Goal: Information Seeking & Learning: Understand process/instructions

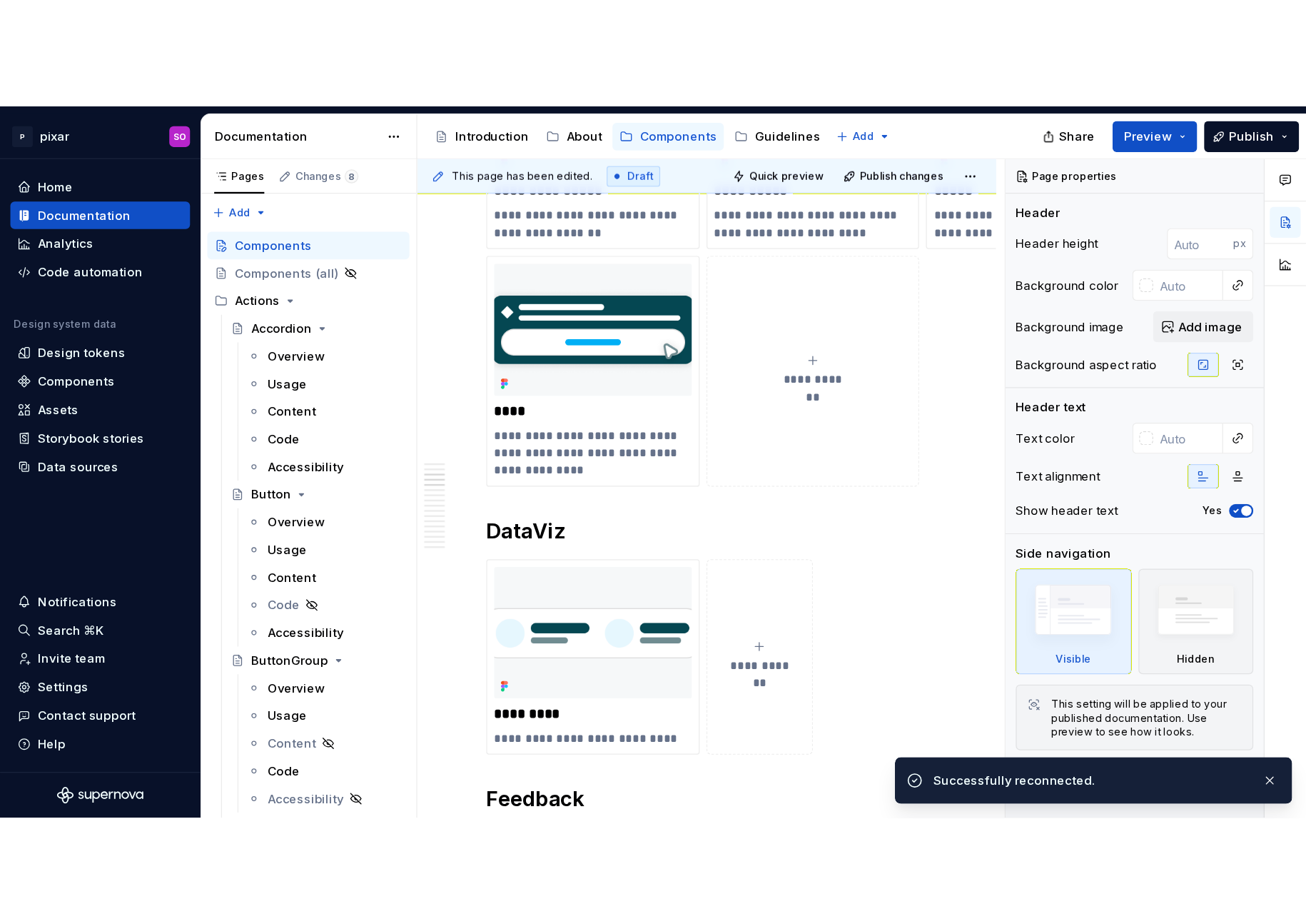
scroll to position [922, 0]
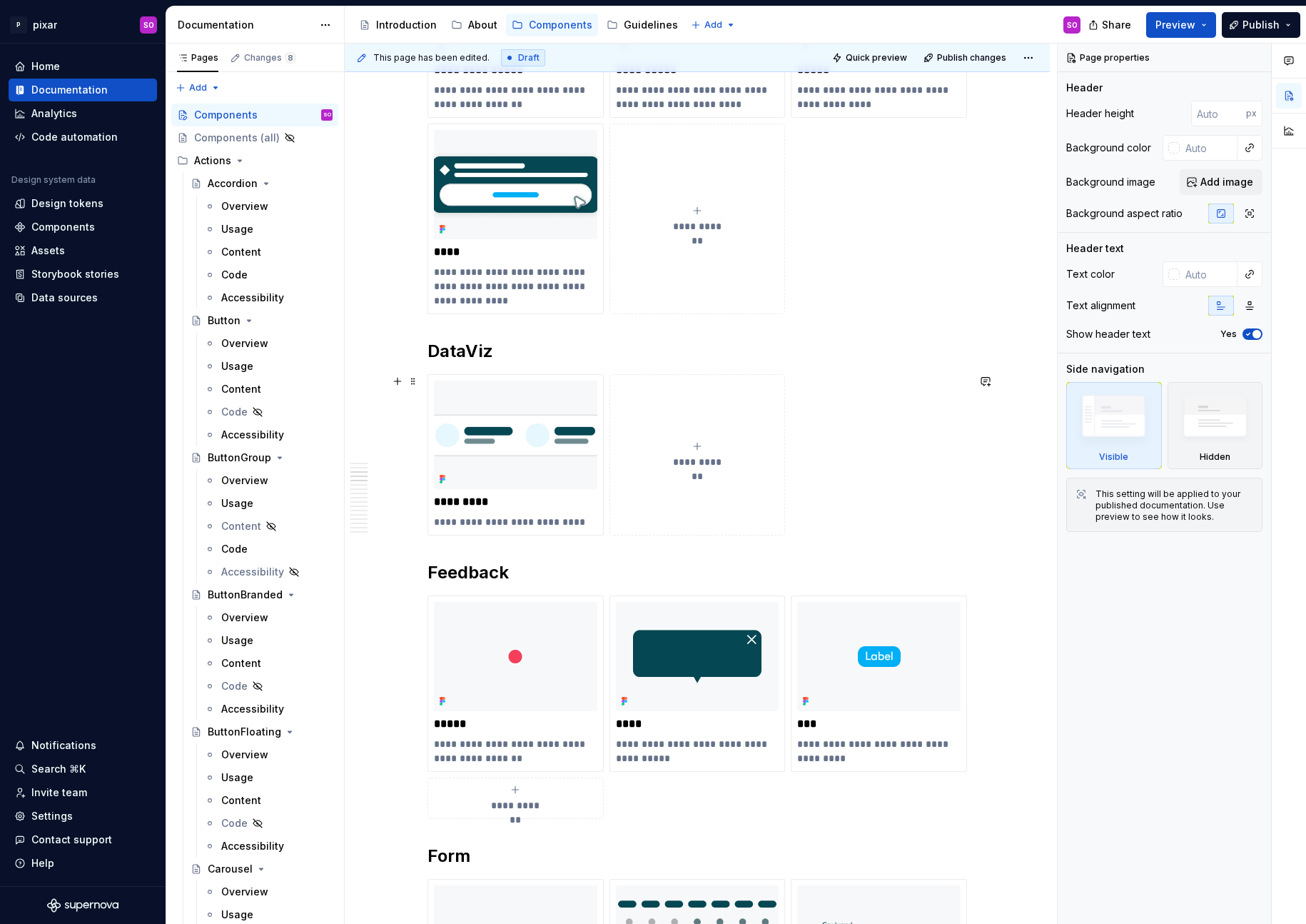
click at [935, 433] on div "**********" at bounding box center [697, 455] width 539 height 161
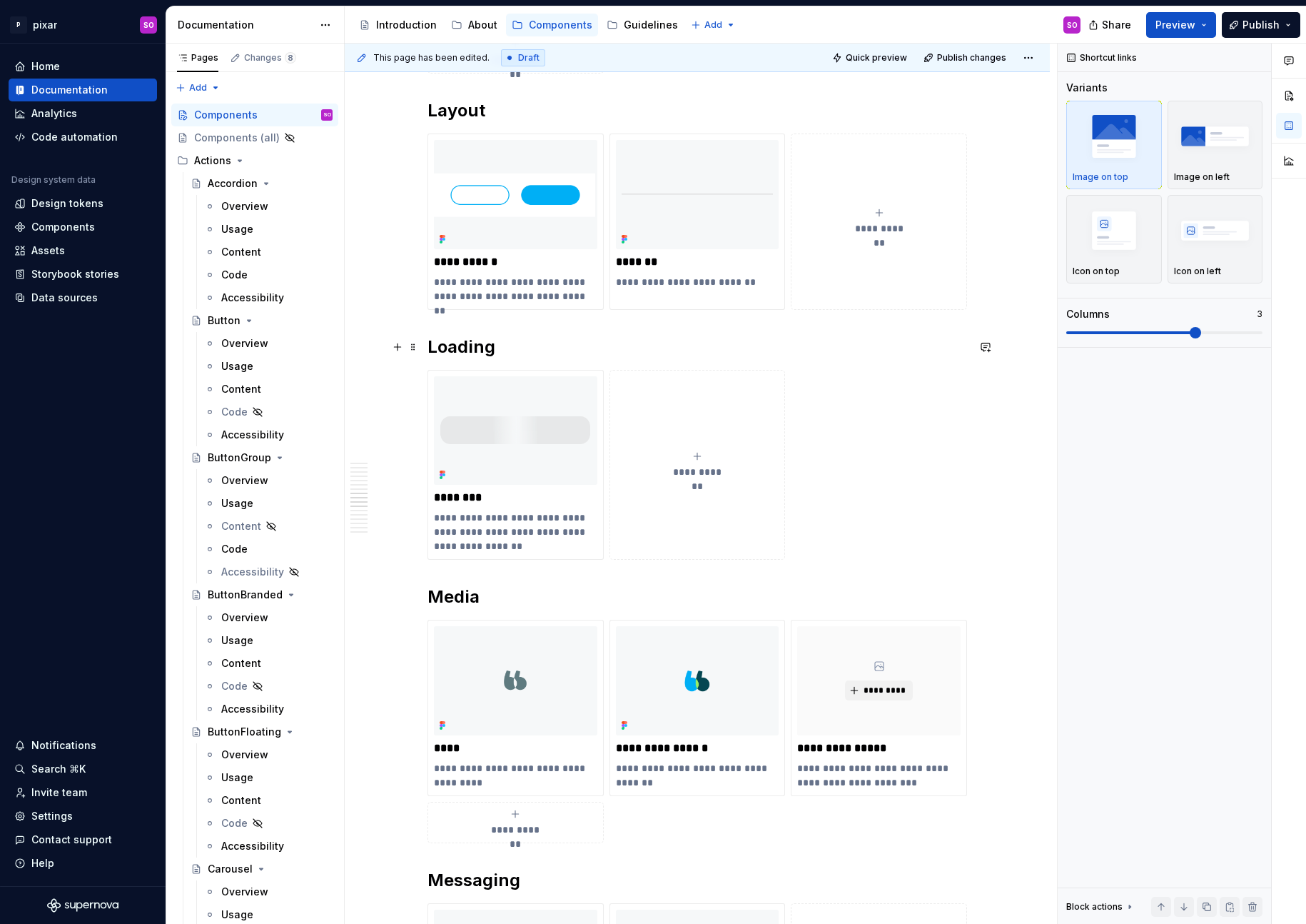
scroll to position [3011, 0]
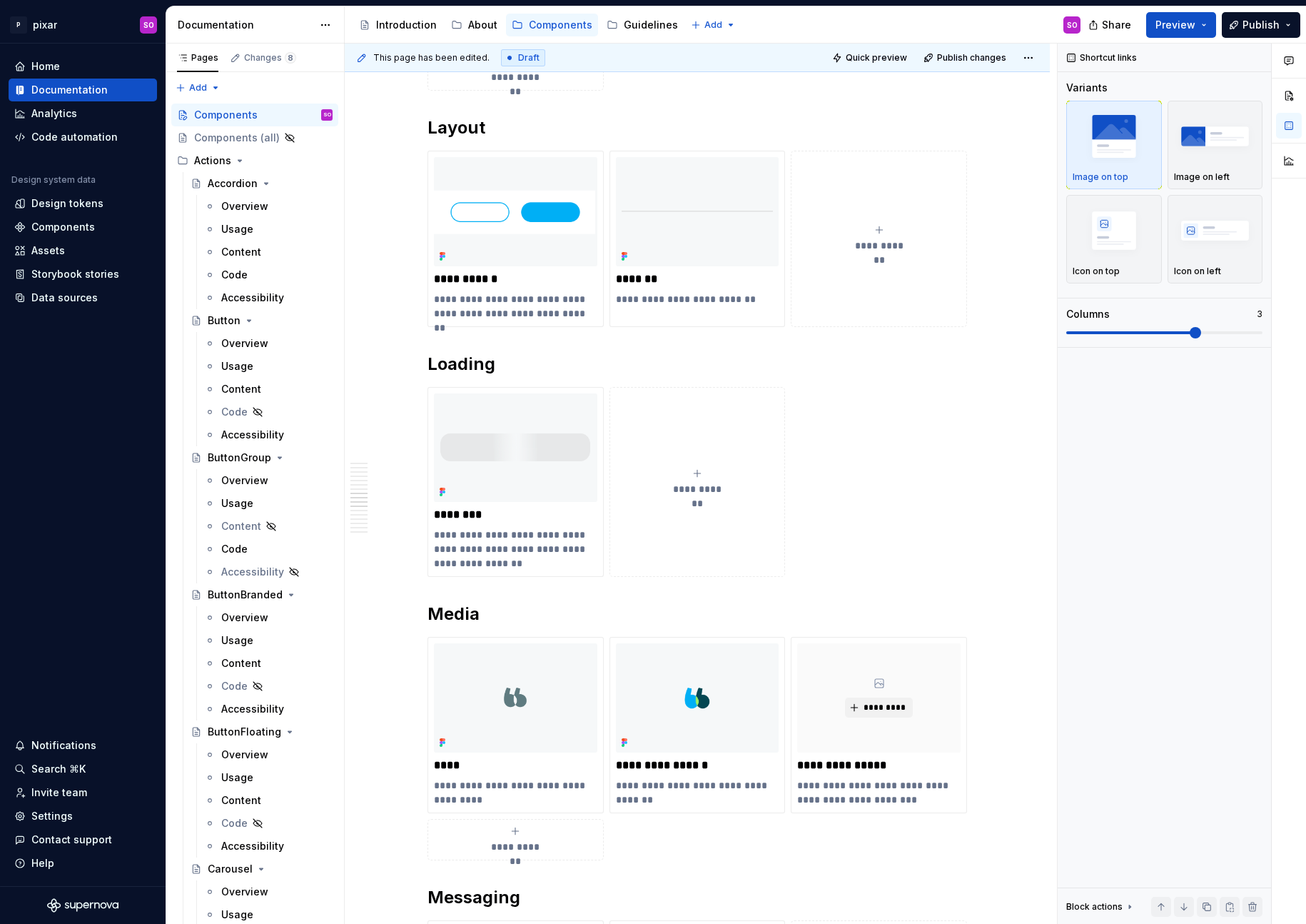
type textarea "*"
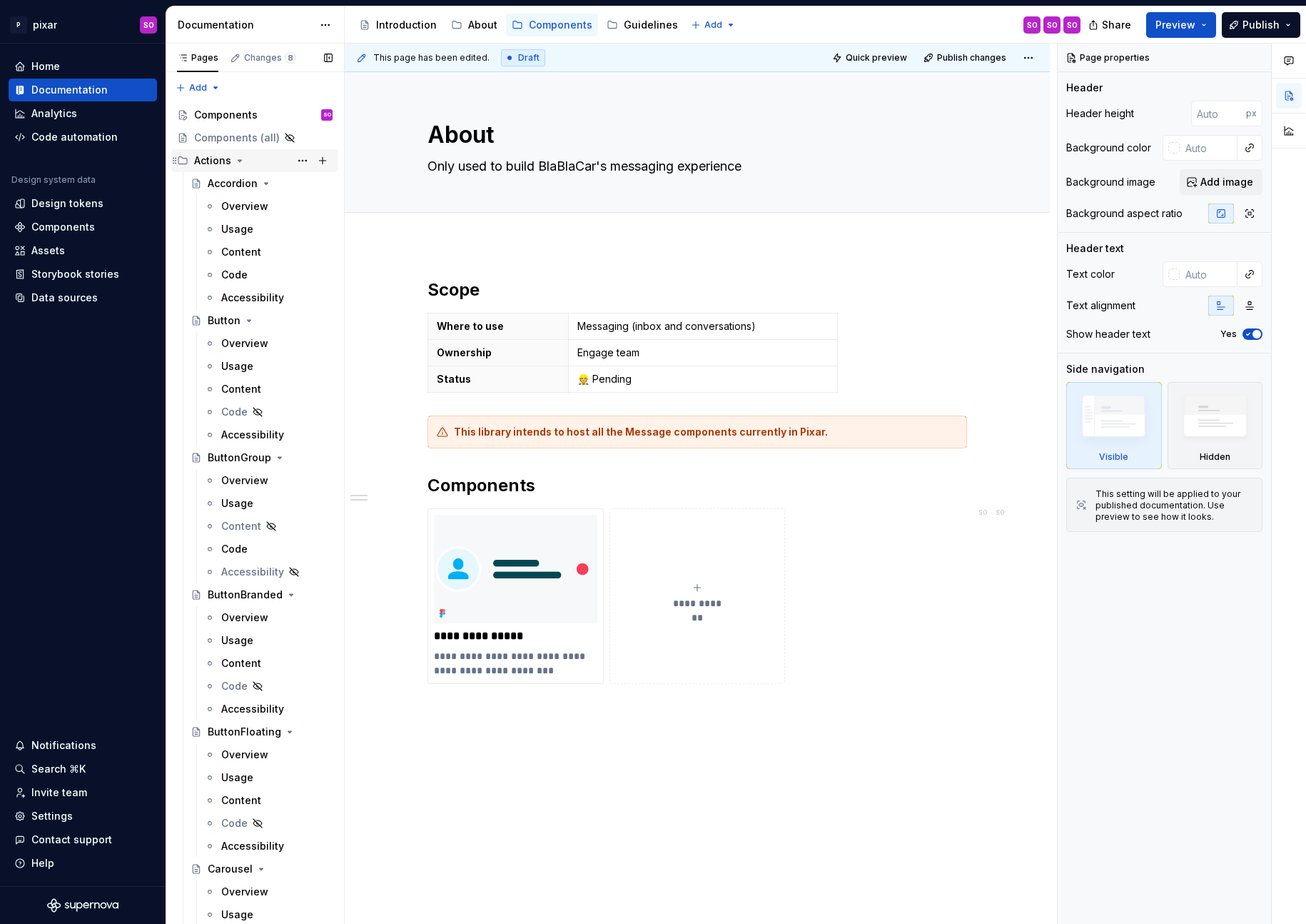
click at [237, 158] on icon "Page tree" at bounding box center [240, 160] width 12 height 12
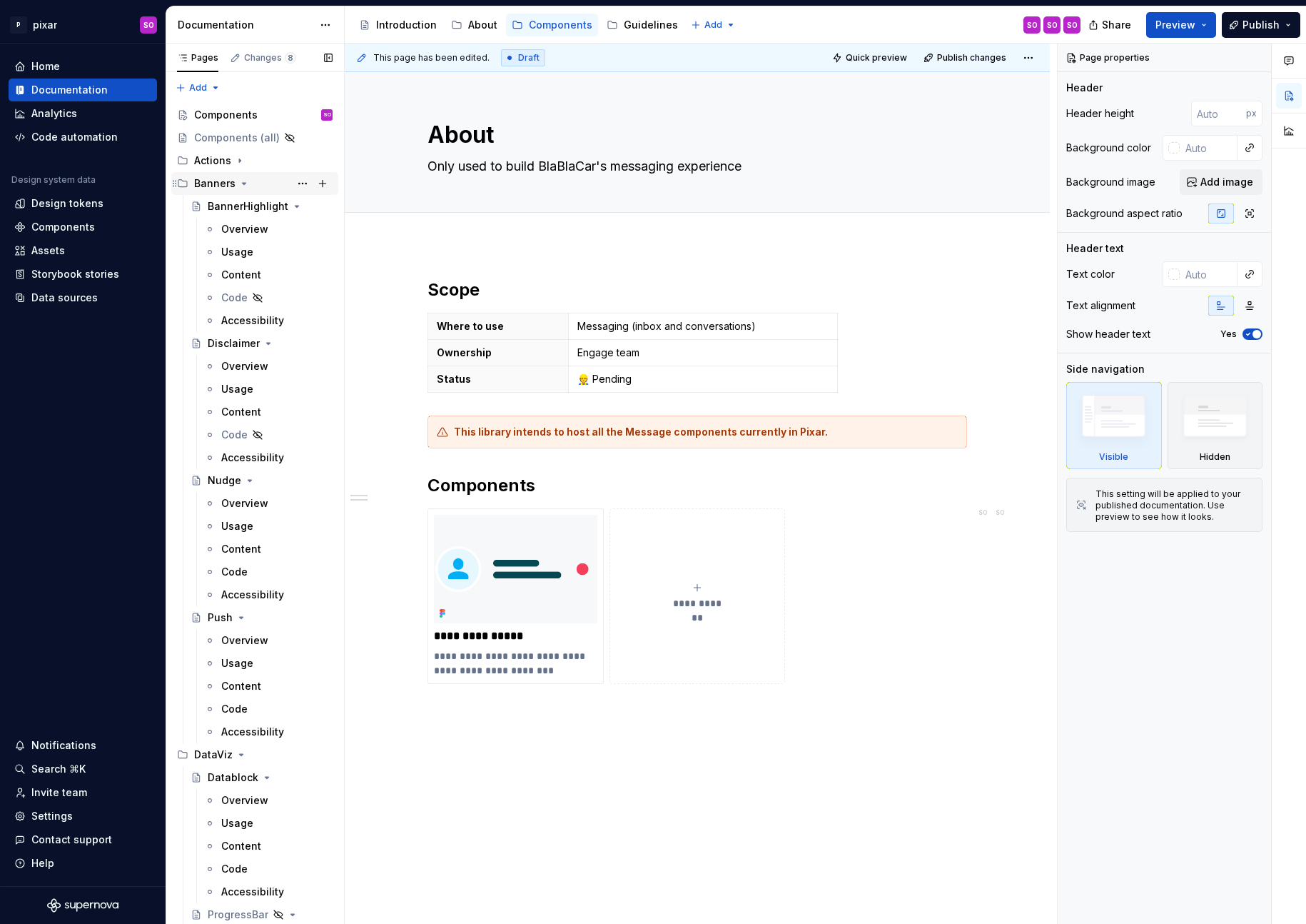
click at [239, 181] on icon "Page tree" at bounding box center [244, 183] width 12 height 12
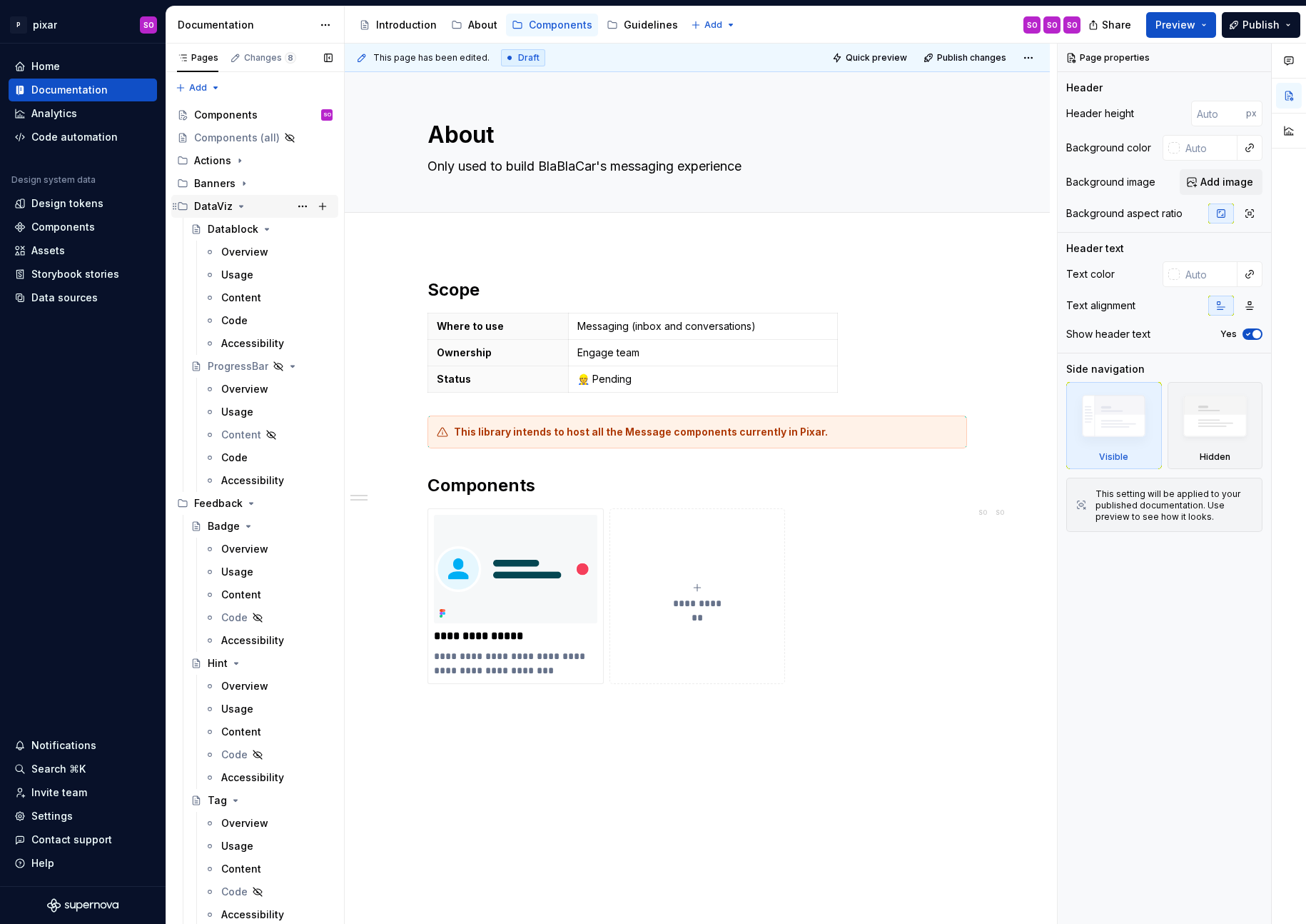
click at [241, 205] on icon "Page tree" at bounding box center [241, 206] width 4 height 2
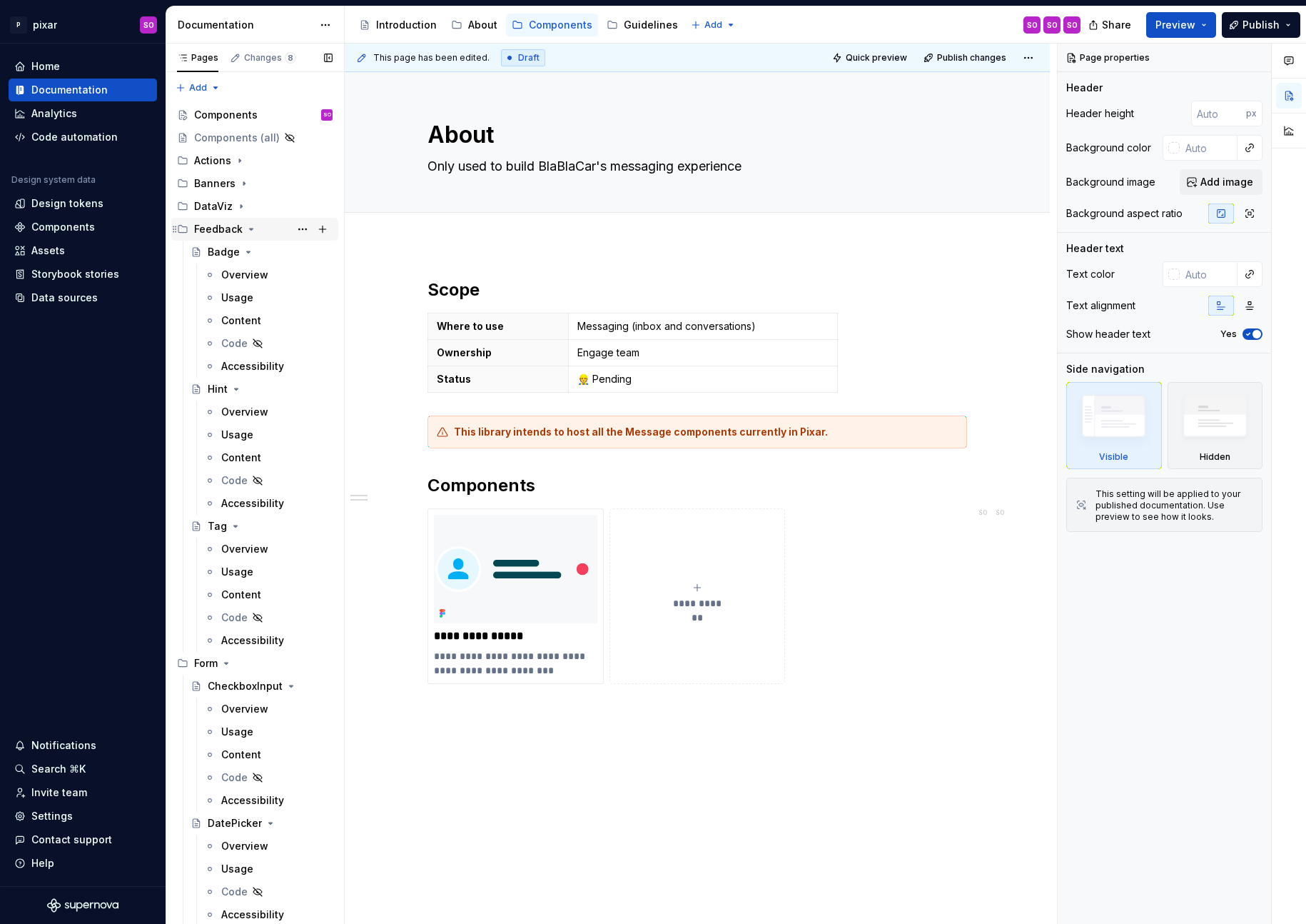
click at [248, 234] on icon "Page tree" at bounding box center [251, 229] width 12 height 12
click at [232, 253] on icon "Page tree" at bounding box center [226, 252] width 12 height 12
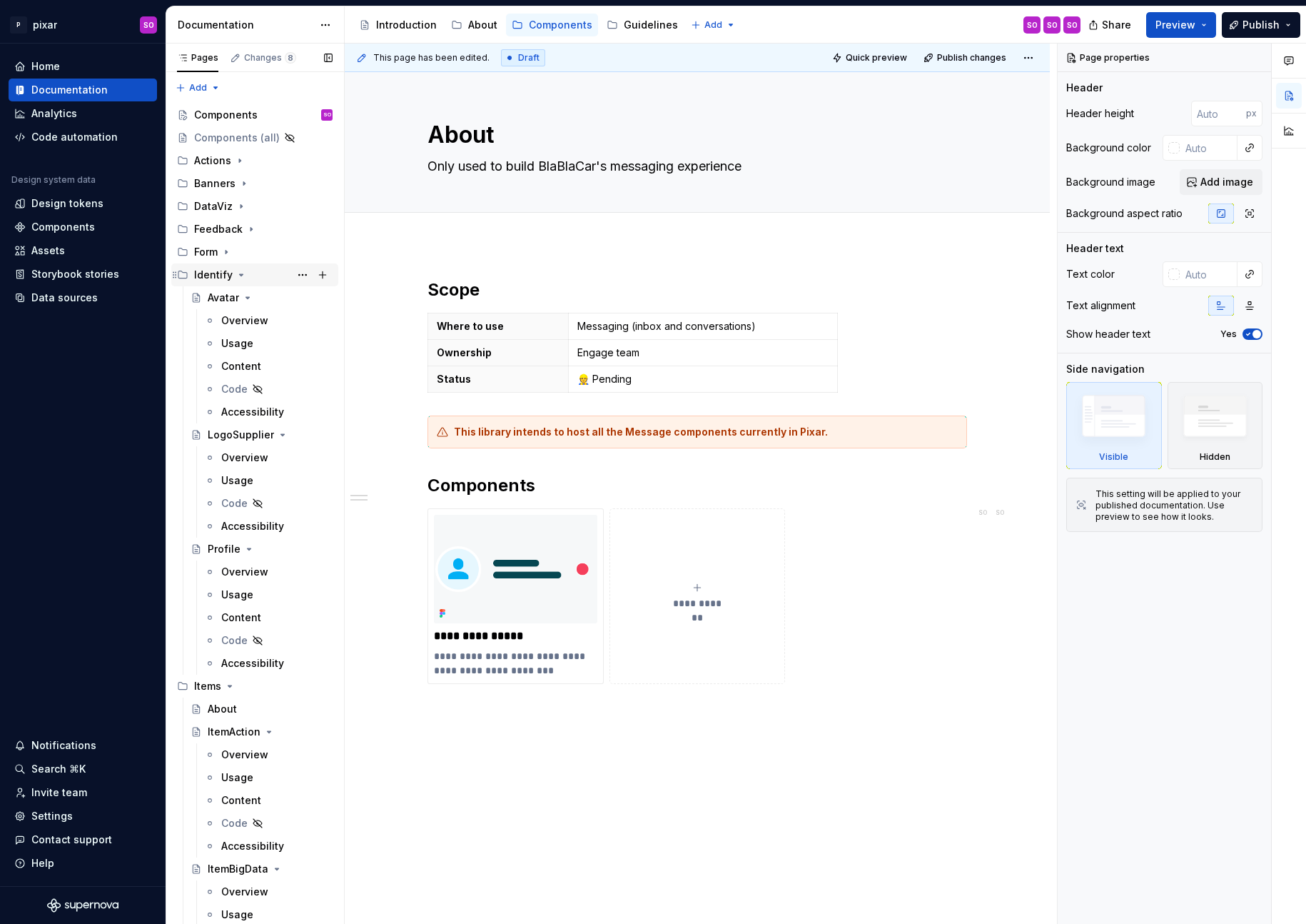
click at [240, 274] on icon "Page tree" at bounding box center [241, 275] width 4 height 2
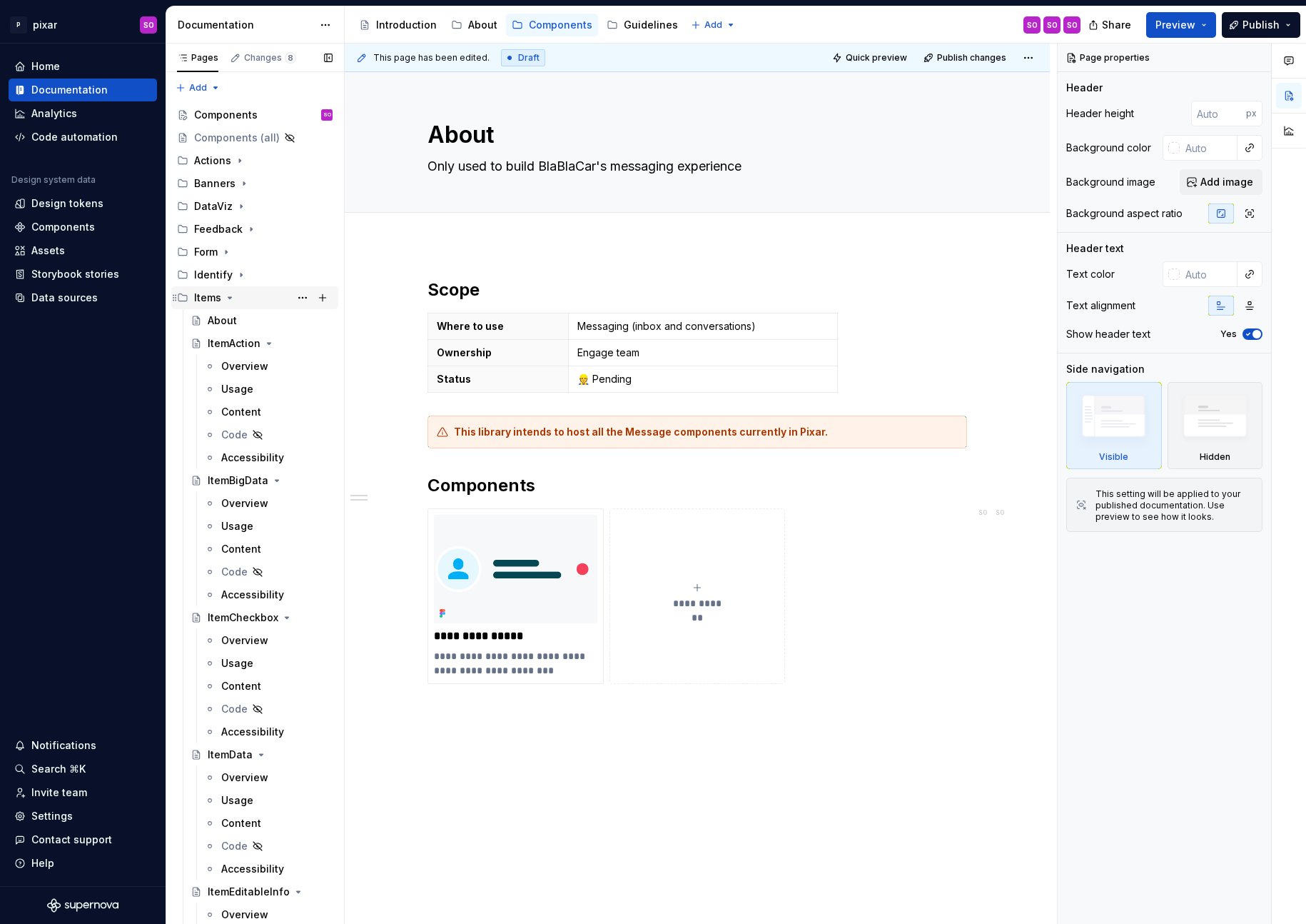
click at [230, 297] on icon "Page tree" at bounding box center [230, 297] width 12 height 12
click at [231, 322] on icon "Page tree" at bounding box center [237, 320] width 12 height 12
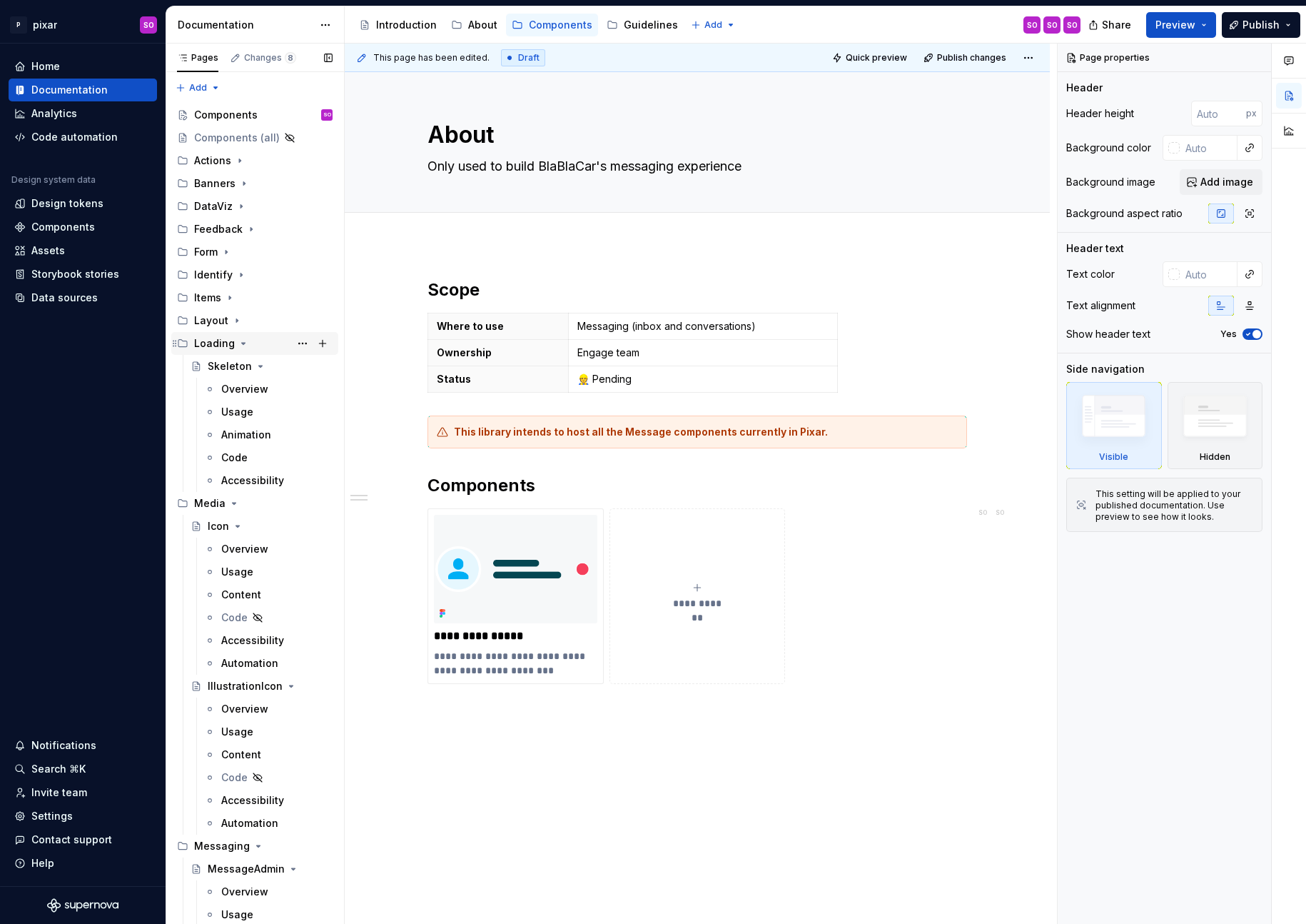
click at [238, 348] on icon "Page tree" at bounding box center [243, 343] width 12 height 12
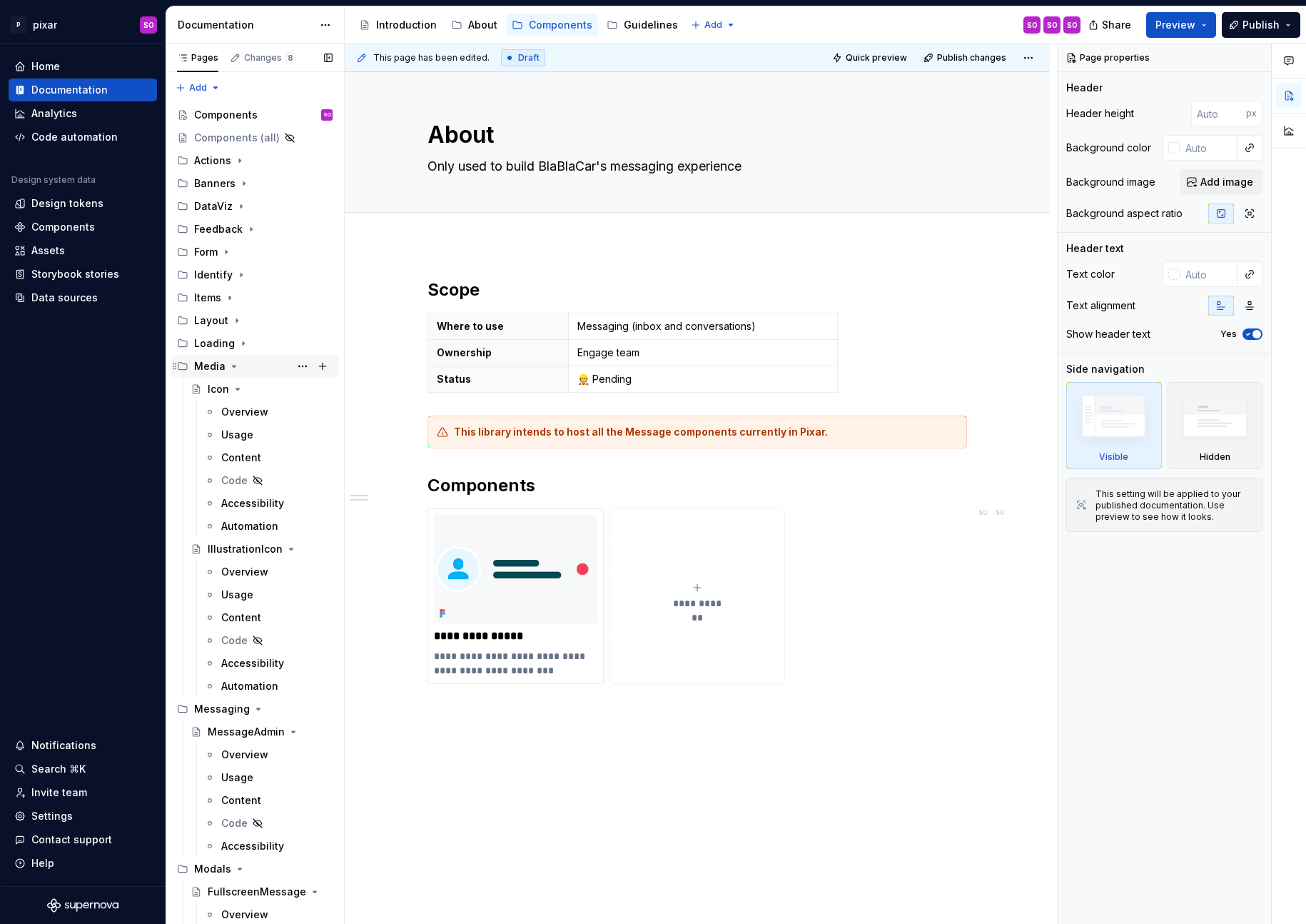
click at [234, 364] on icon "Page tree" at bounding box center [234, 366] width 12 height 12
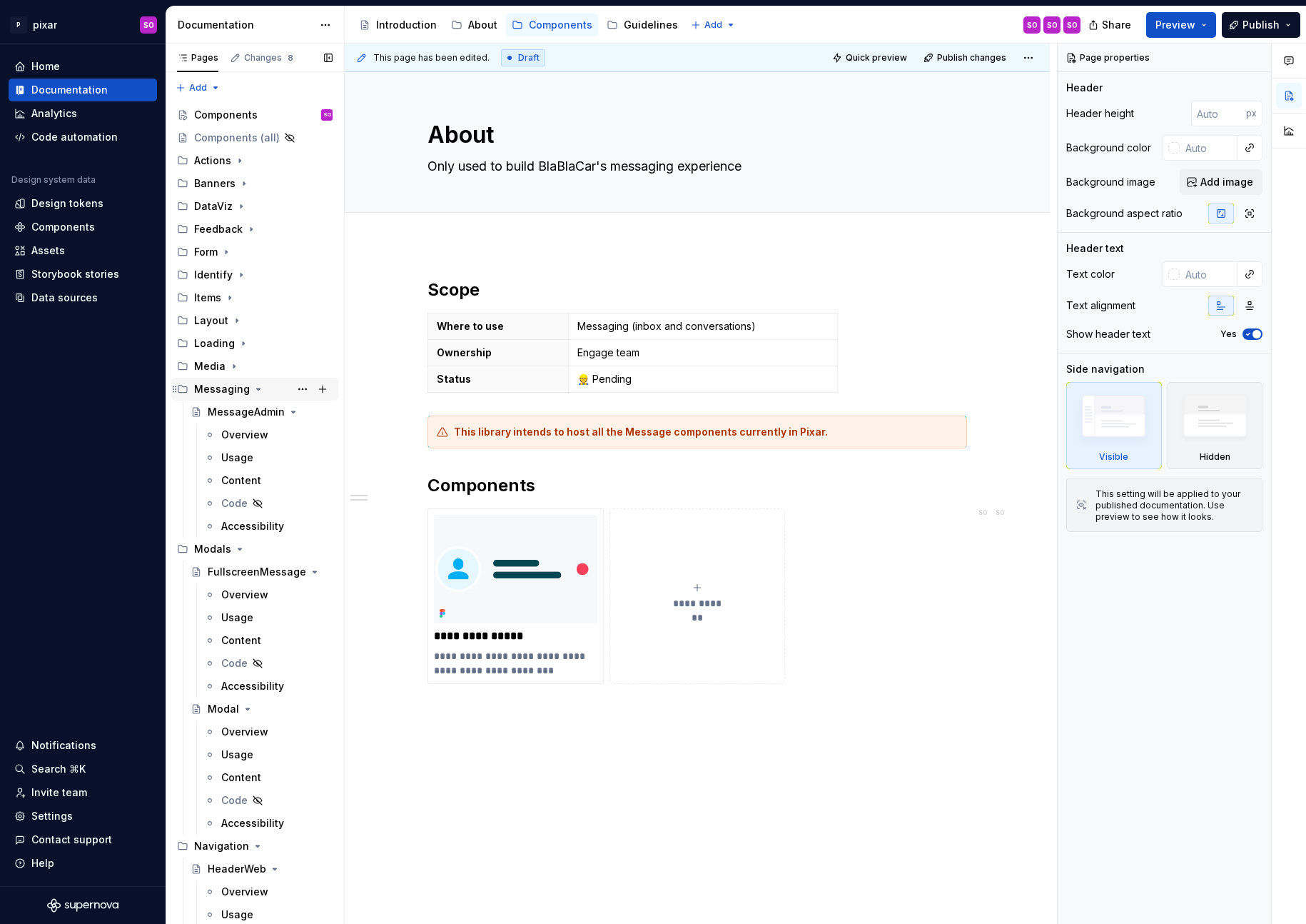
click at [259, 389] on icon "Page tree" at bounding box center [258, 388] width 12 height 12
click at [253, 392] on icon "Page tree" at bounding box center [258, 388] width 12 height 12
click at [238, 412] on icon "Page tree" at bounding box center [240, 412] width 4 height 2
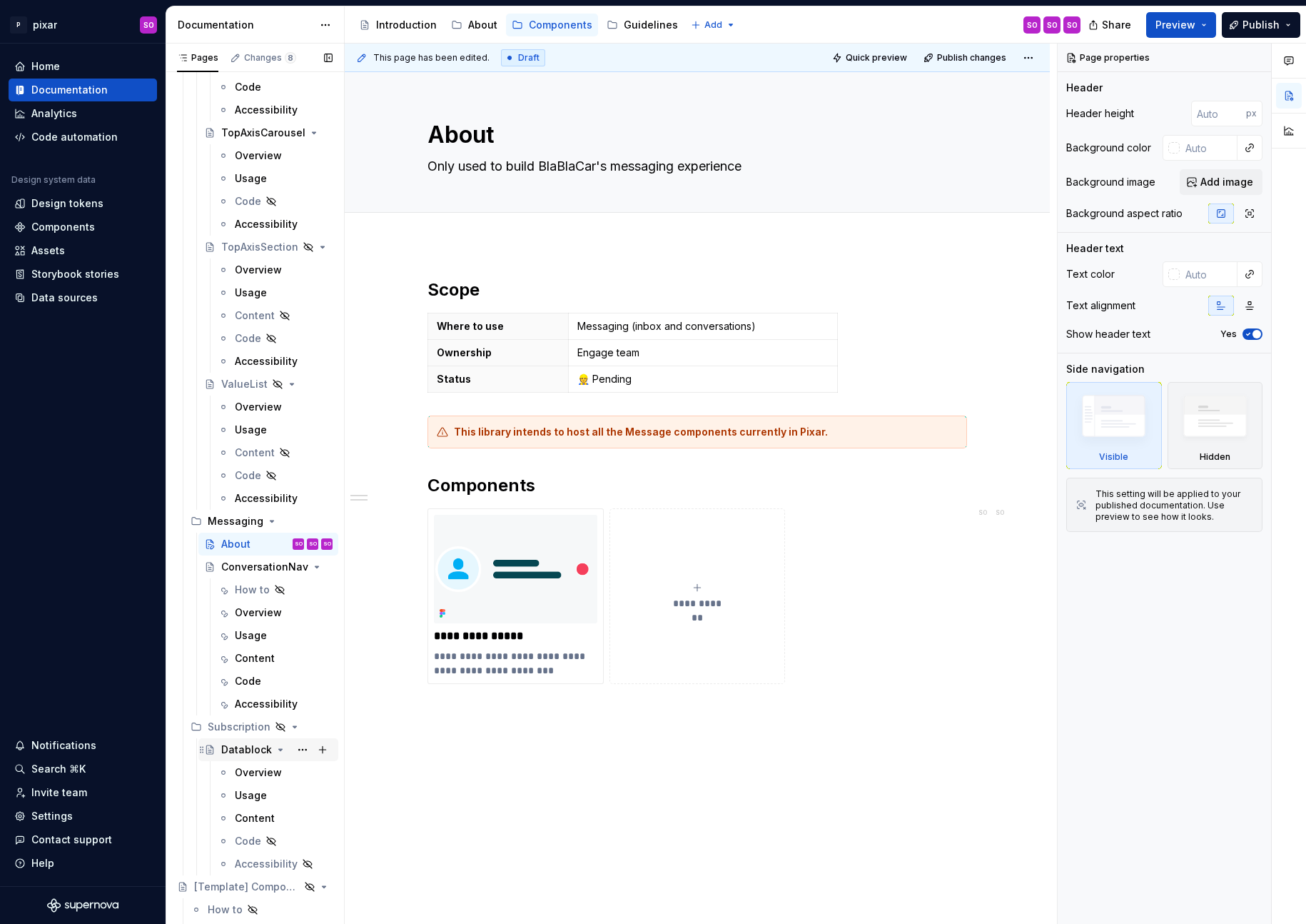
scroll to position [3062, 0]
click at [241, 576] on div "ConversationNav" at bounding box center [248, 570] width 54 height 14
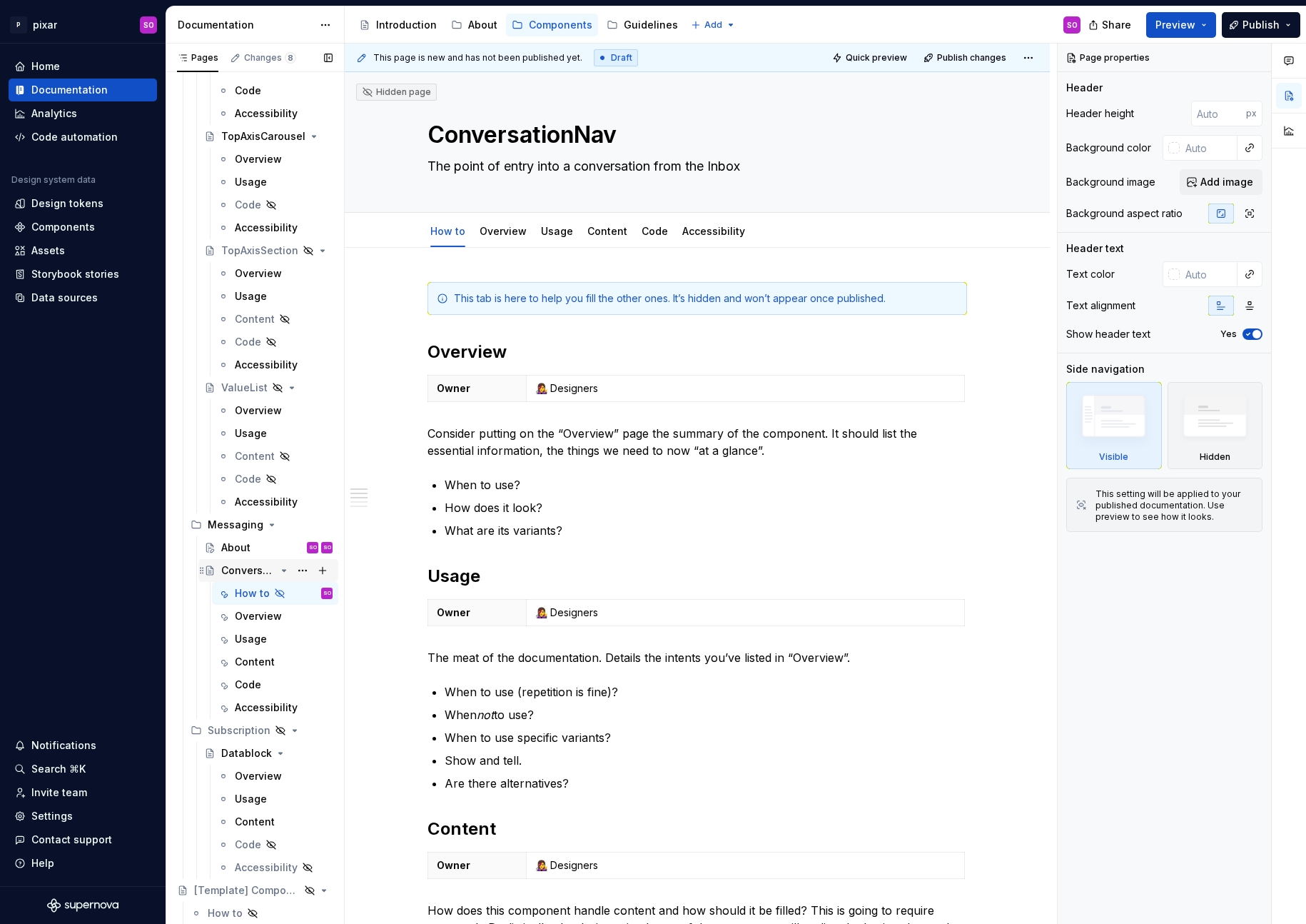
click at [248, 571] on div "ConversationNav" at bounding box center [248, 570] width 54 height 14
click at [297, 569] on button "Page tree" at bounding box center [302, 570] width 20 height 20
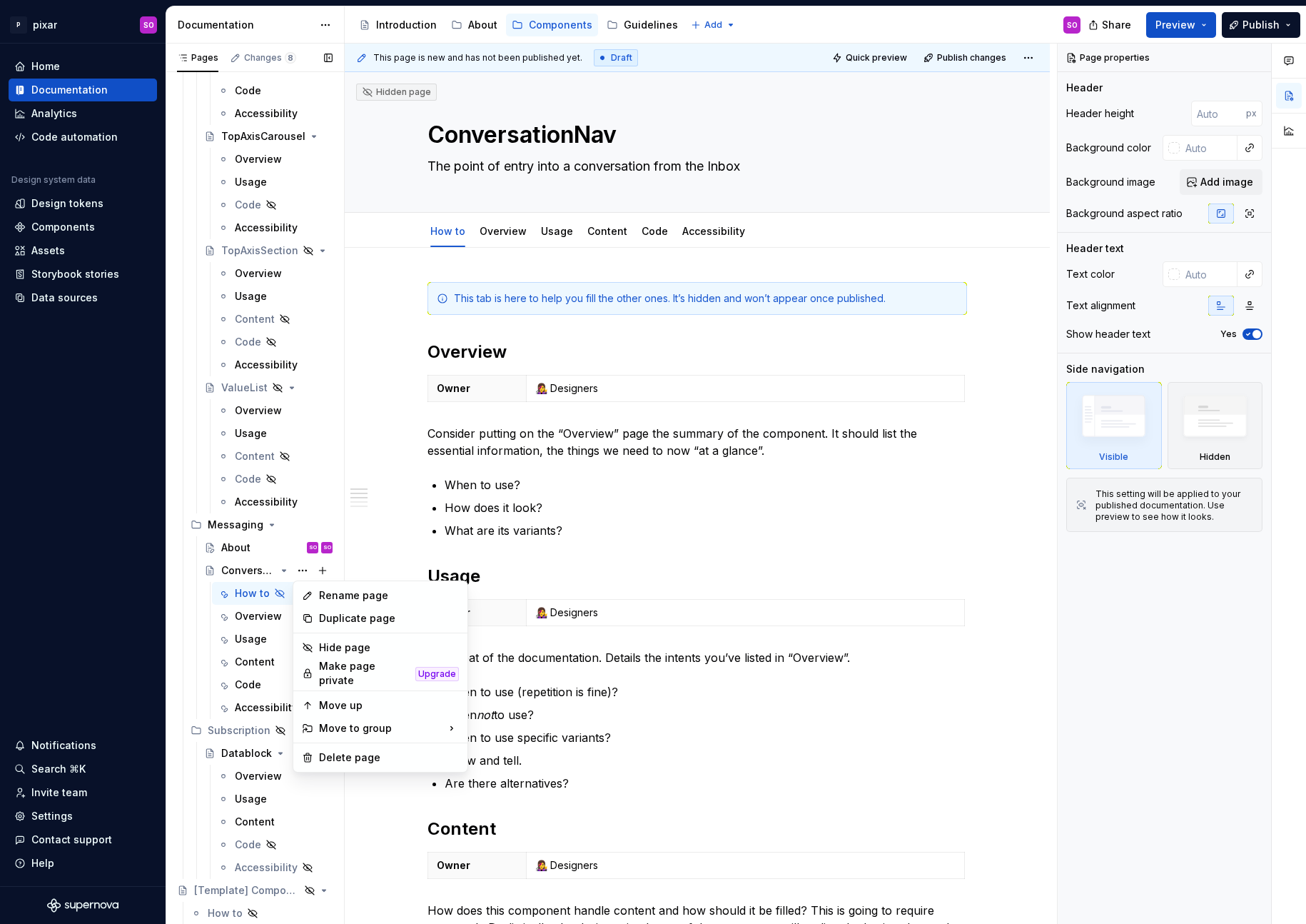
click at [256, 562] on div "Pages Changes 8 Add Accessibility guide for tree Page tree. Navigate the tree w…" at bounding box center [255, 486] width 178 height 886
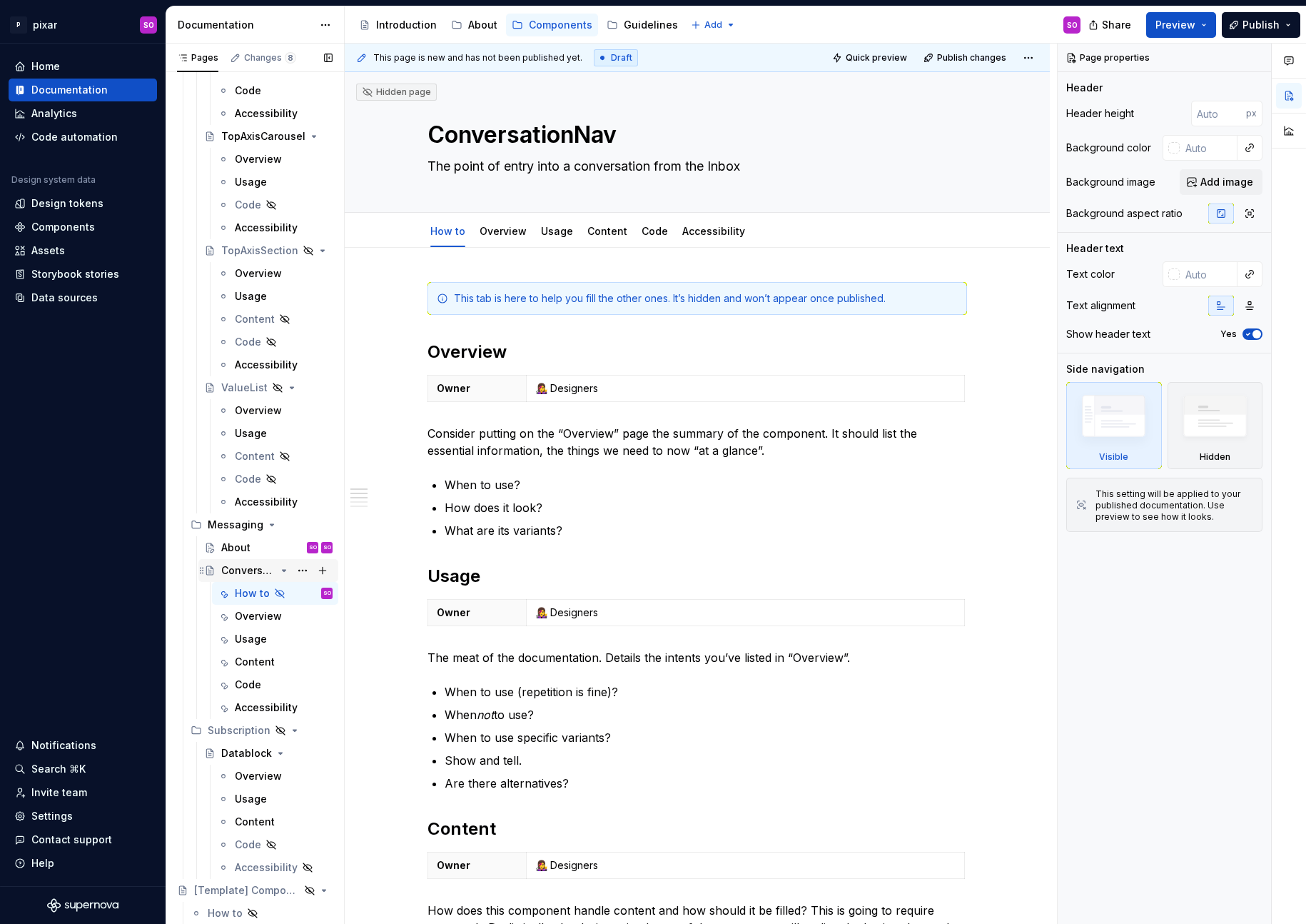
click at [235, 568] on div "ConversationNav" at bounding box center [248, 570] width 54 height 14
click at [497, 242] on div "Overview" at bounding box center [503, 231] width 58 height 23
click at [515, 231] on link "Overview" at bounding box center [503, 230] width 47 height 12
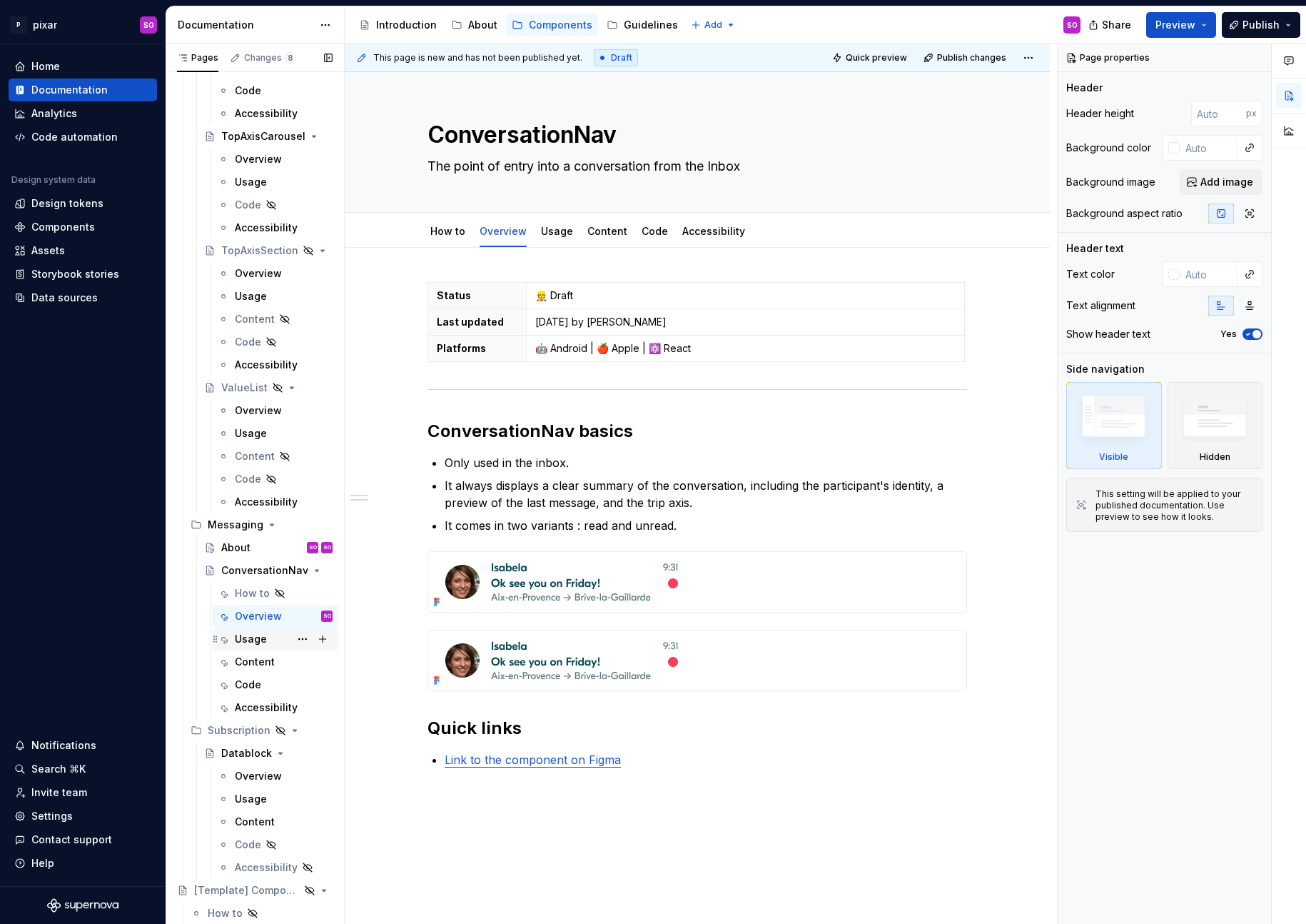
click at [267, 644] on div "Usage" at bounding box center [284, 639] width 97 height 20
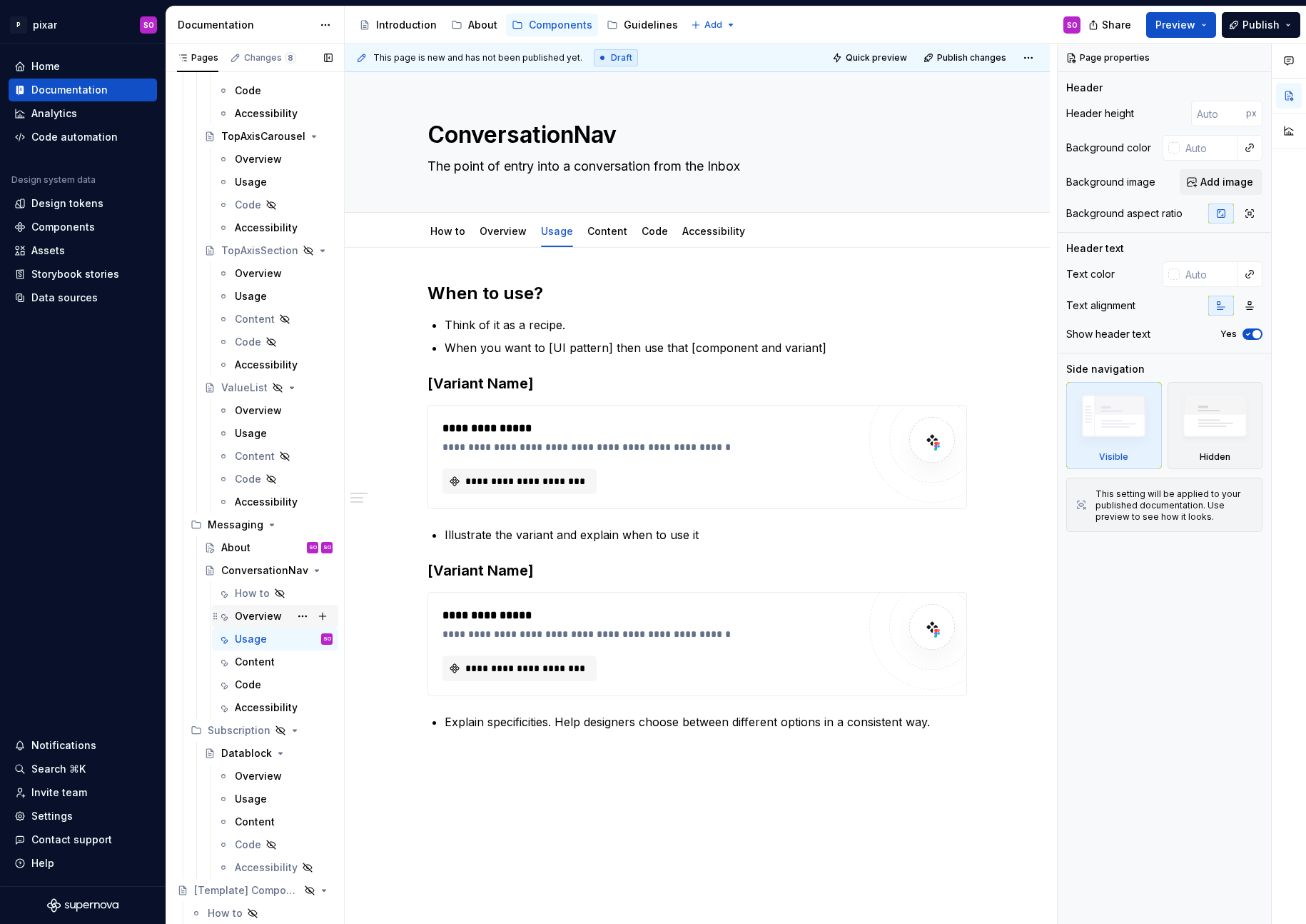
click at [261, 622] on div "Overview" at bounding box center [259, 616] width 47 height 14
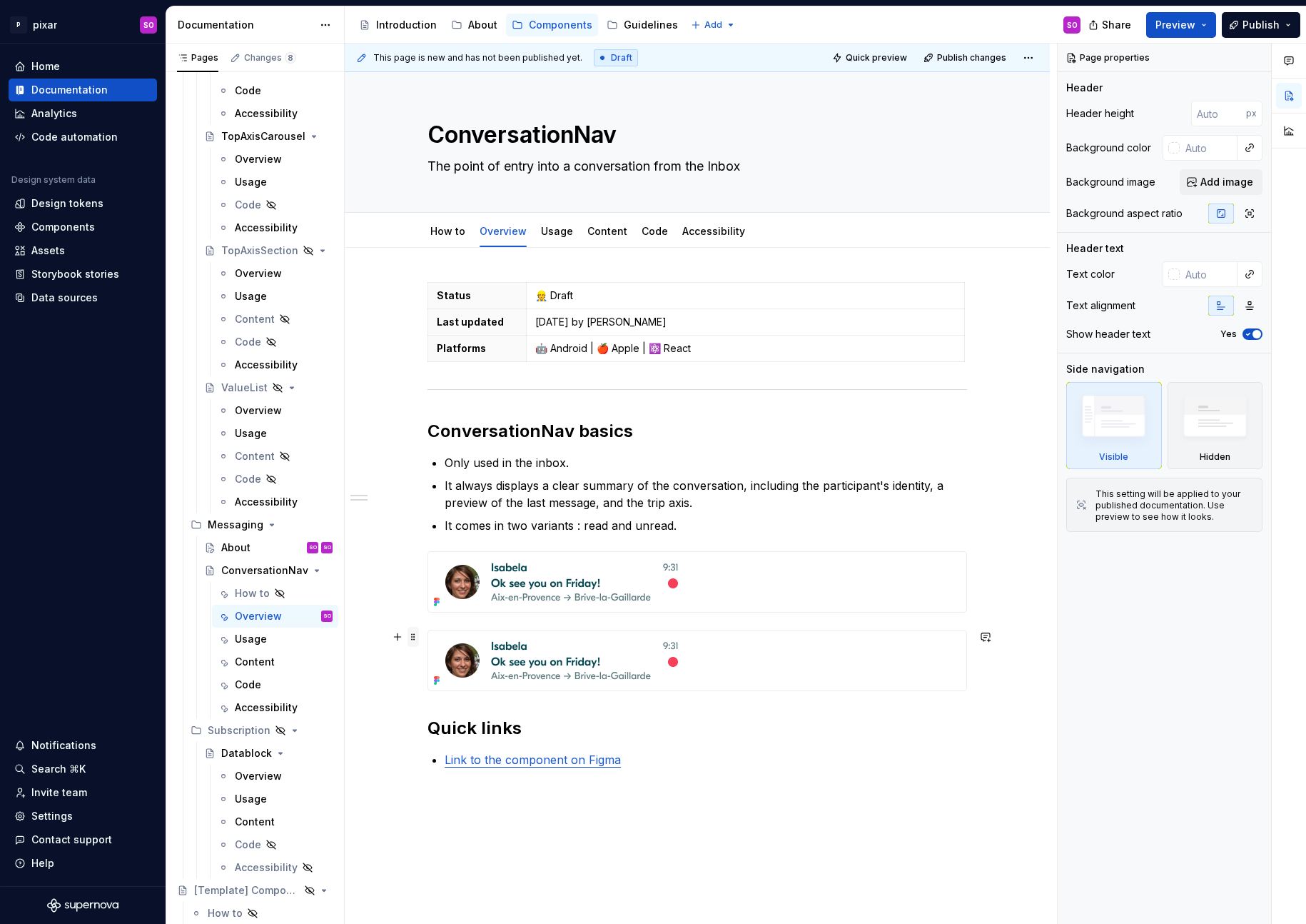
click at [418, 643] on span at bounding box center [413, 636] width 12 height 20
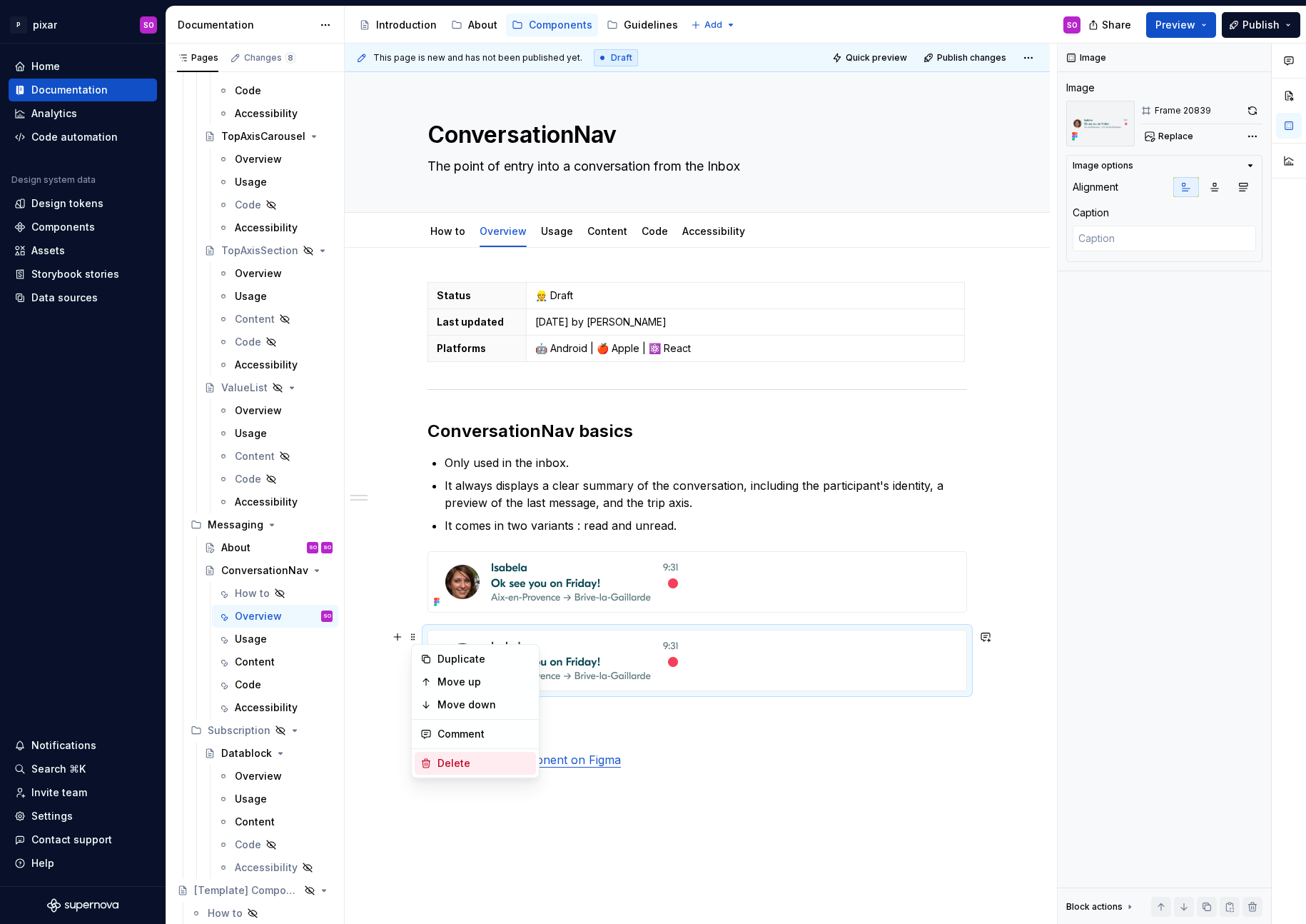
click at [460, 758] on div "Delete" at bounding box center [484, 763] width 93 height 14
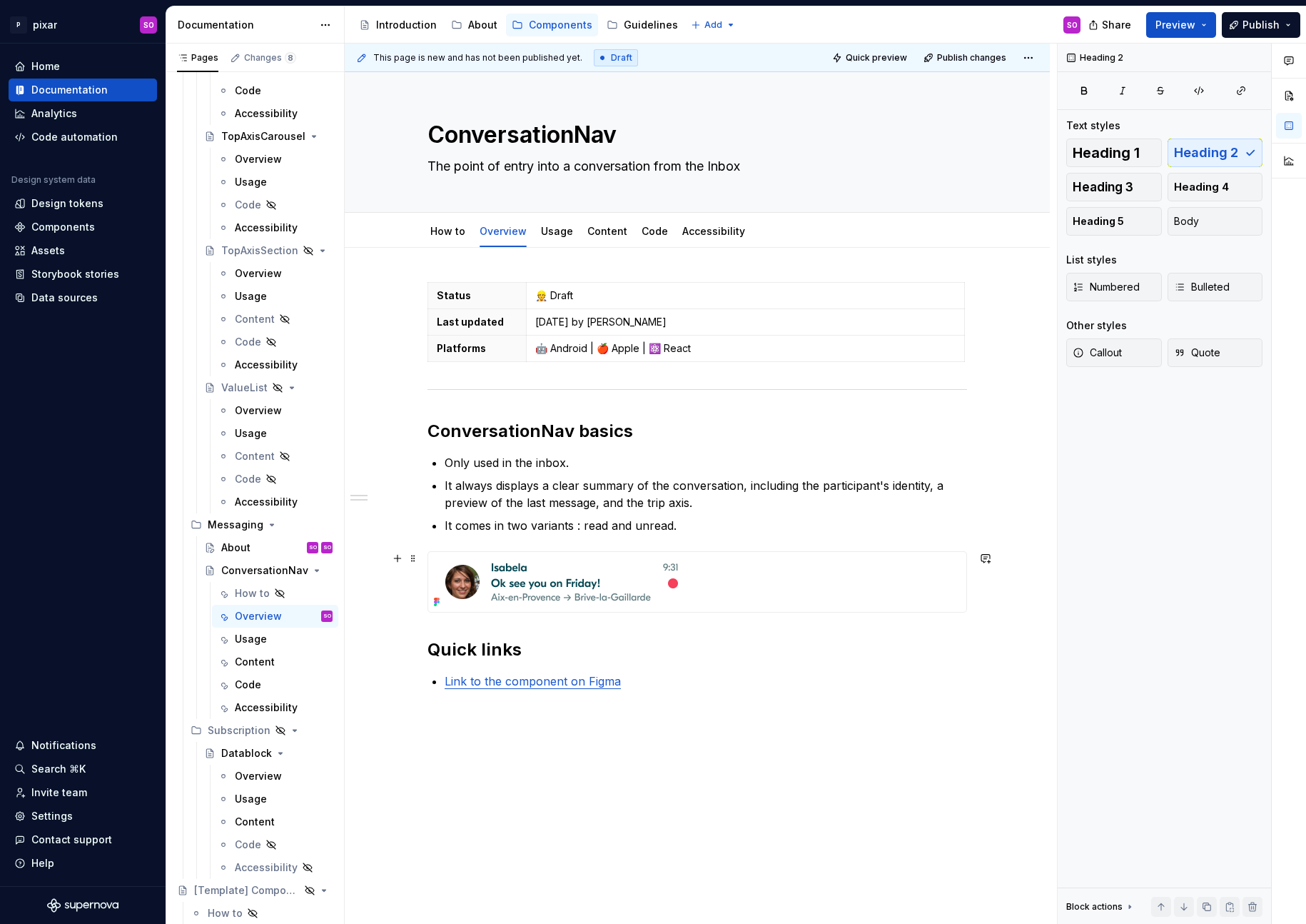
click at [991, 591] on div "Status 👷 Draft Last updated 2025/09/23 by Romain Decoursiere Platforms 🤖 Androi…" at bounding box center [697, 616] width 705 height 736
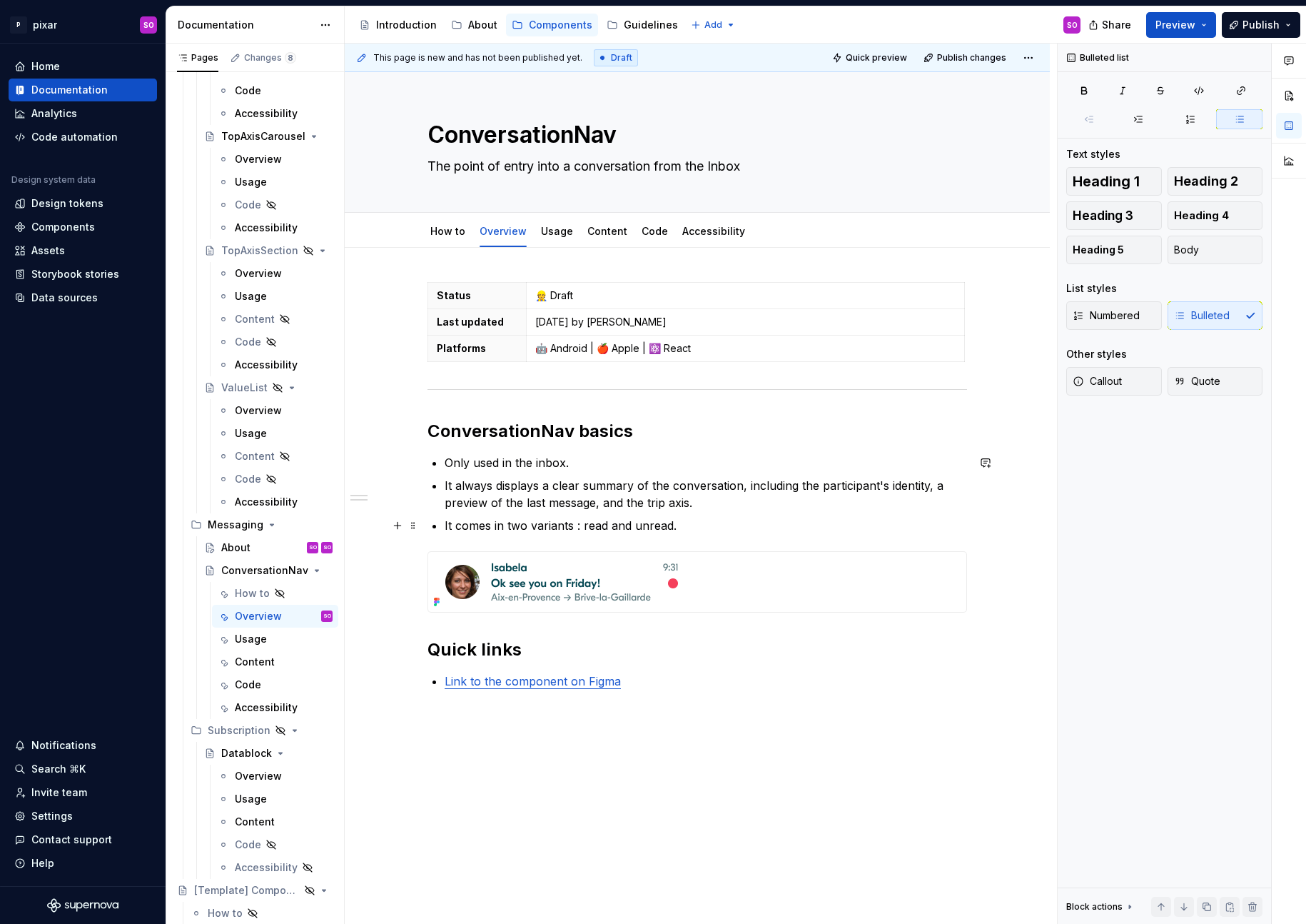
click at [695, 530] on p "It comes in two variants : read and unread." at bounding box center [705, 525] width 522 height 17
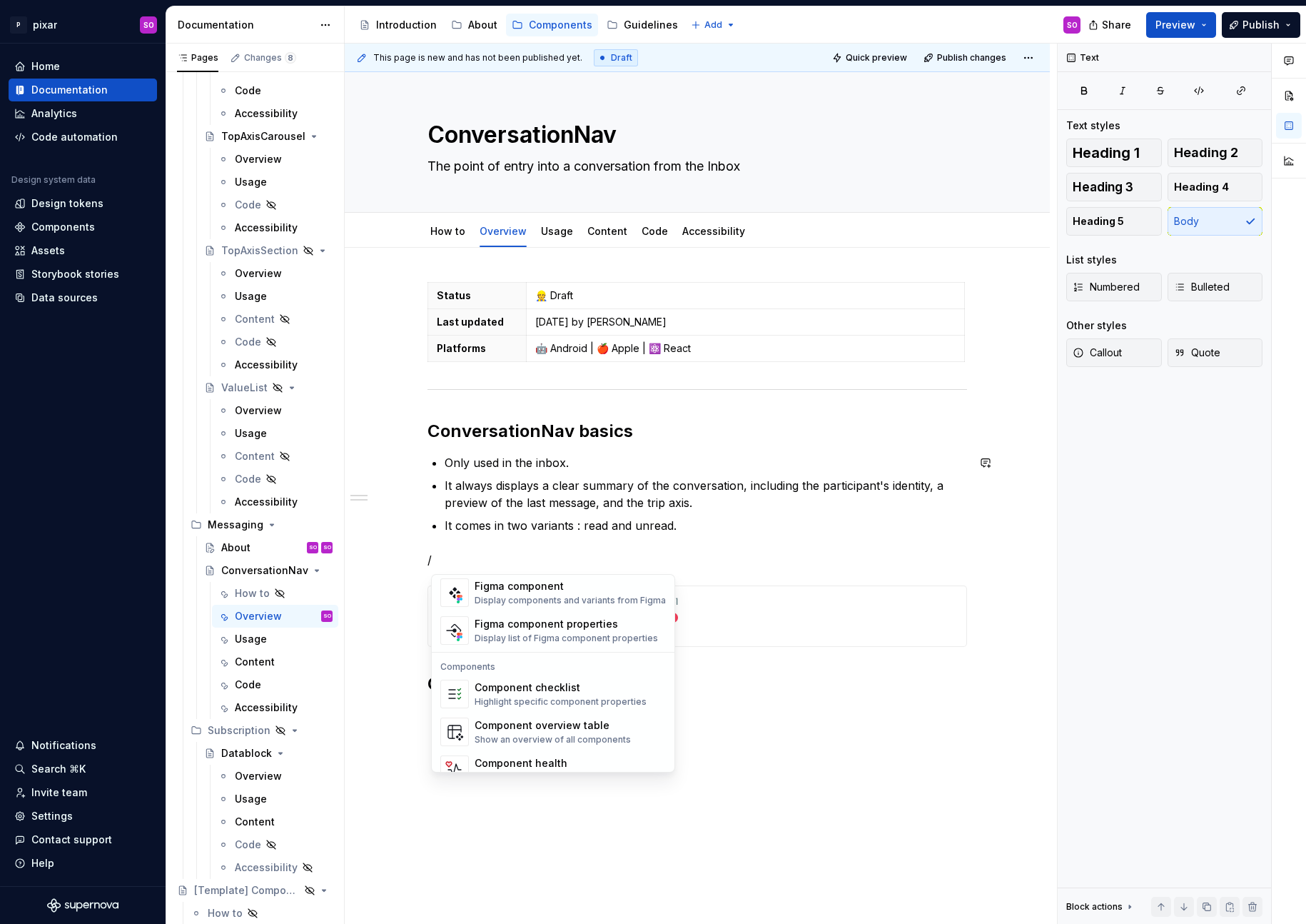
scroll to position [1421, 0]
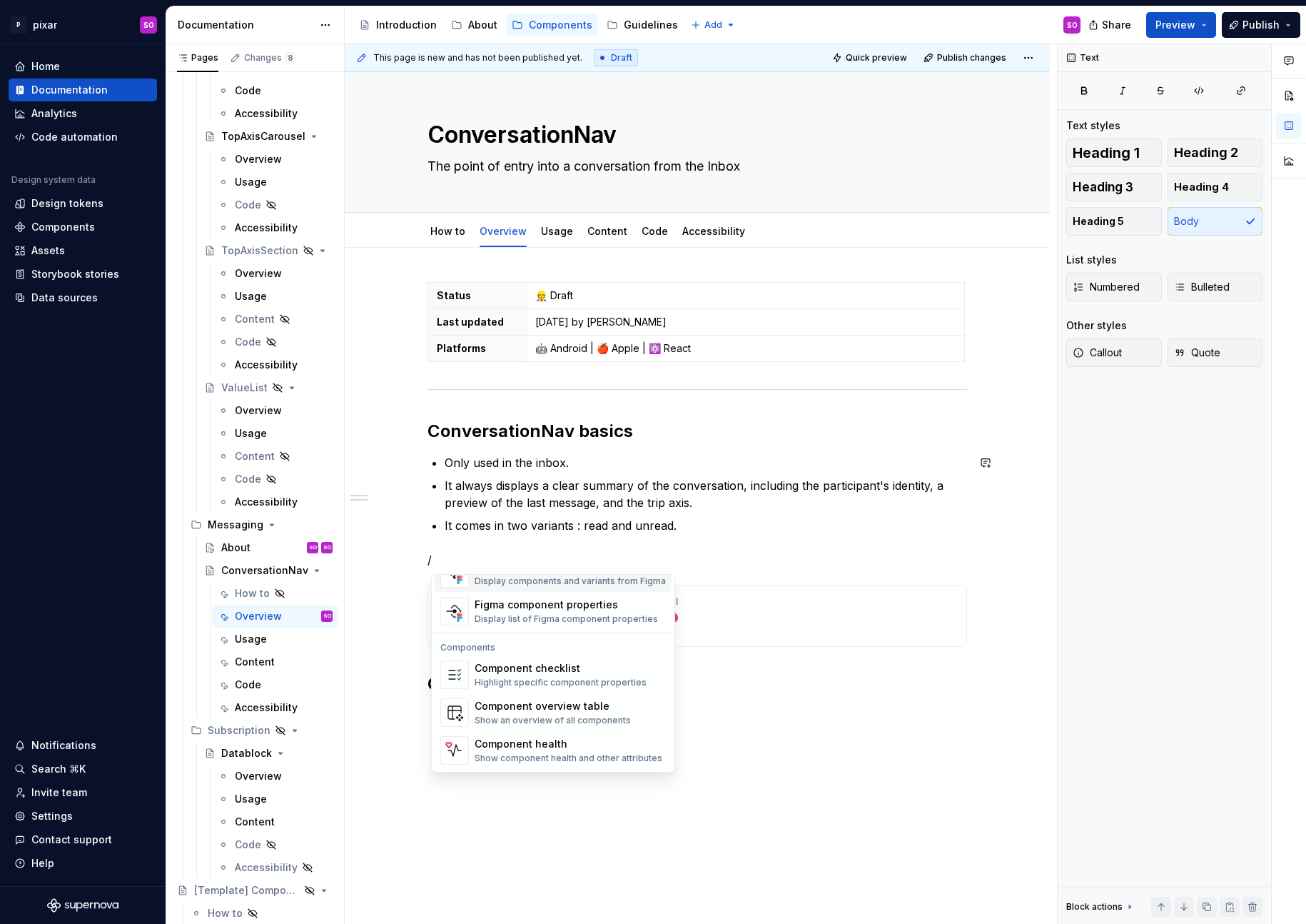
click at [568, 525] on p "It comes in two variants : read and unread." at bounding box center [705, 525] width 522 height 17
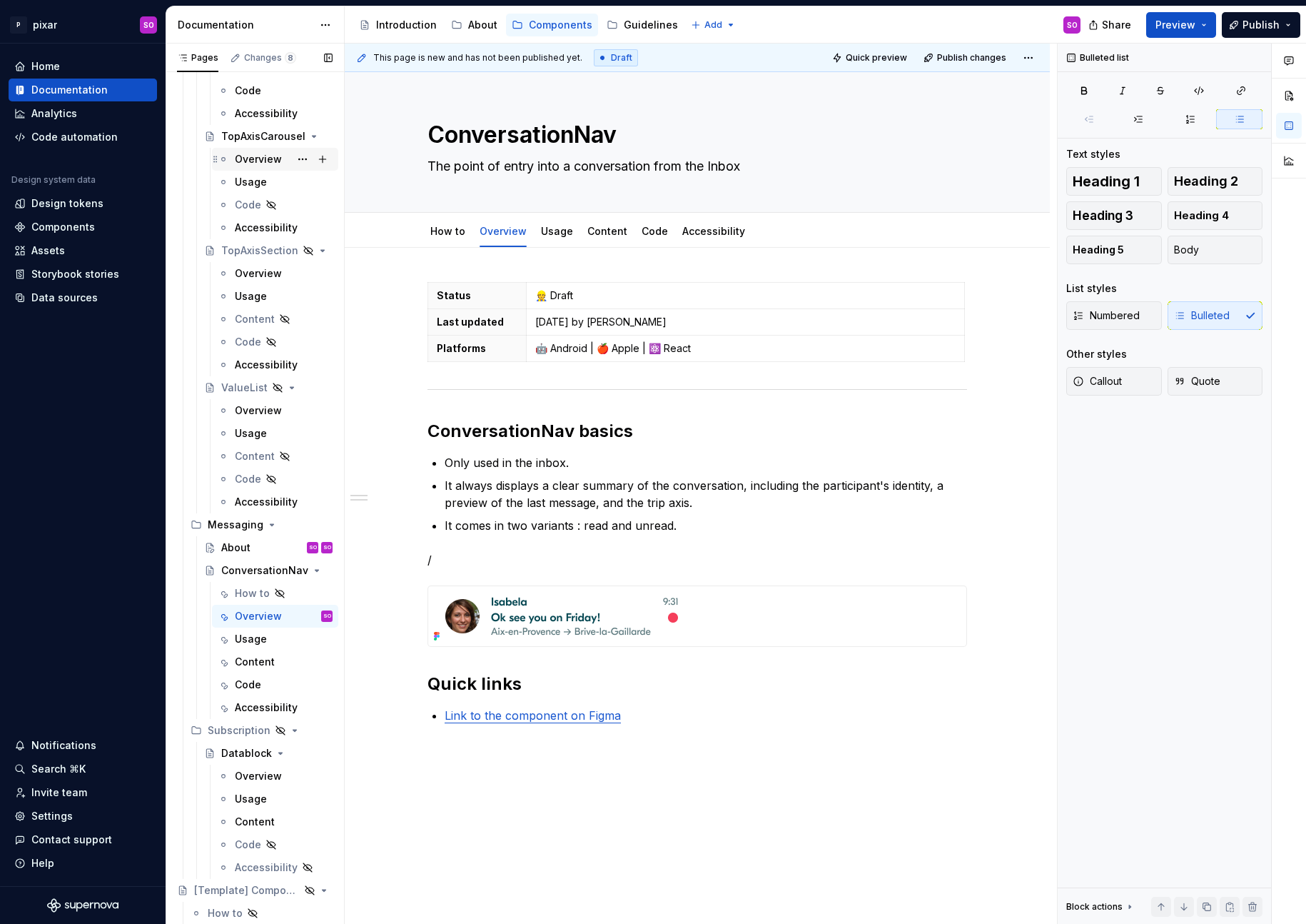
click at [252, 163] on div "Overview" at bounding box center [259, 159] width 47 height 14
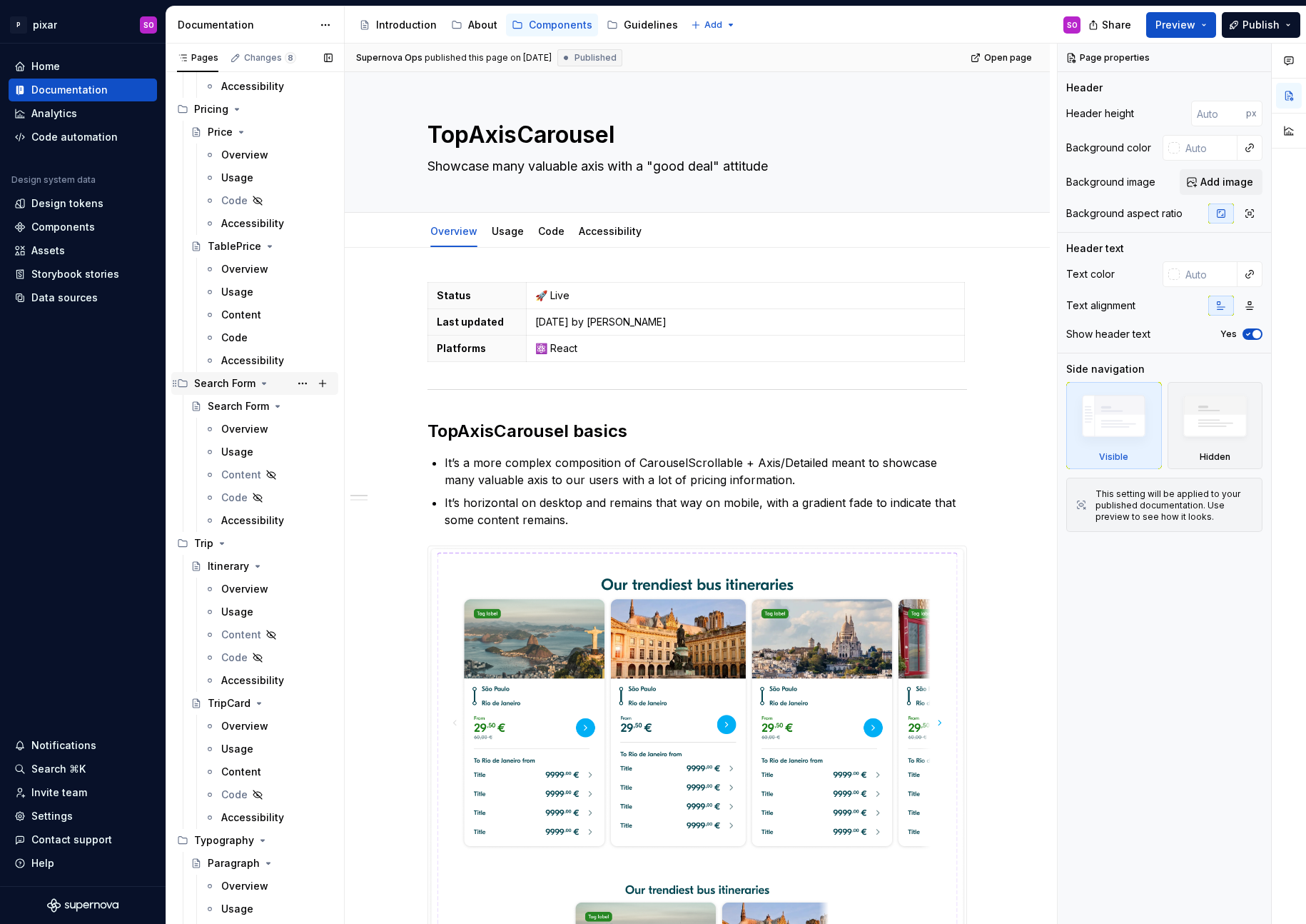
scroll to position [452, 0]
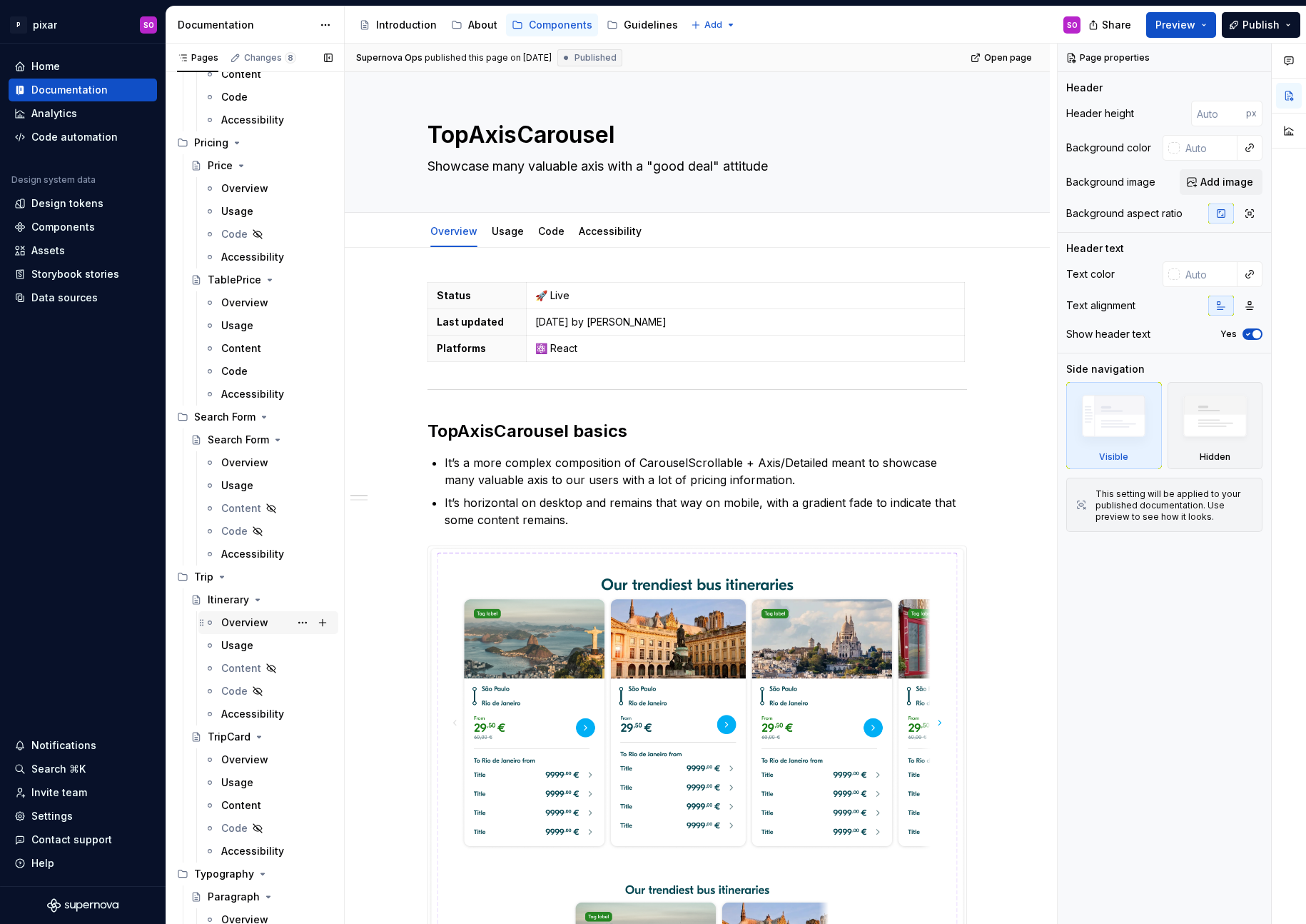
click at [231, 624] on div "Overview" at bounding box center [245, 622] width 47 height 14
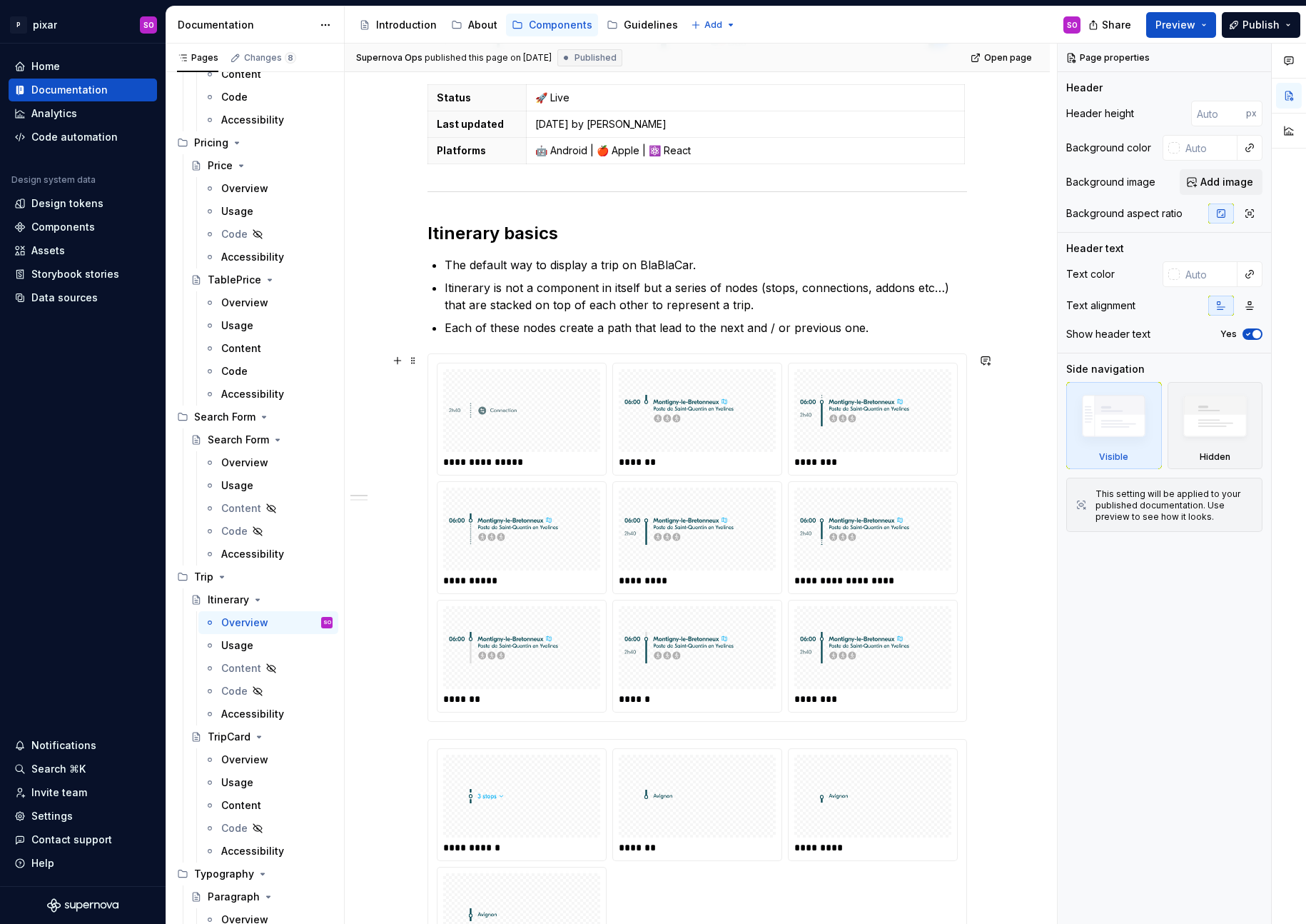
scroll to position [470, 0]
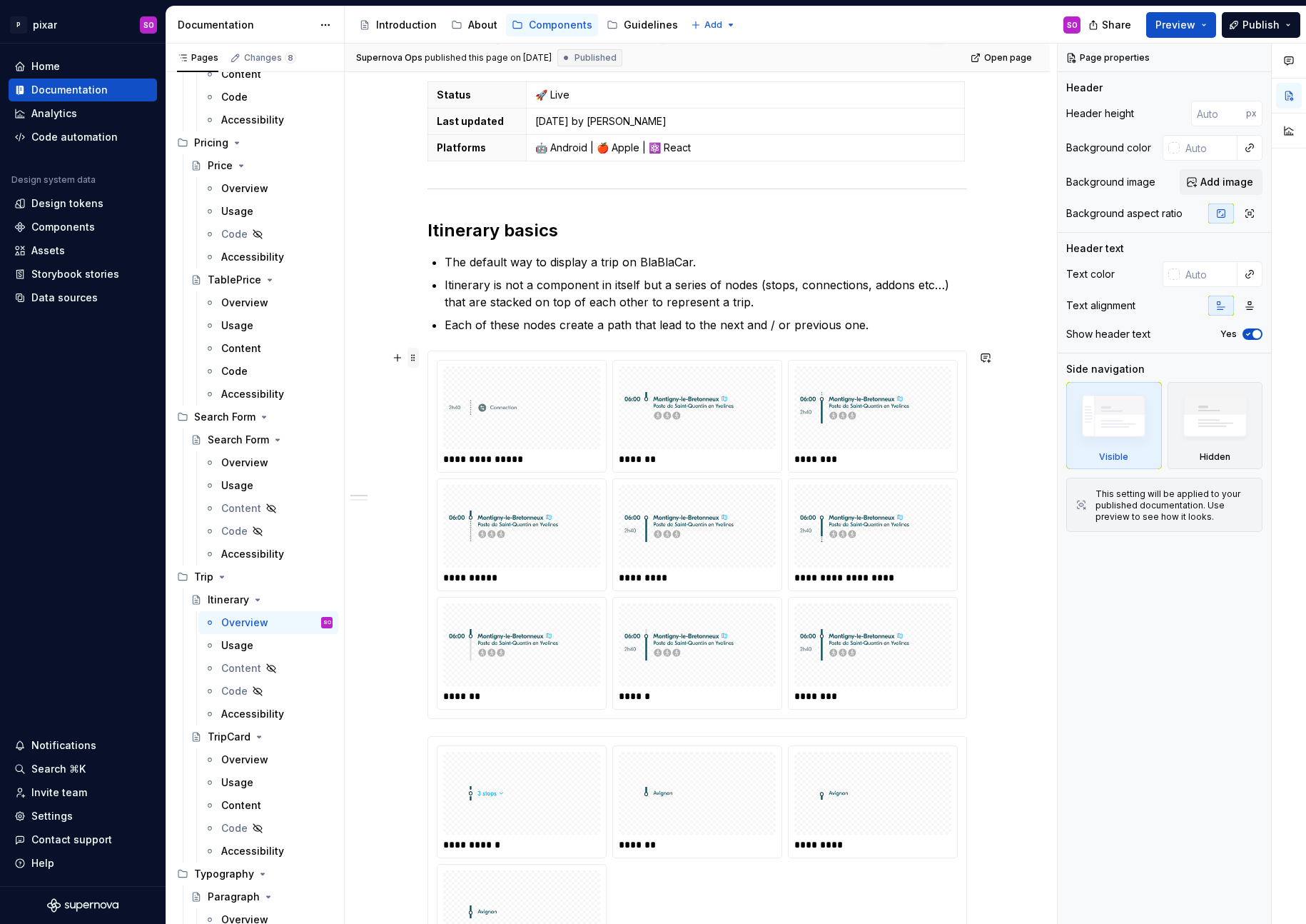
click at [419, 354] on span at bounding box center [413, 357] width 12 height 20
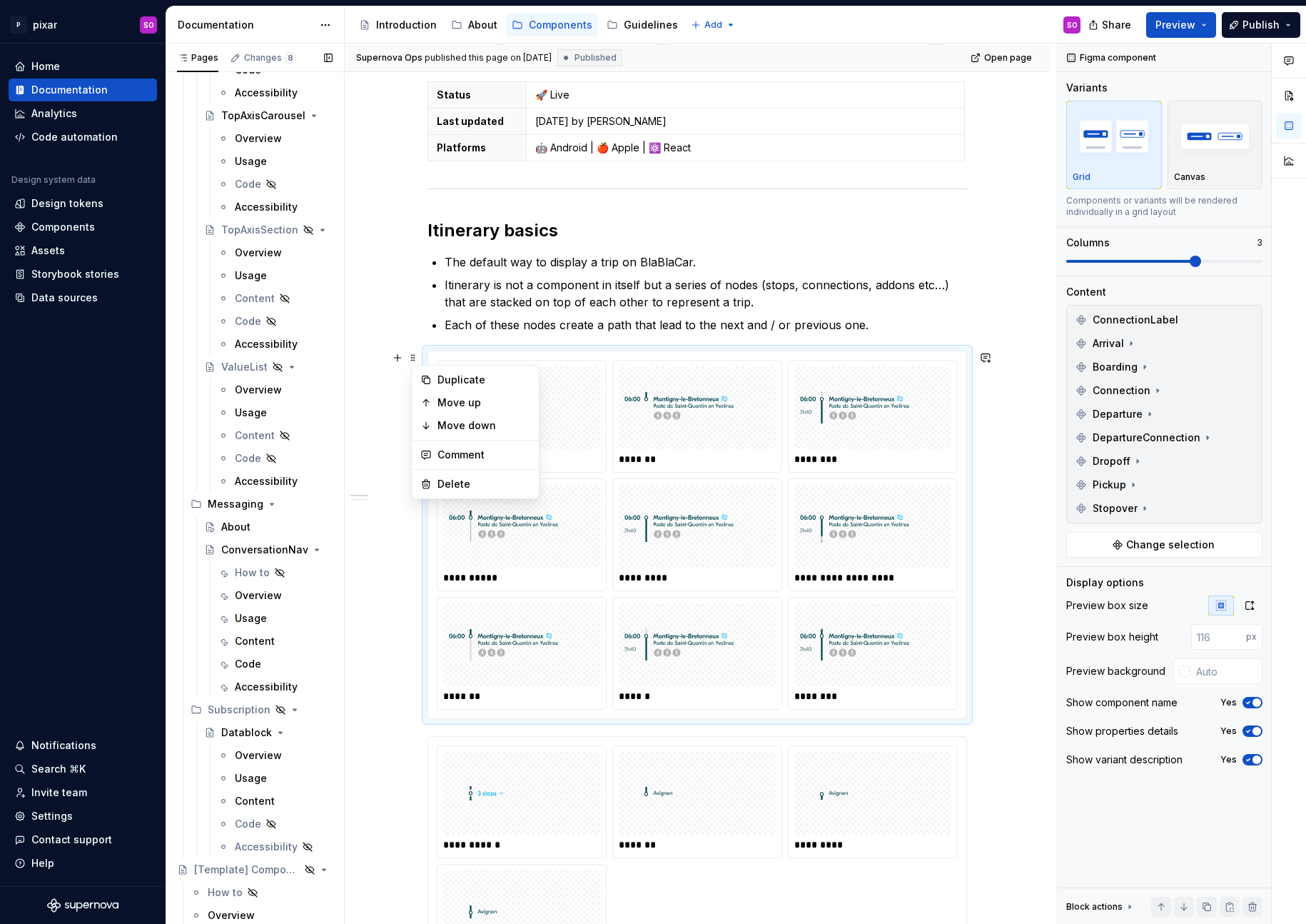
scroll to position [3173, 0]
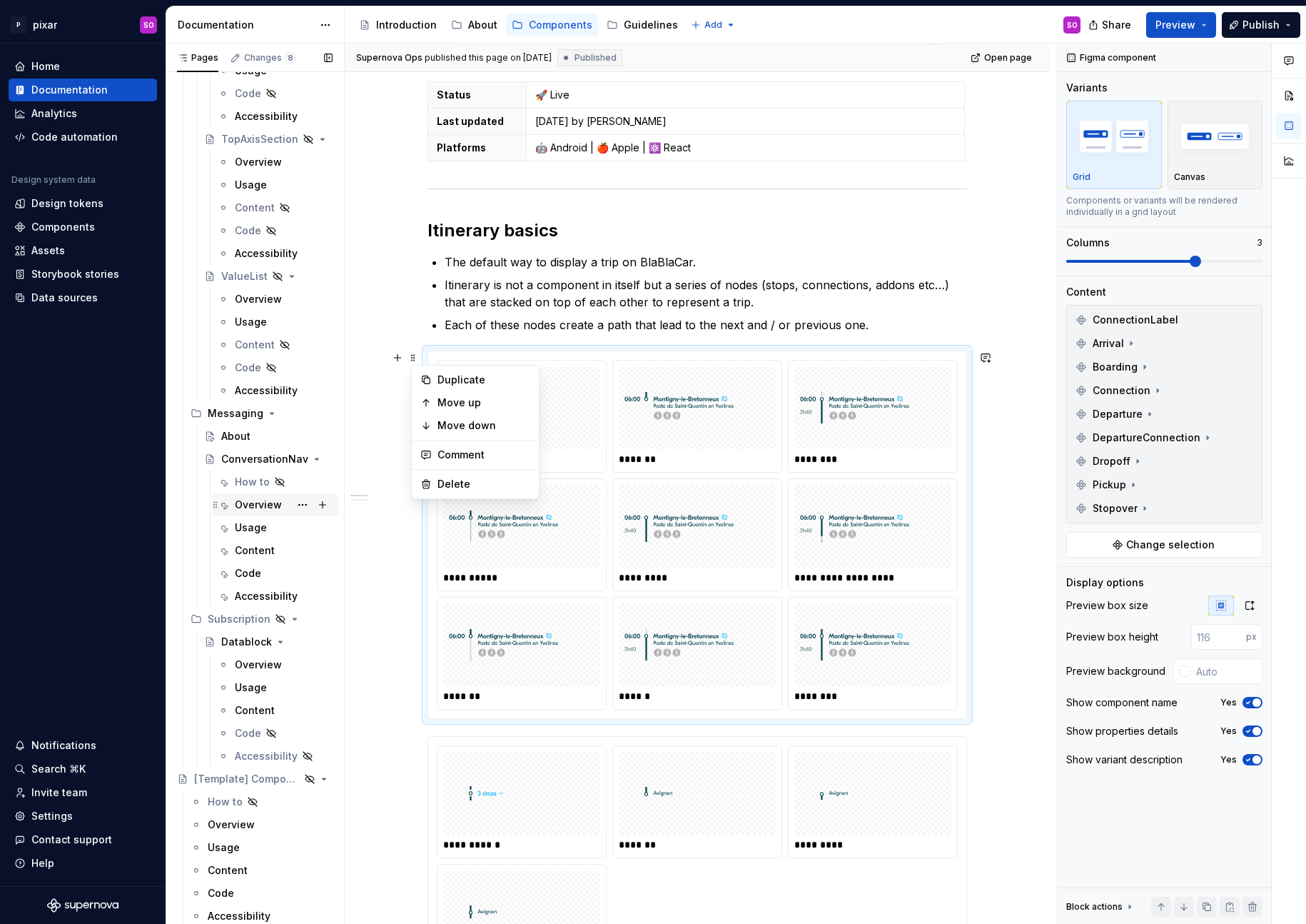
click at [242, 502] on div "Overview" at bounding box center [259, 505] width 47 height 14
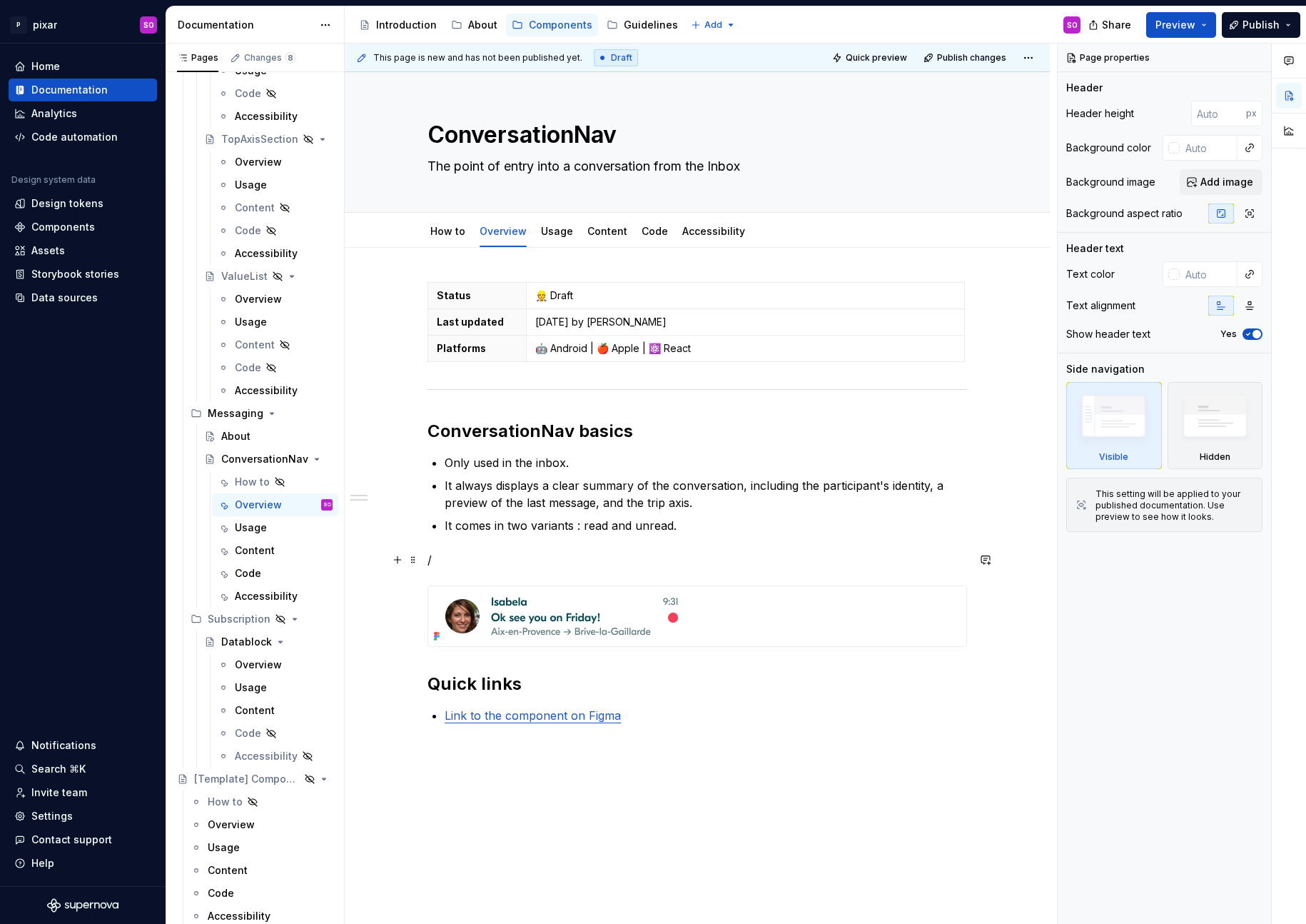
click at [469, 560] on p "/" at bounding box center [697, 560] width 539 height 17
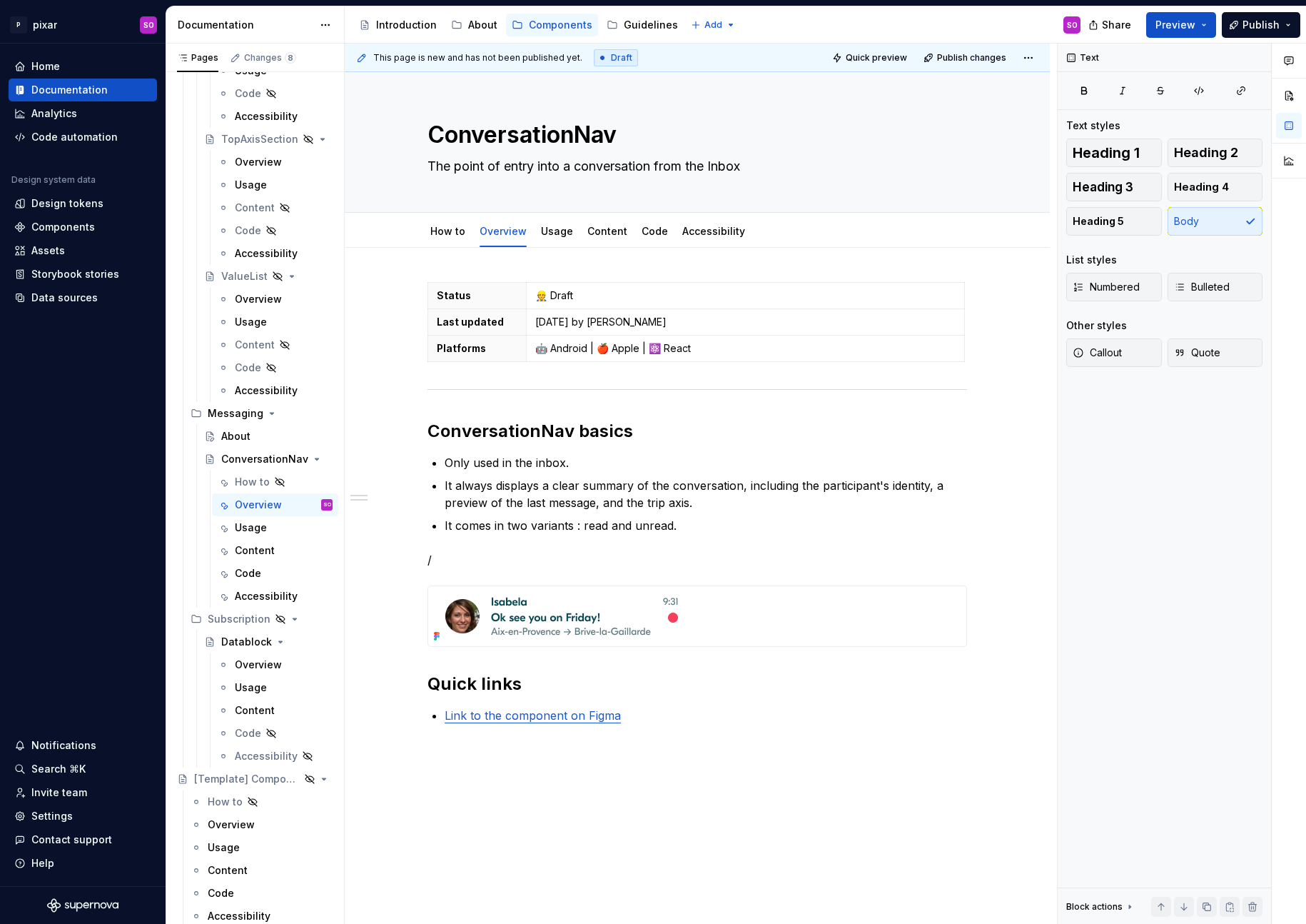
type textarea "*"
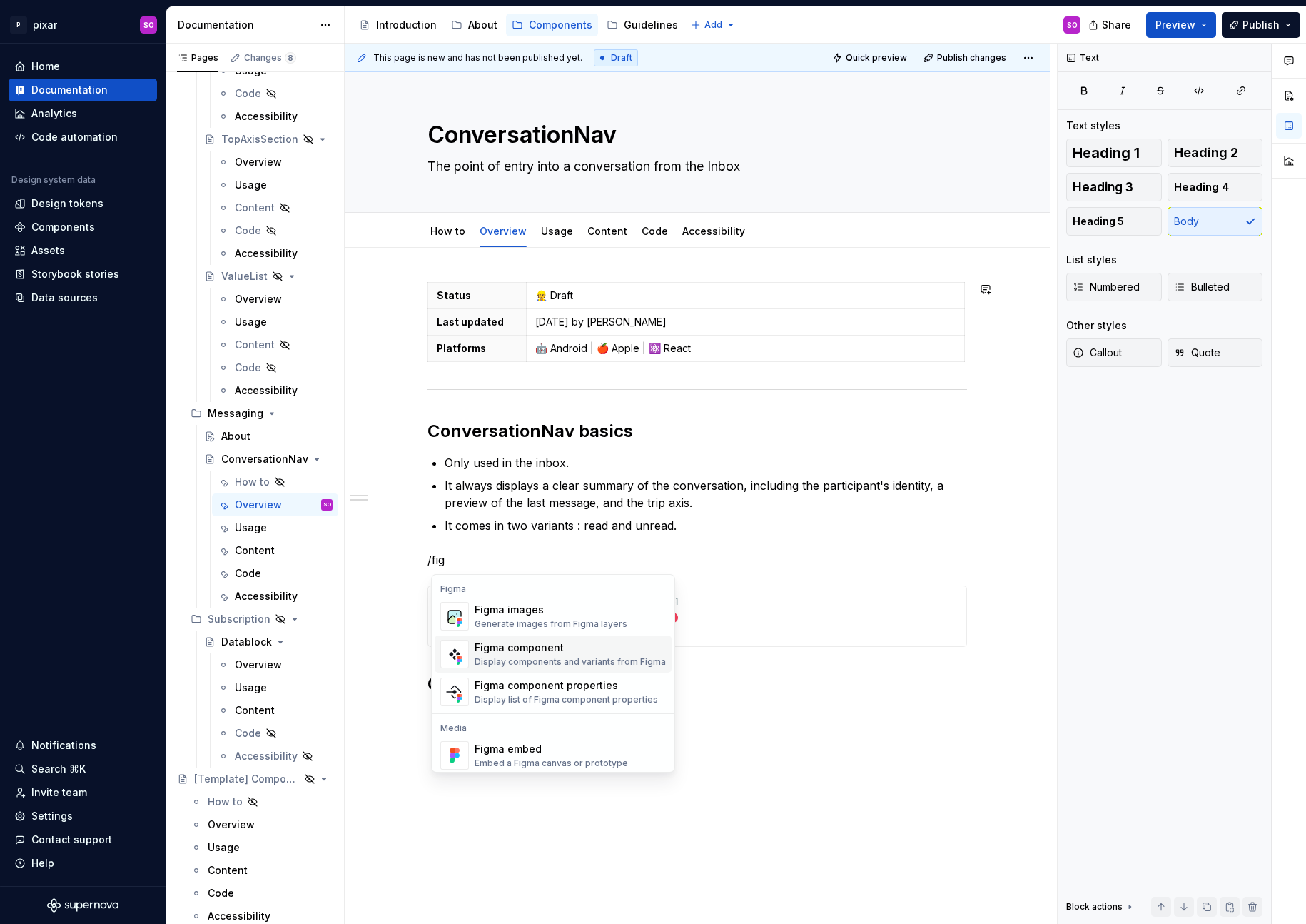
click at [560, 657] on div "Display components and variants from Figma" at bounding box center [570, 661] width 191 height 12
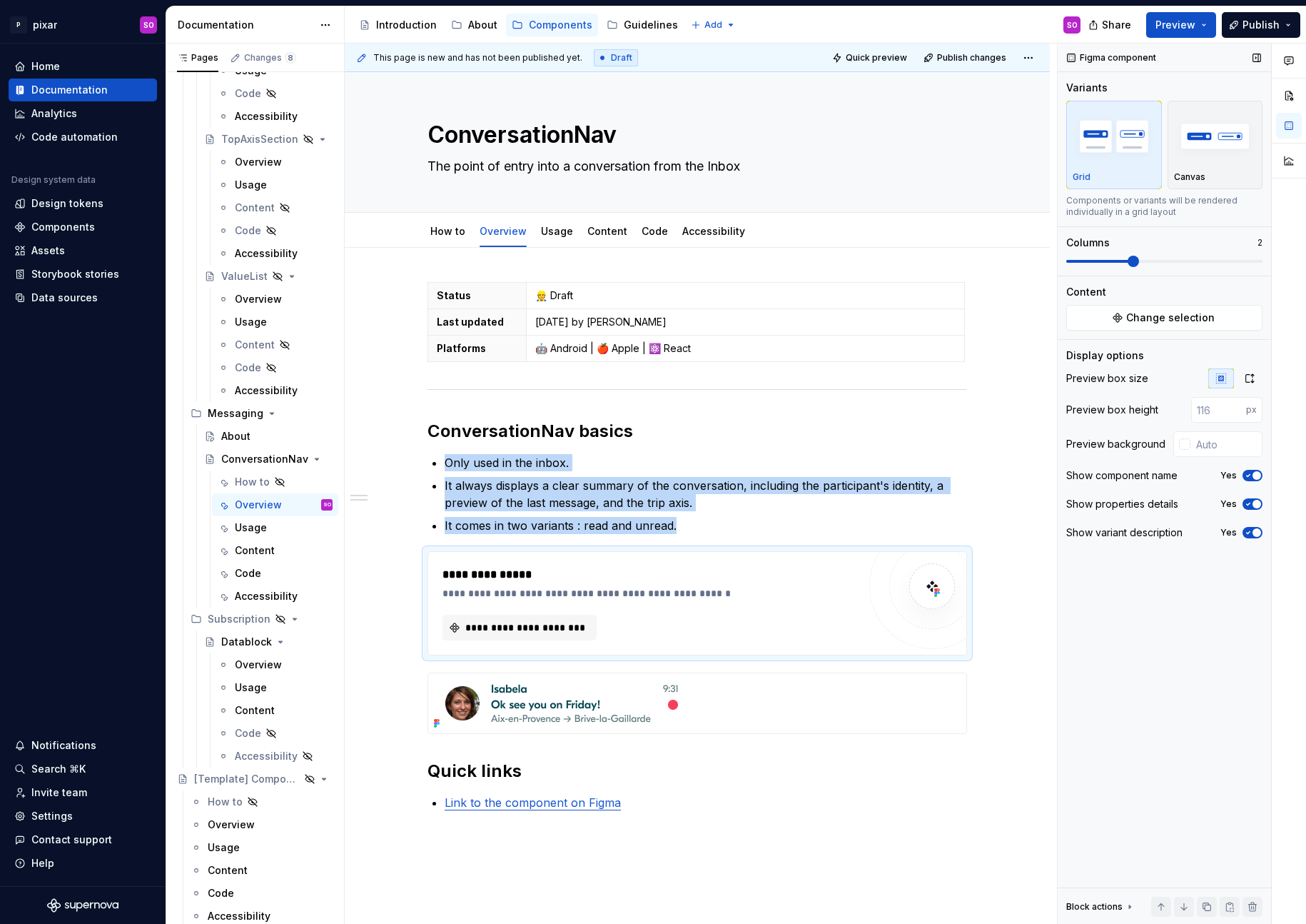
click at [1139, 267] on span at bounding box center [1133, 261] width 12 height 12
click at [569, 624] on span "**********" at bounding box center [525, 628] width 124 height 14
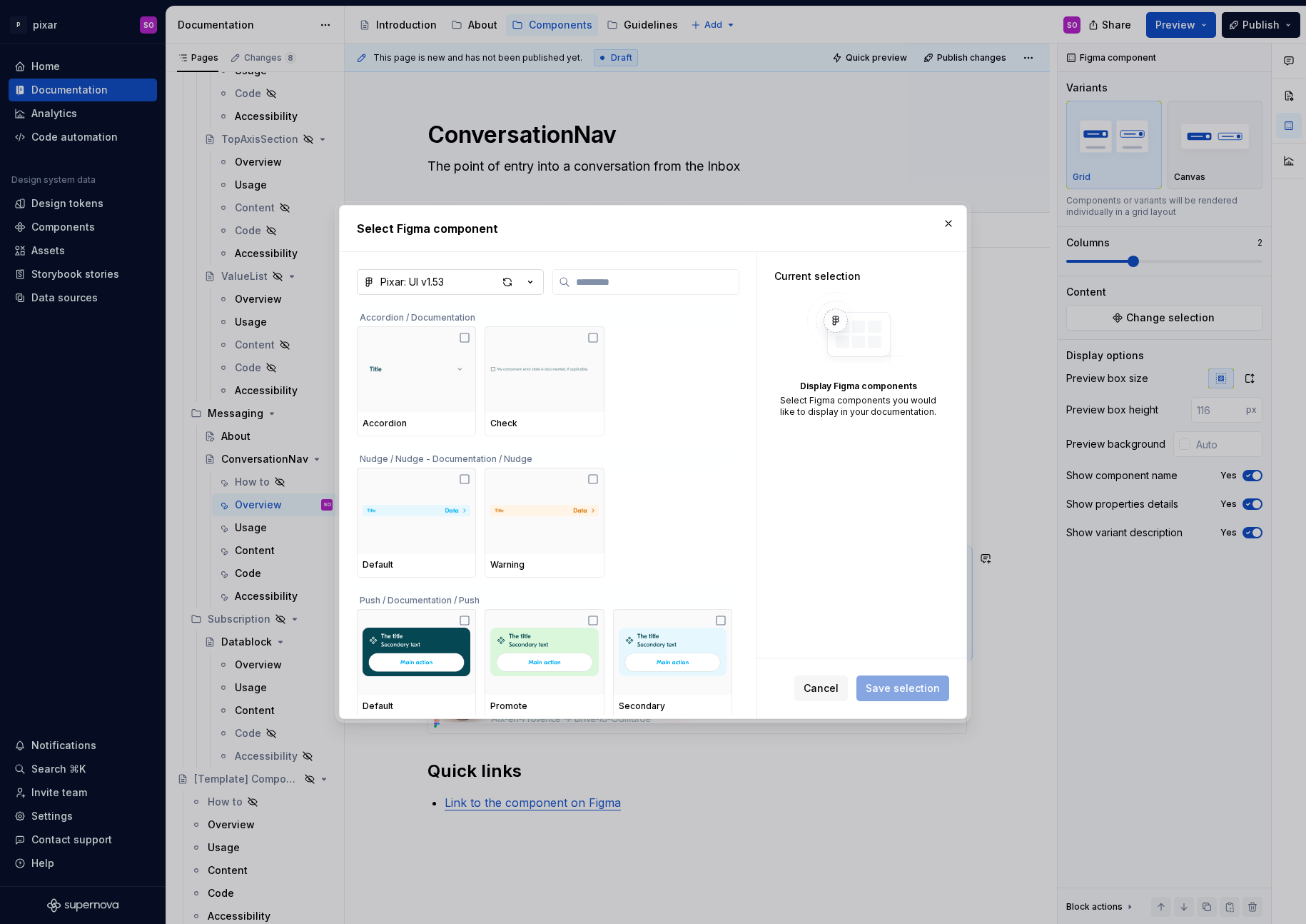
click at [469, 279] on button "Pixar: UI v1.53" at bounding box center [451, 282] width 187 height 26
click at [514, 266] on div "Select Figma component Pixar: UI v1.53 Accordion / Documentation Accordion Chec…" at bounding box center [653, 462] width 1306 height 924
click at [528, 282] on icon "button" at bounding box center [530, 282] width 14 height 14
click at [517, 244] on div "Select Figma component Pixar: UI v1.53 Accordion / Documentation Accordion Chec…" at bounding box center [653, 462] width 1306 height 924
click at [504, 282] on div "button" at bounding box center [507, 282] width 20 height 20
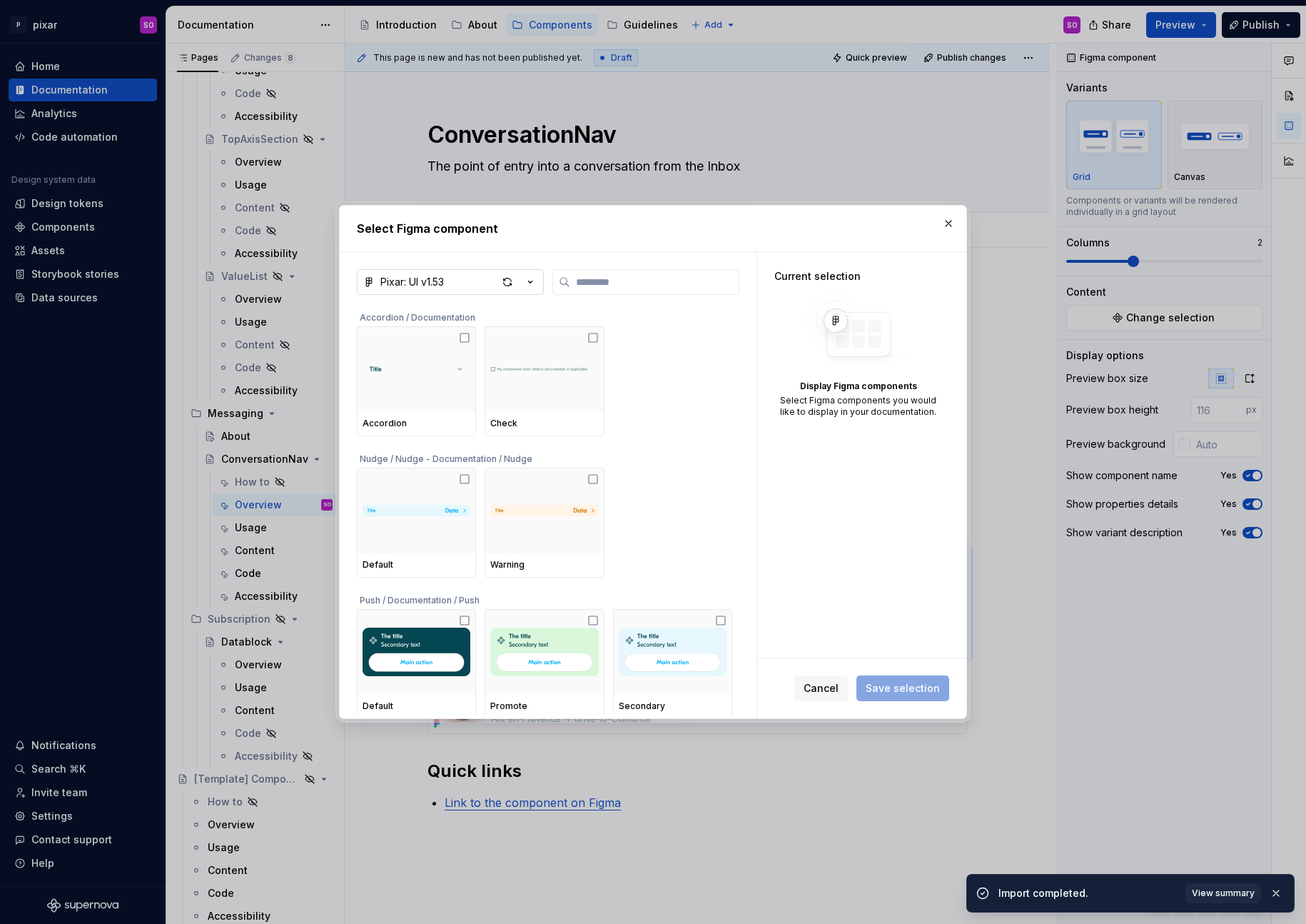
click at [527, 278] on icon "button" at bounding box center [530, 282] width 14 height 14
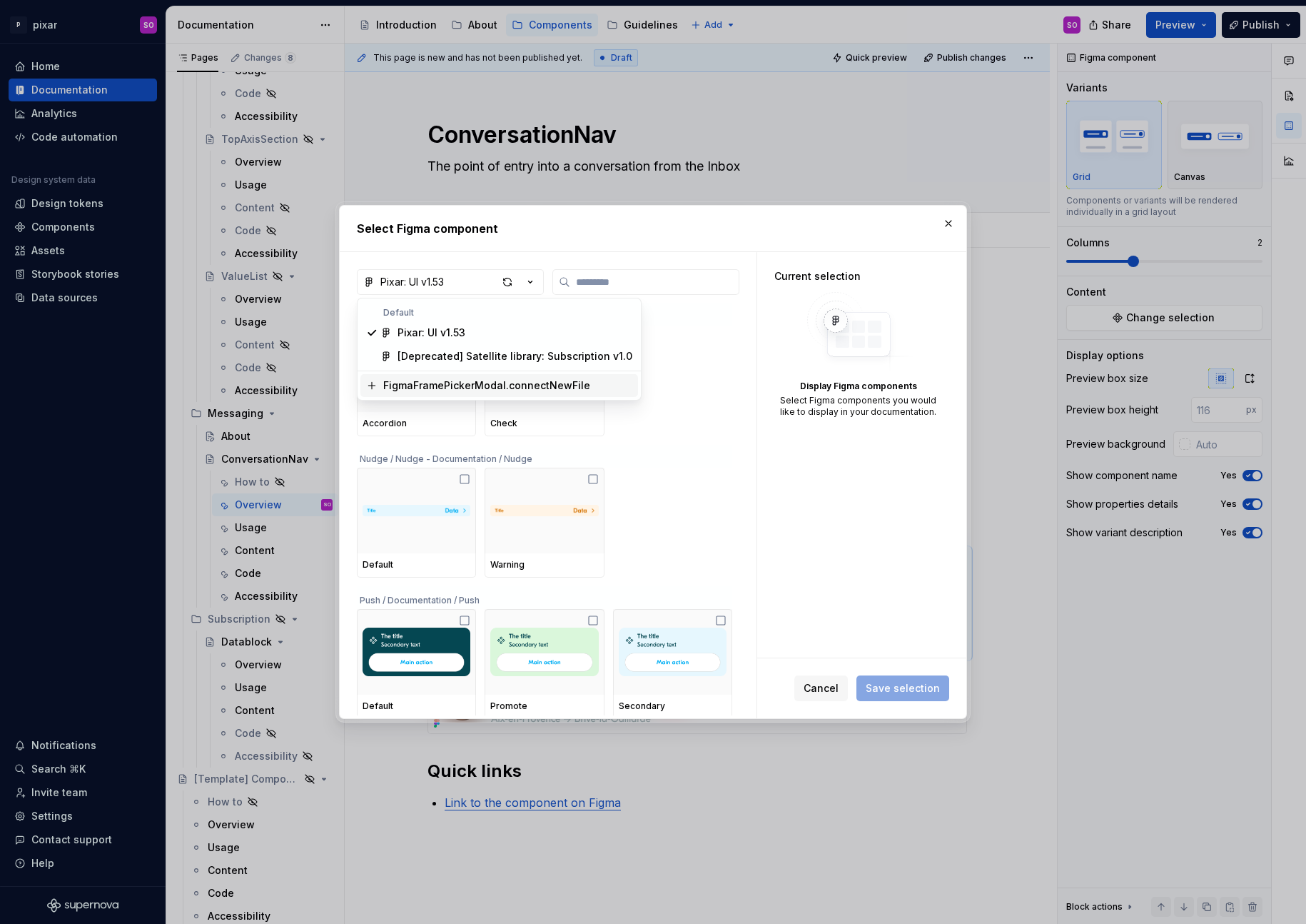
type textarea "*"
click at [724, 274] on div "Select Figma component Pixar: UI v1.53 Accordion / Documentation Accordion Chec…" at bounding box center [653, 462] width 1306 height 924
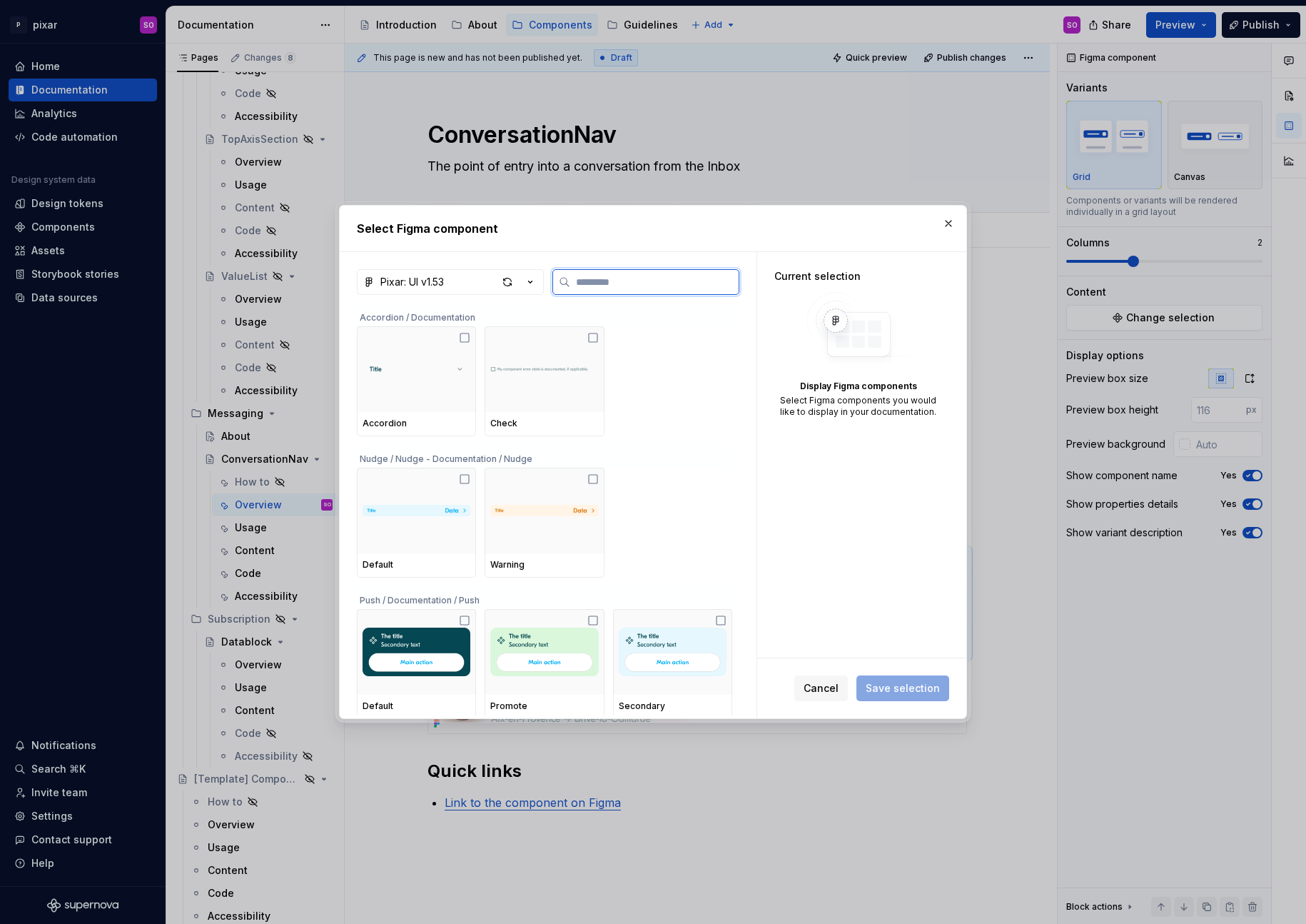
click at [720, 278] on input "search" at bounding box center [654, 282] width 168 height 14
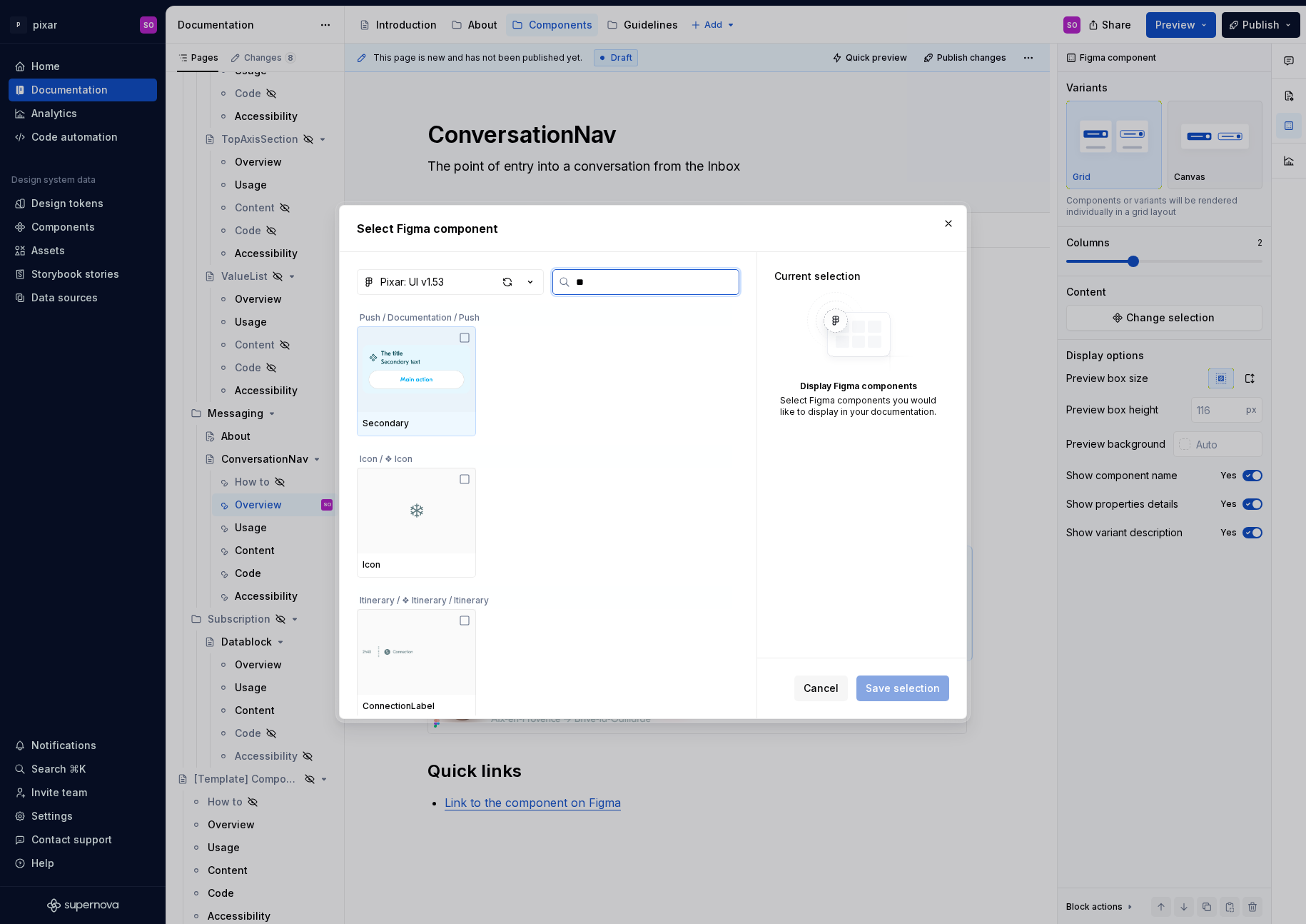
type input "*"
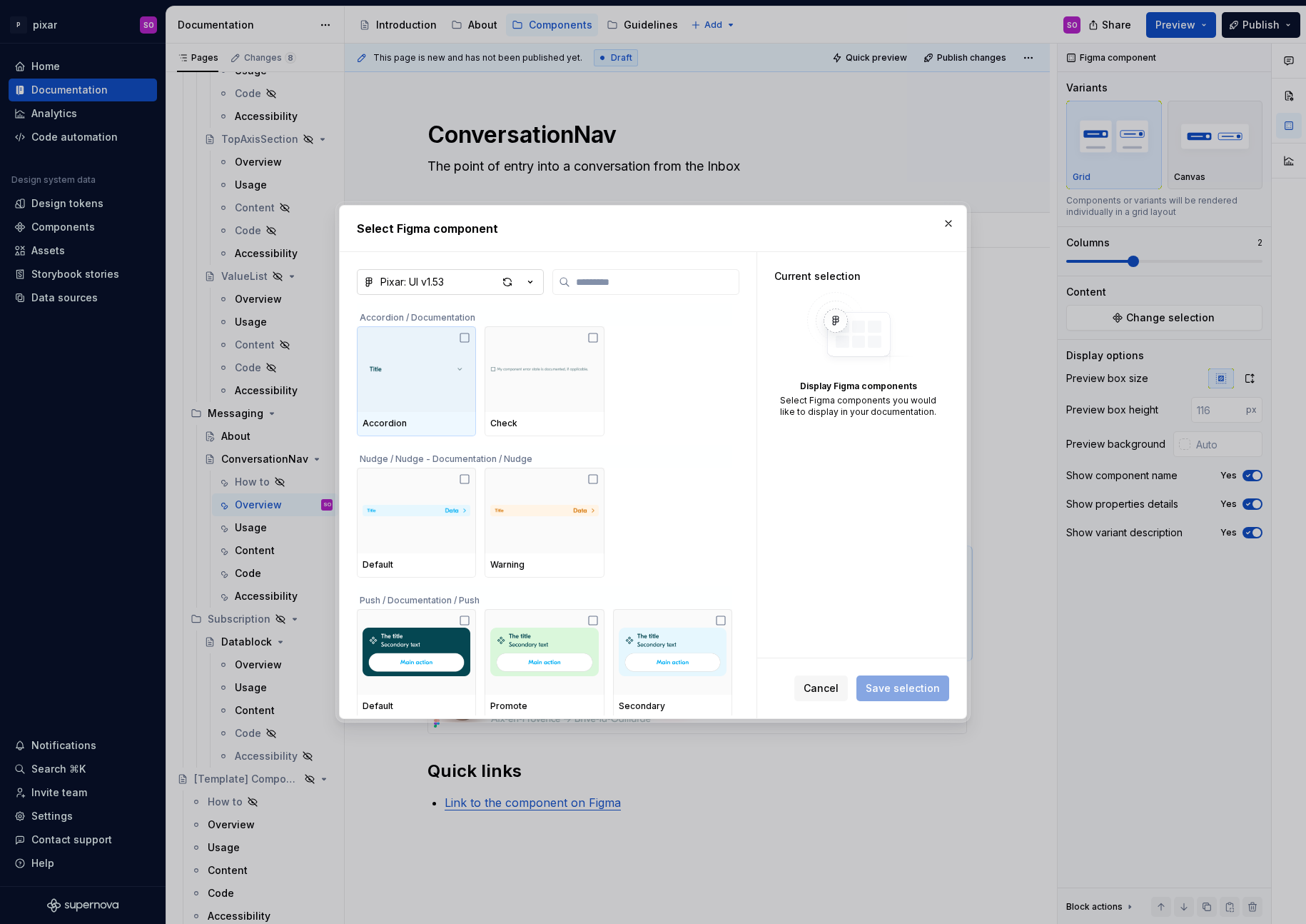
click at [534, 279] on icon "button" at bounding box center [530, 282] width 14 height 14
click at [941, 227] on div "Select Figma component Pixar: UI v1.53 Accordion / Documentation Accordion Chec…" at bounding box center [653, 462] width 1306 height 924
click at [948, 226] on button "button" at bounding box center [948, 223] width 20 height 20
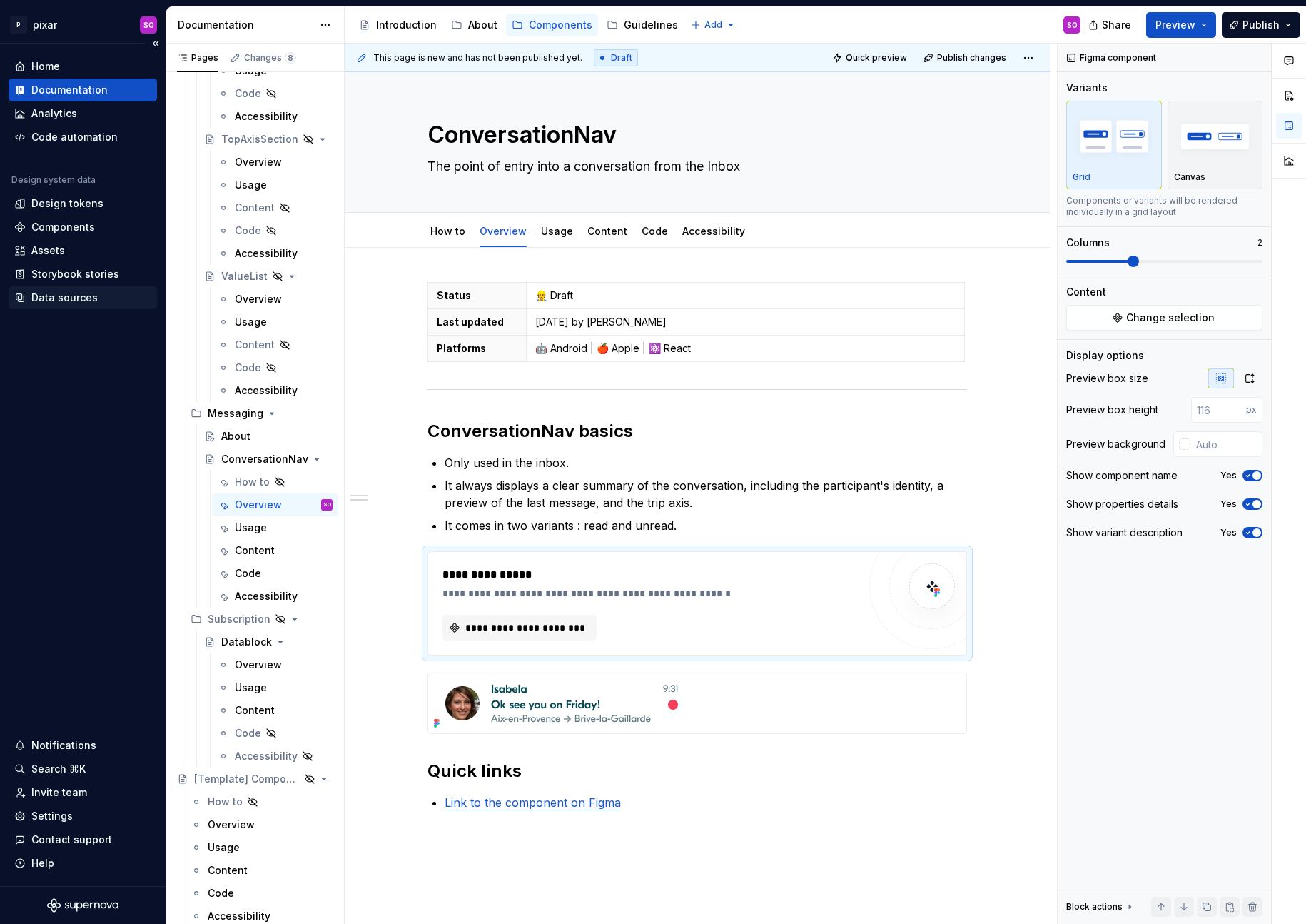
click at [49, 296] on div "Data sources" at bounding box center [64, 297] width 66 height 14
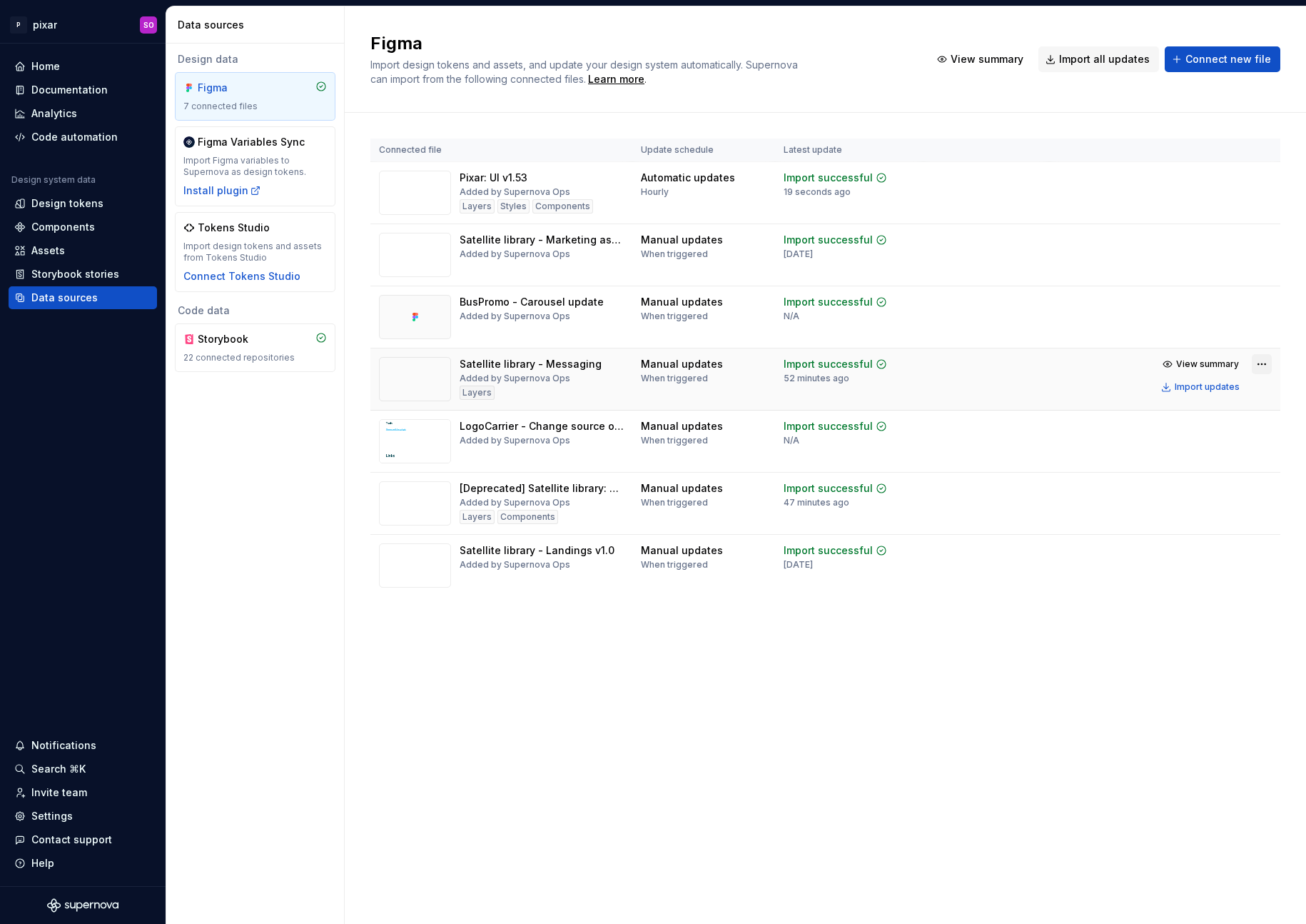
click at [1261, 370] on html "P pixar SO Home Documentation Analytics Code automation Design system data Desi…" at bounding box center [653, 462] width 1306 height 924
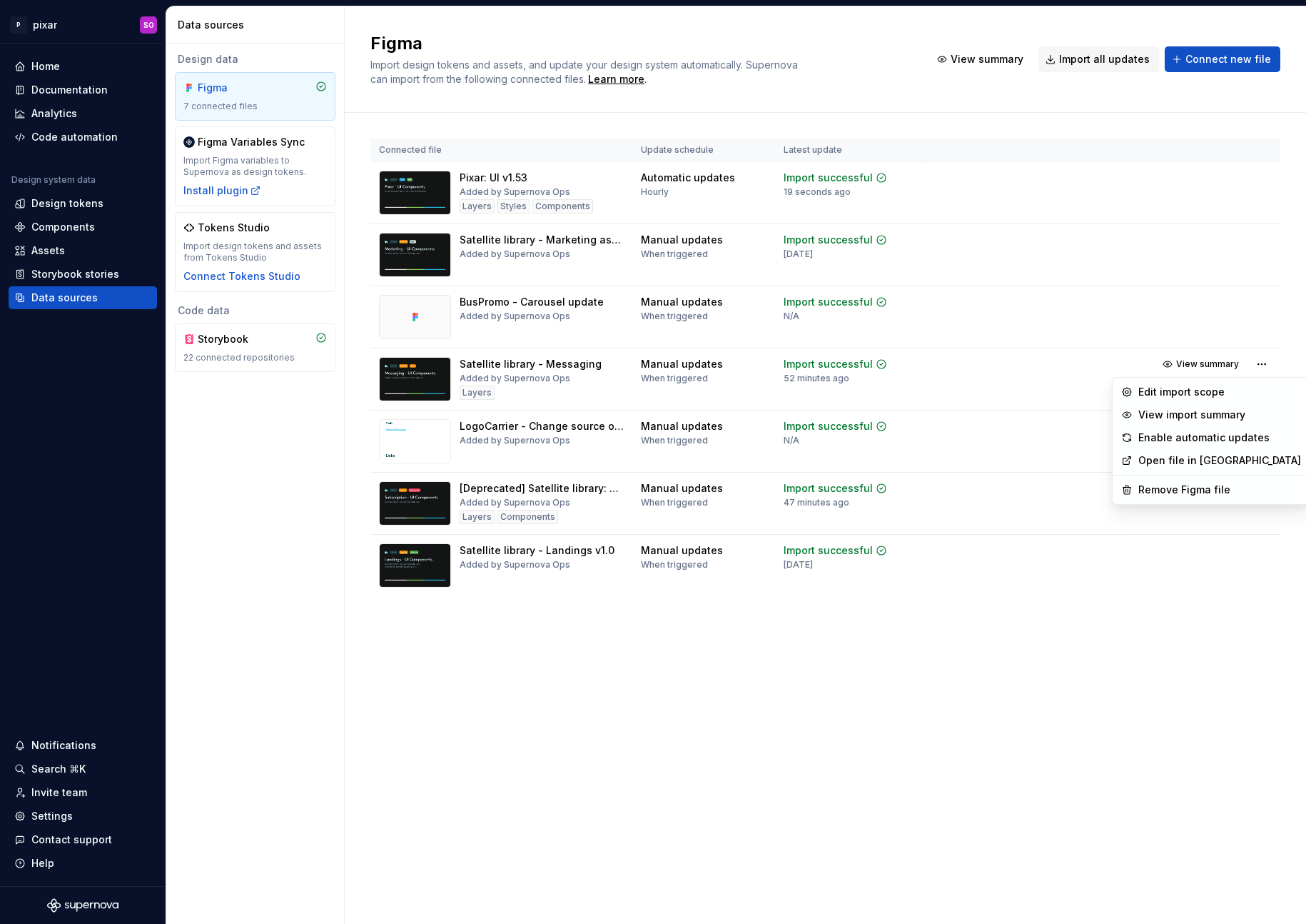
click at [752, 387] on html "P pixar SO Home Documentation Analytics Code automation Design system data Desi…" at bounding box center [653, 462] width 1306 height 924
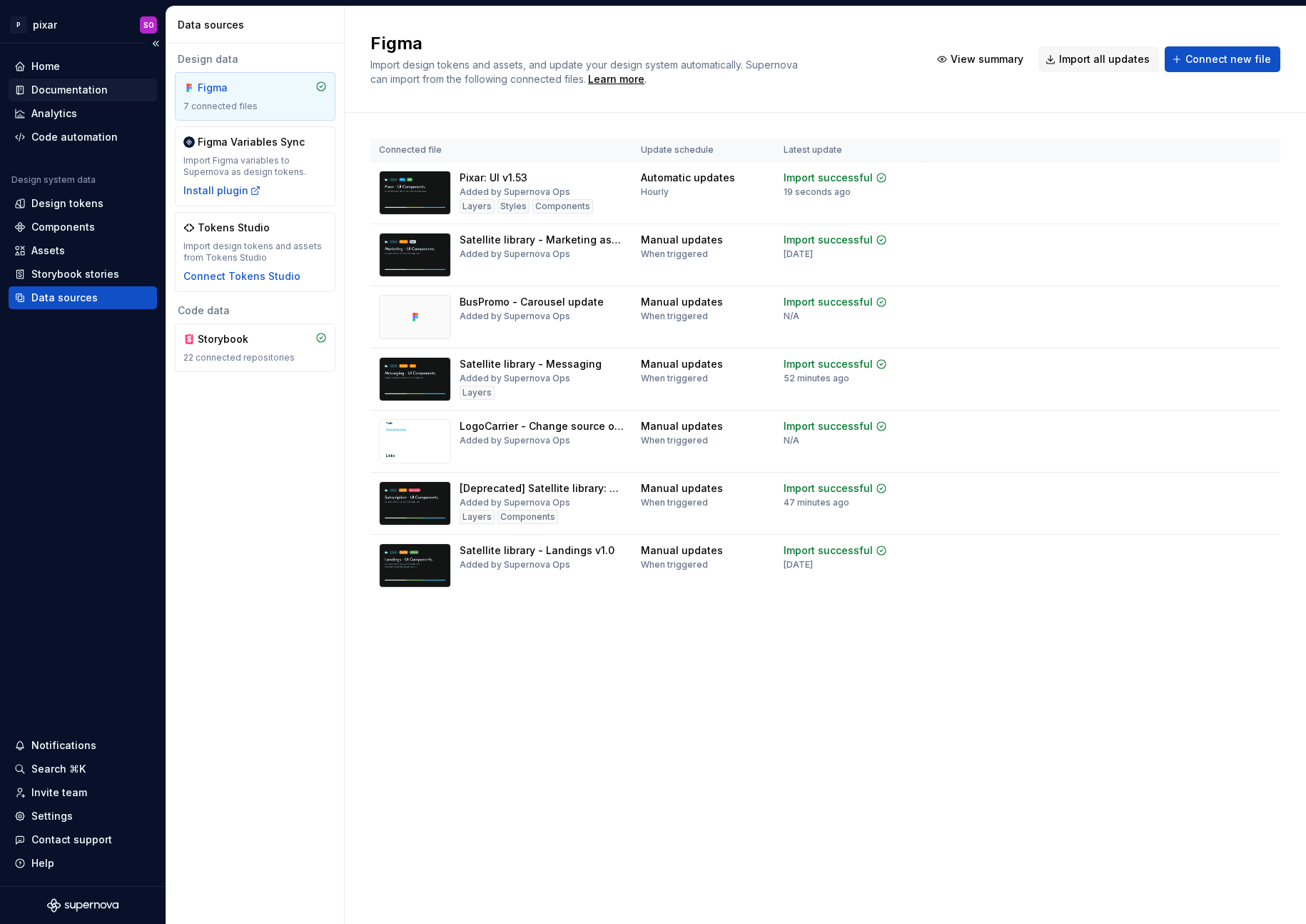
click at [58, 86] on div "Documentation" at bounding box center [69, 90] width 76 height 14
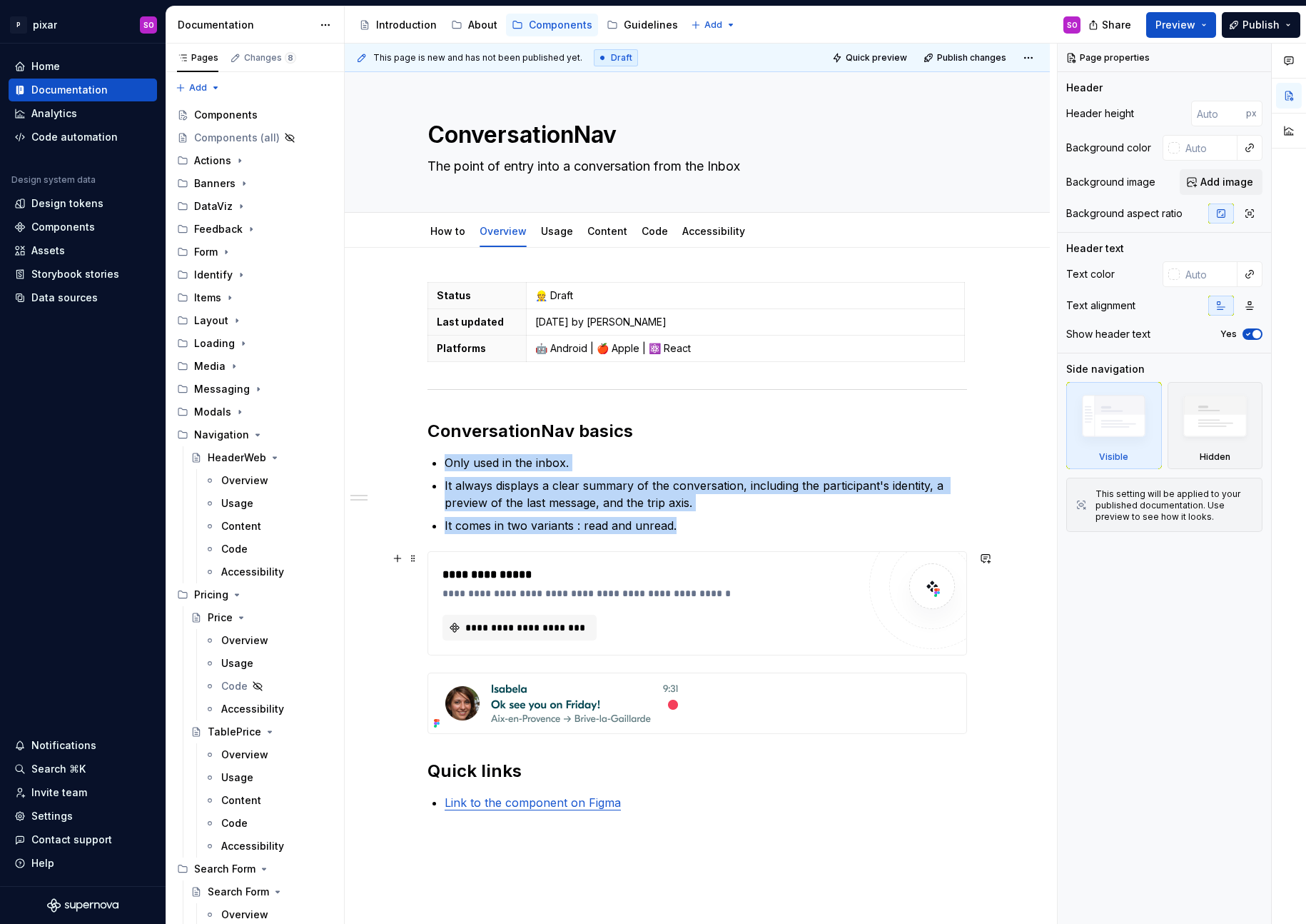
click at [928, 583] on img at bounding box center [932, 586] width 28 height 28
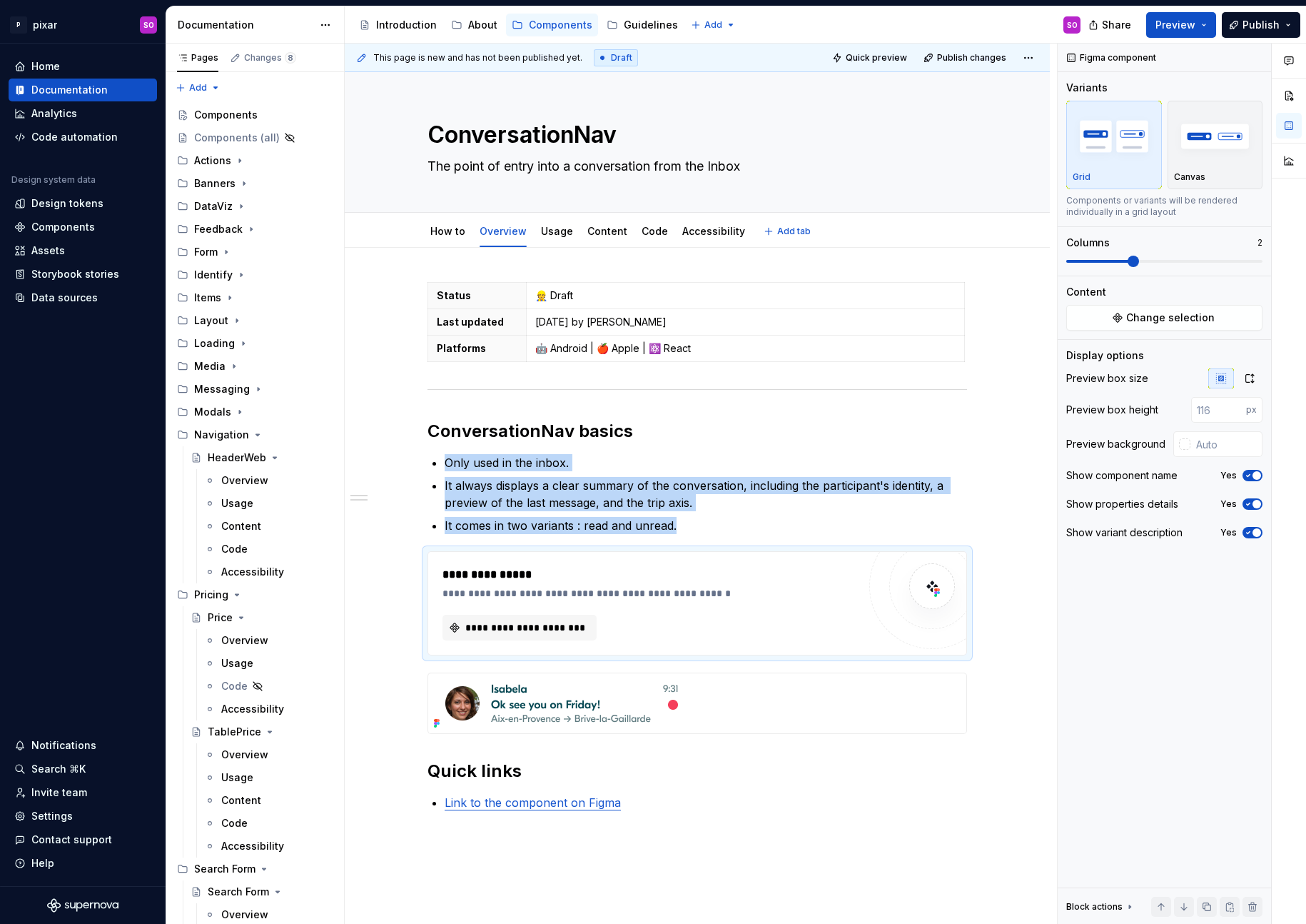
type textarea "*"
click at [523, 622] on span "**********" at bounding box center [525, 628] width 124 height 14
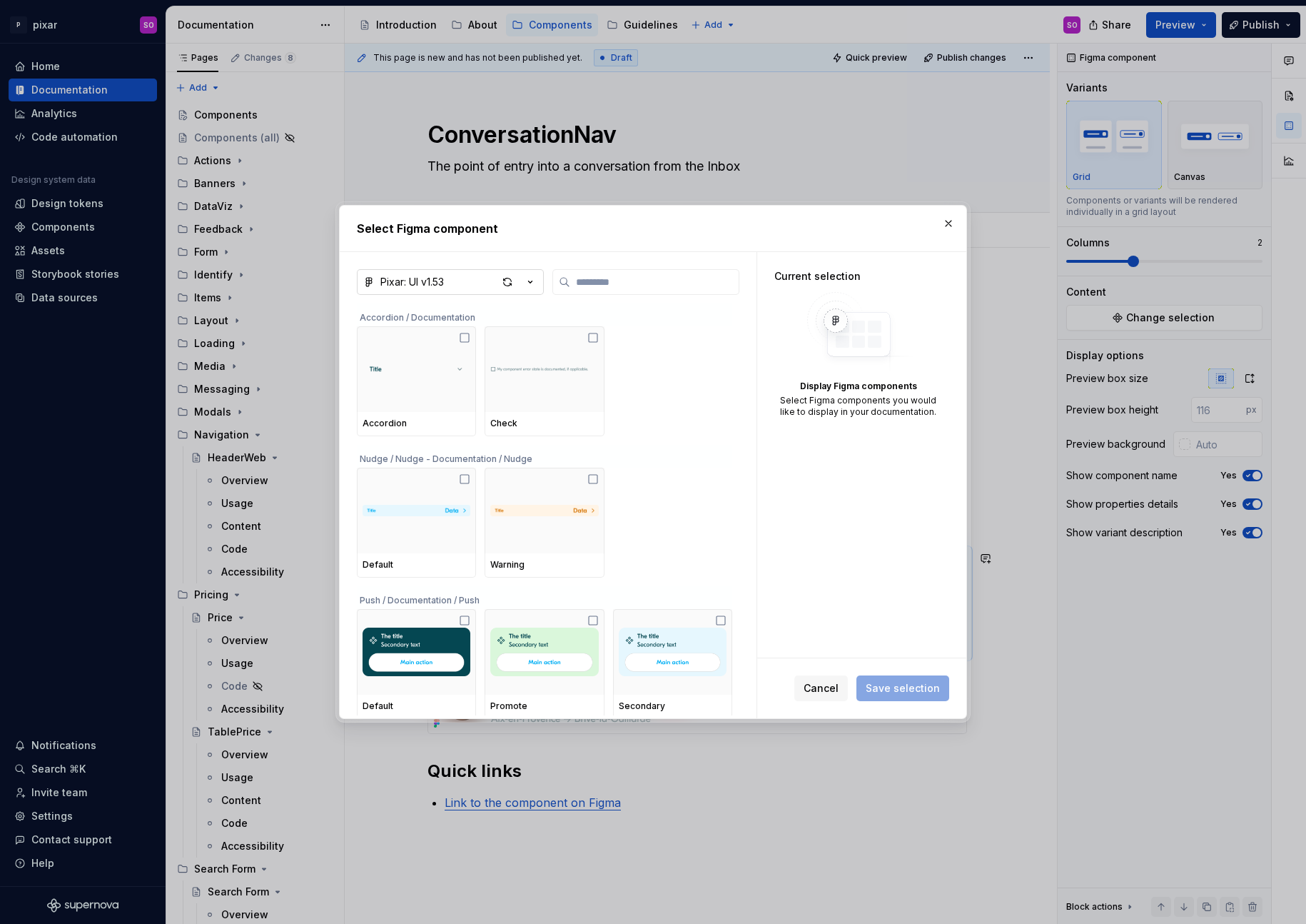
click at [538, 285] on button "Pixar: UI v1.53" at bounding box center [451, 282] width 187 height 26
click at [601, 390] on div "FigmaFramePickerModal.connectNewFile" at bounding box center [507, 385] width 249 height 14
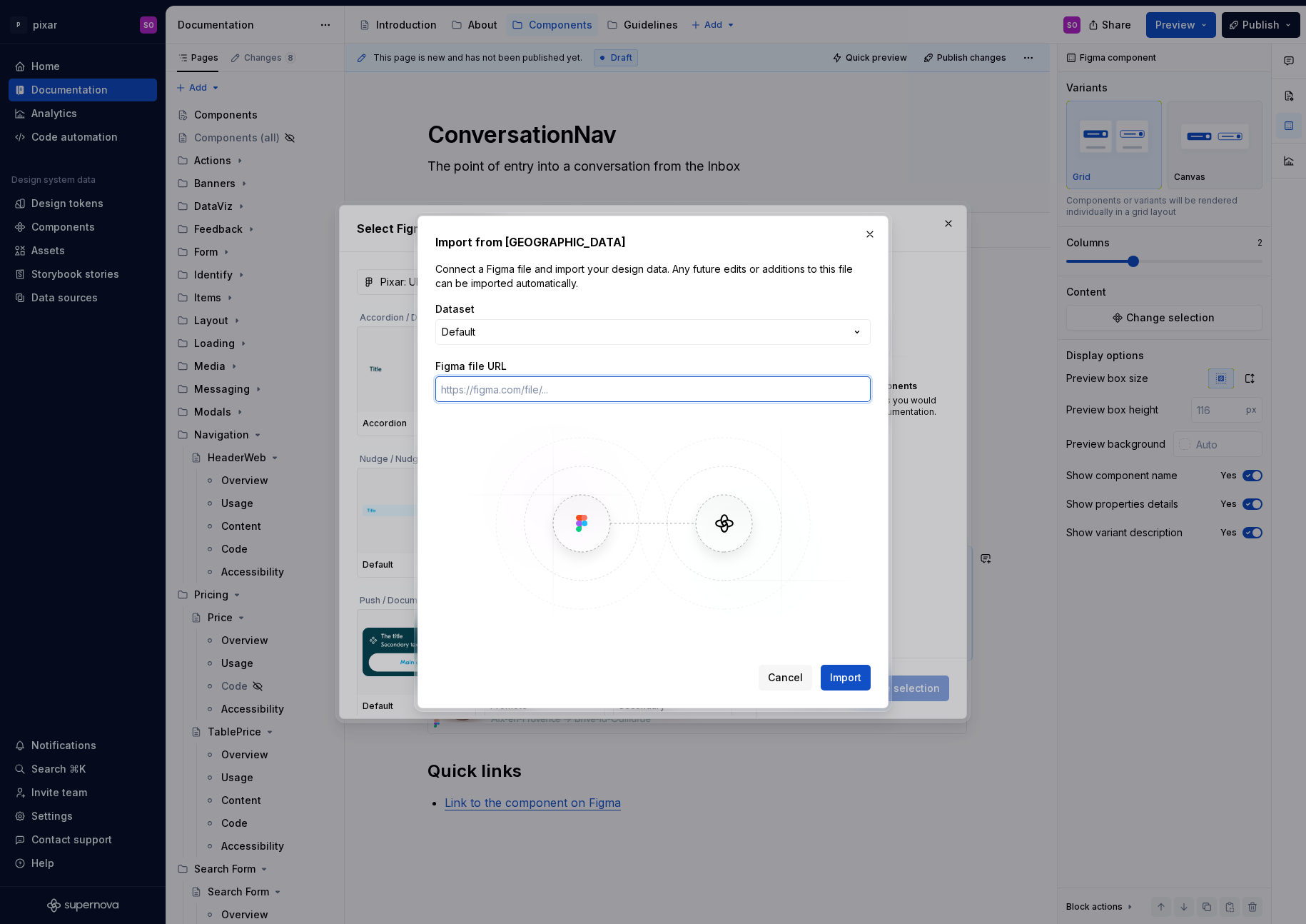
click at [581, 388] on input "Figma file URL" at bounding box center [653, 388] width 436 height 26
paste input "https://www.figma.com/design/WrmvGbmtdv6OfX1NerIwkK/Satellite-library---Messagi…"
type input "https://www.figma.com/design/WrmvGbmtdv6OfX1NerIwkK/Satellite-library---Messagi…"
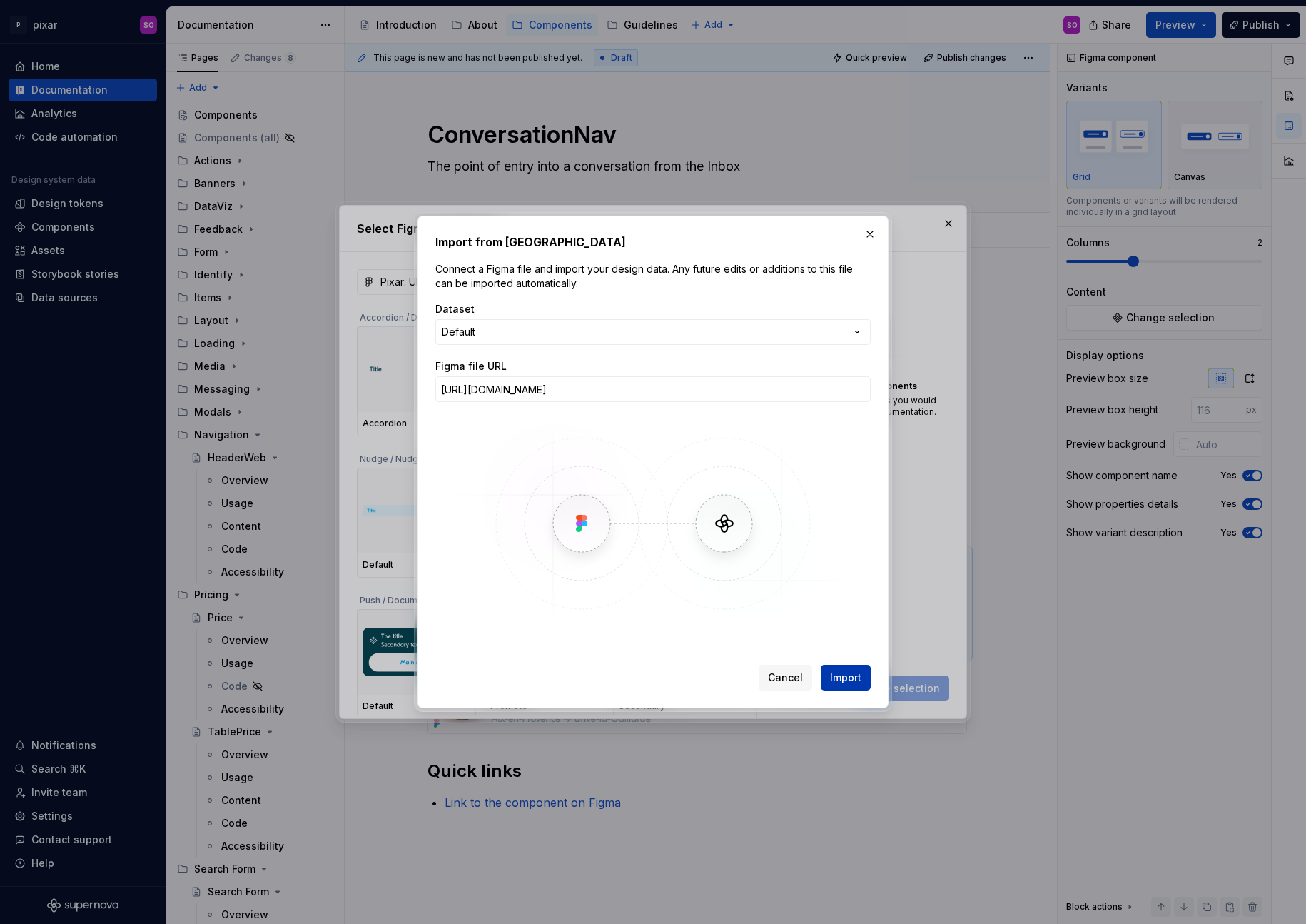
click at [846, 670] on span "Import" at bounding box center [846, 677] width 31 height 14
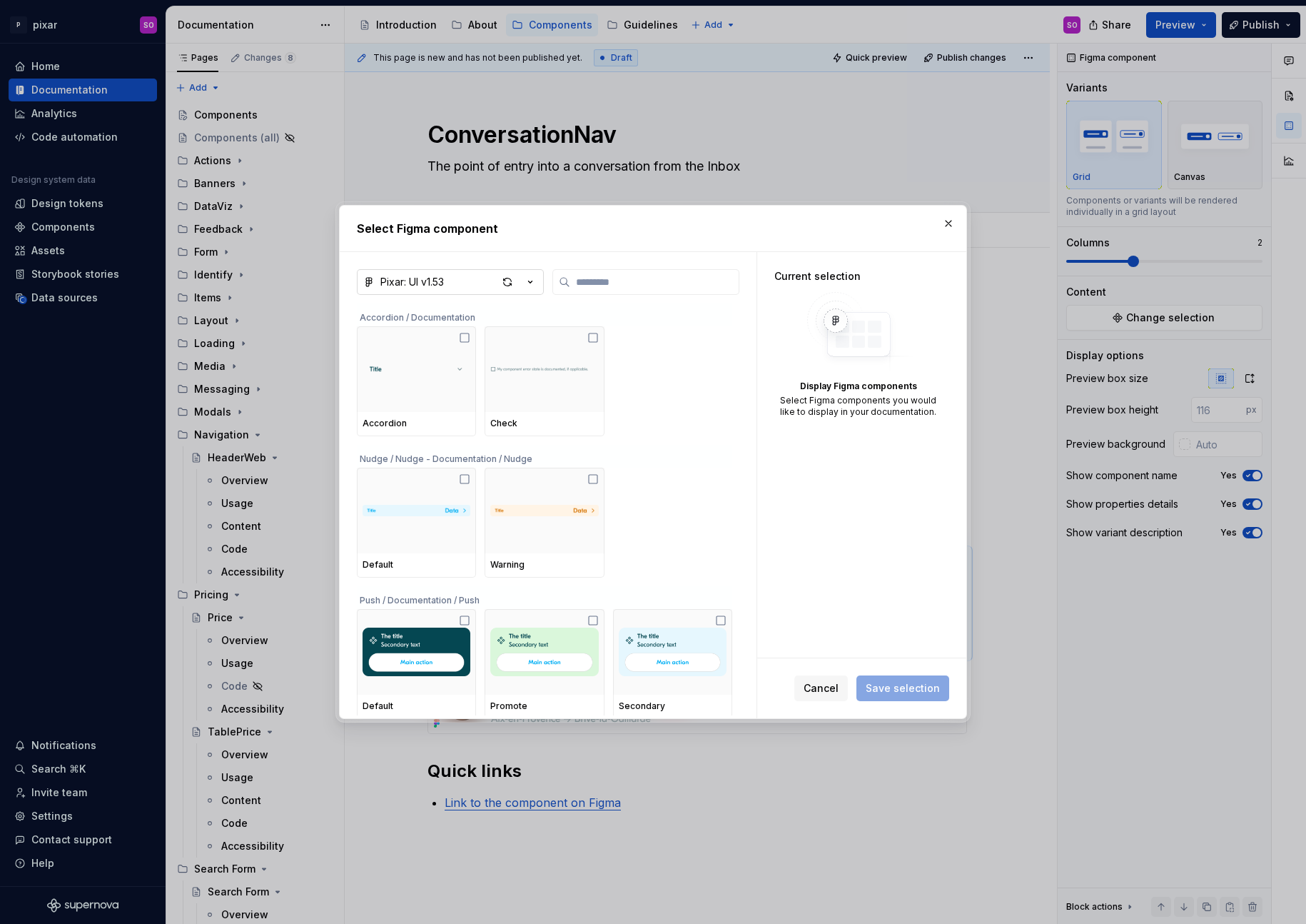
click at [527, 290] on div "button" at bounding box center [517, 282] width 40 height 20
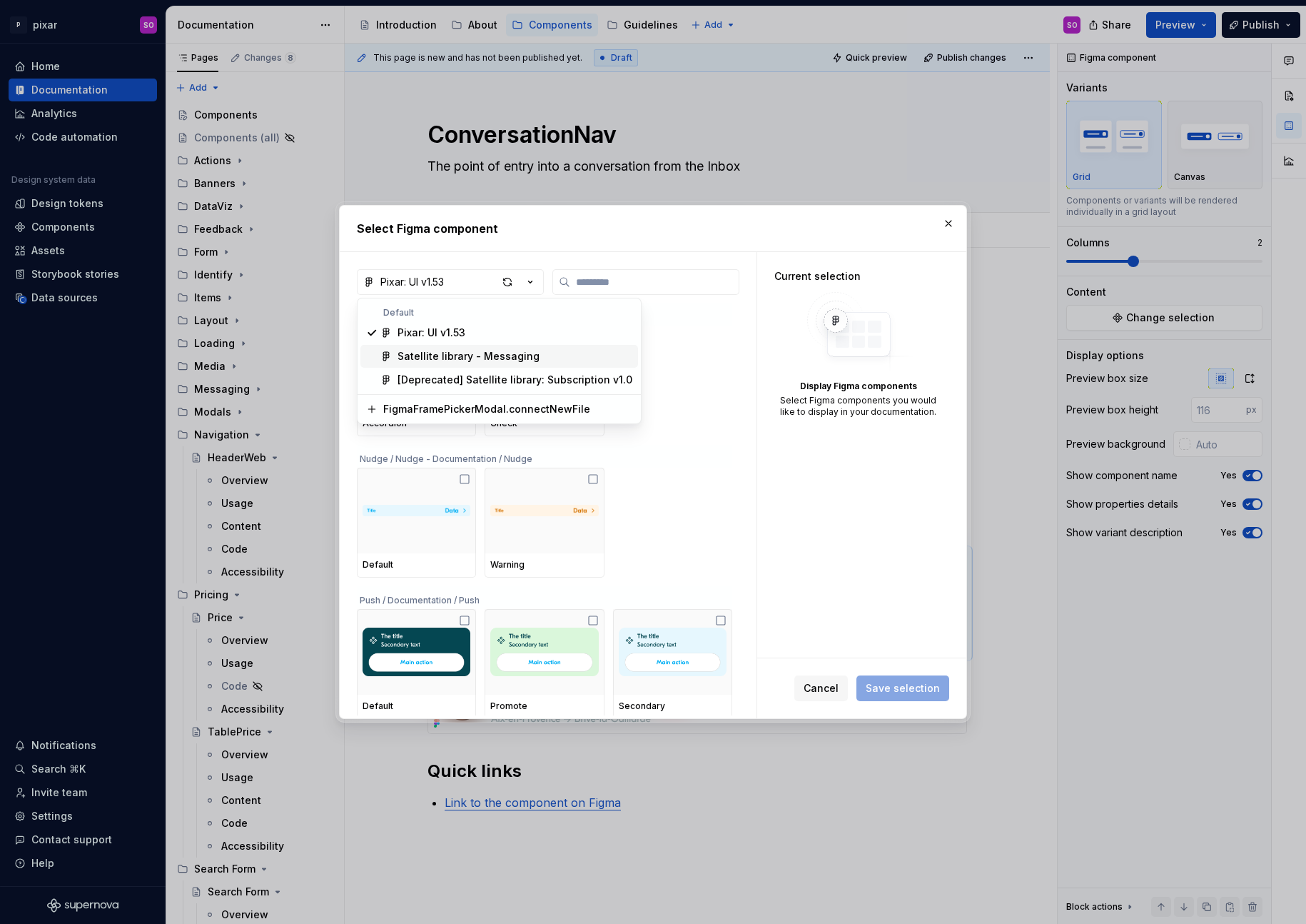
click at [513, 356] on div "Satellite library - Messaging" at bounding box center [469, 356] width 142 height 14
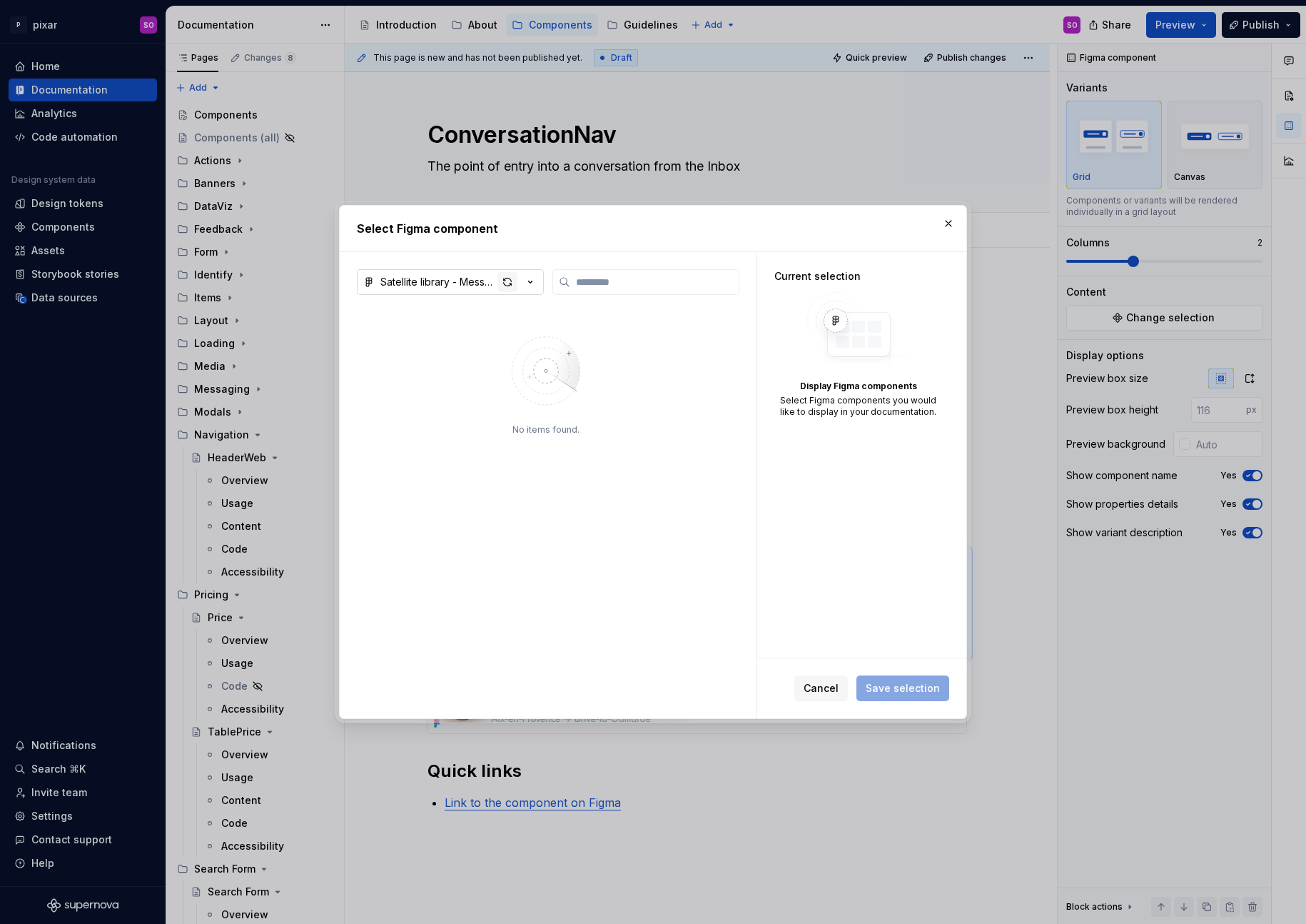
click at [506, 287] on div "button" at bounding box center [507, 282] width 20 height 20
click at [528, 282] on icon "button" at bounding box center [530, 282] width 14 height 14
click at [529, 282] on div "Select Figma component Satellite library - Messaging No items found. Current se…" at bounding box center [653, 462] width 1306 height 924
click at [554, 379] on img at bounding box center [546, 371] width 186 height 101
click at [526, 282] on icon "button" at bounding box center [530, 282] width 14 height 14
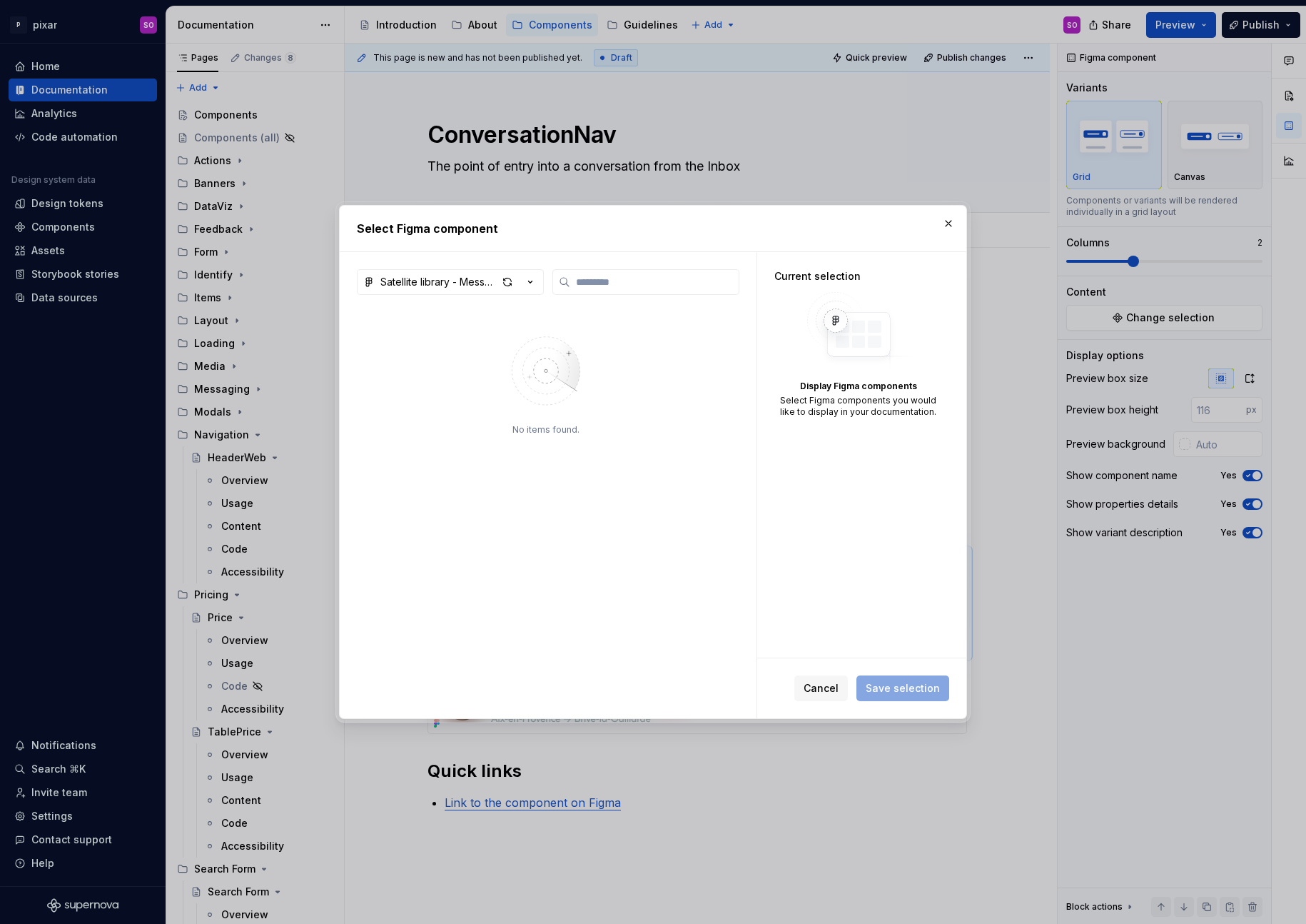
click at [635, 274] on div "Select Figma component Satellite library - Messaging No items found. Current se…" at bounding box center [653, 462] width 1306 height 924
click at [635, 274] on input "search" at bounding box center [654, 282] width 168 height 14
click at [551, 284] on div "Satellite library - Messaging" at bounding box center [548, 282] width 383 height 26
click at [529, 286] on icon "button" at bounding box center [530, 282] width 14 height 14
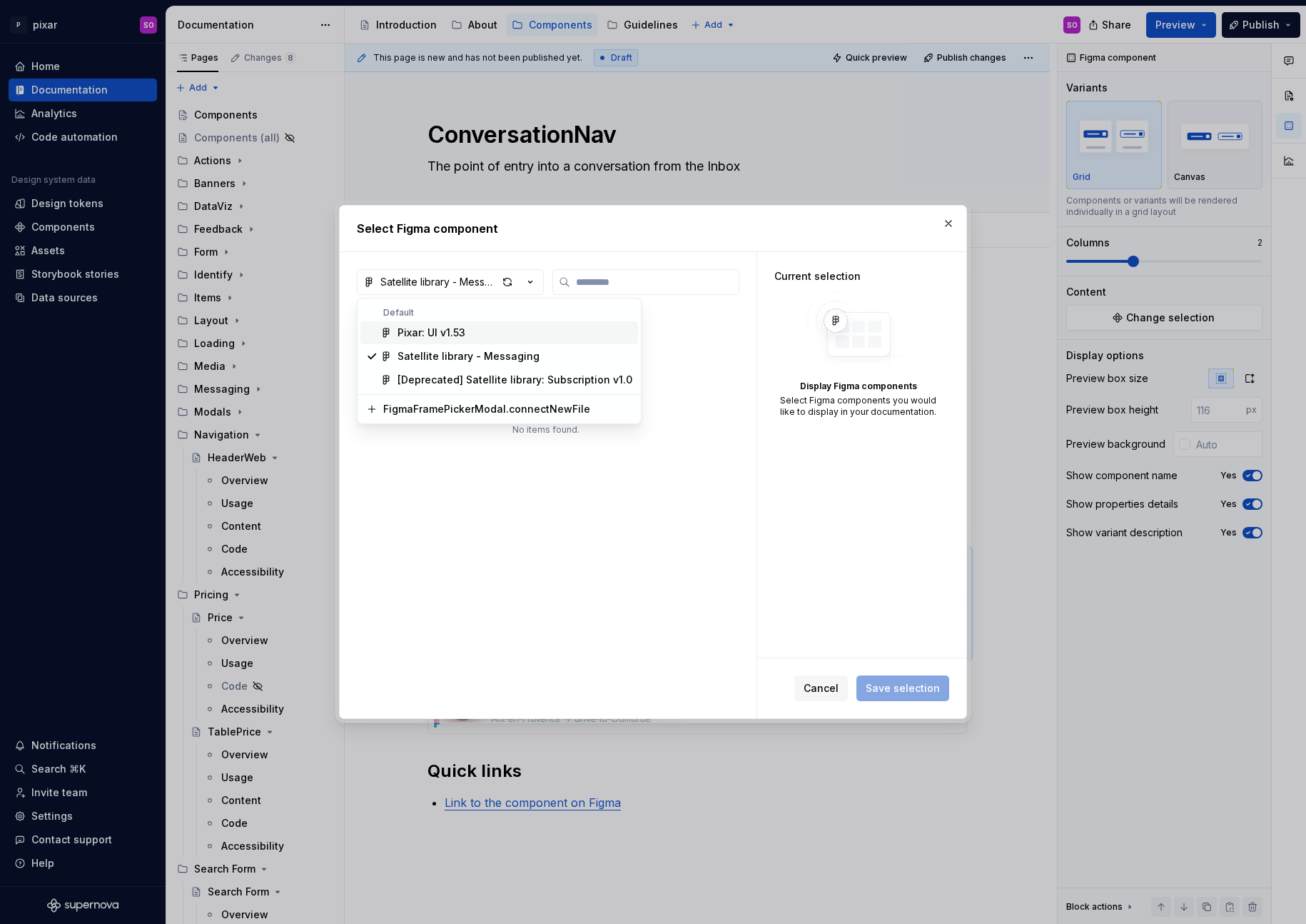
click at [498, 335] on div "Pixar: UI v1.53" at bounding box center [515, 333] width 235 height 14
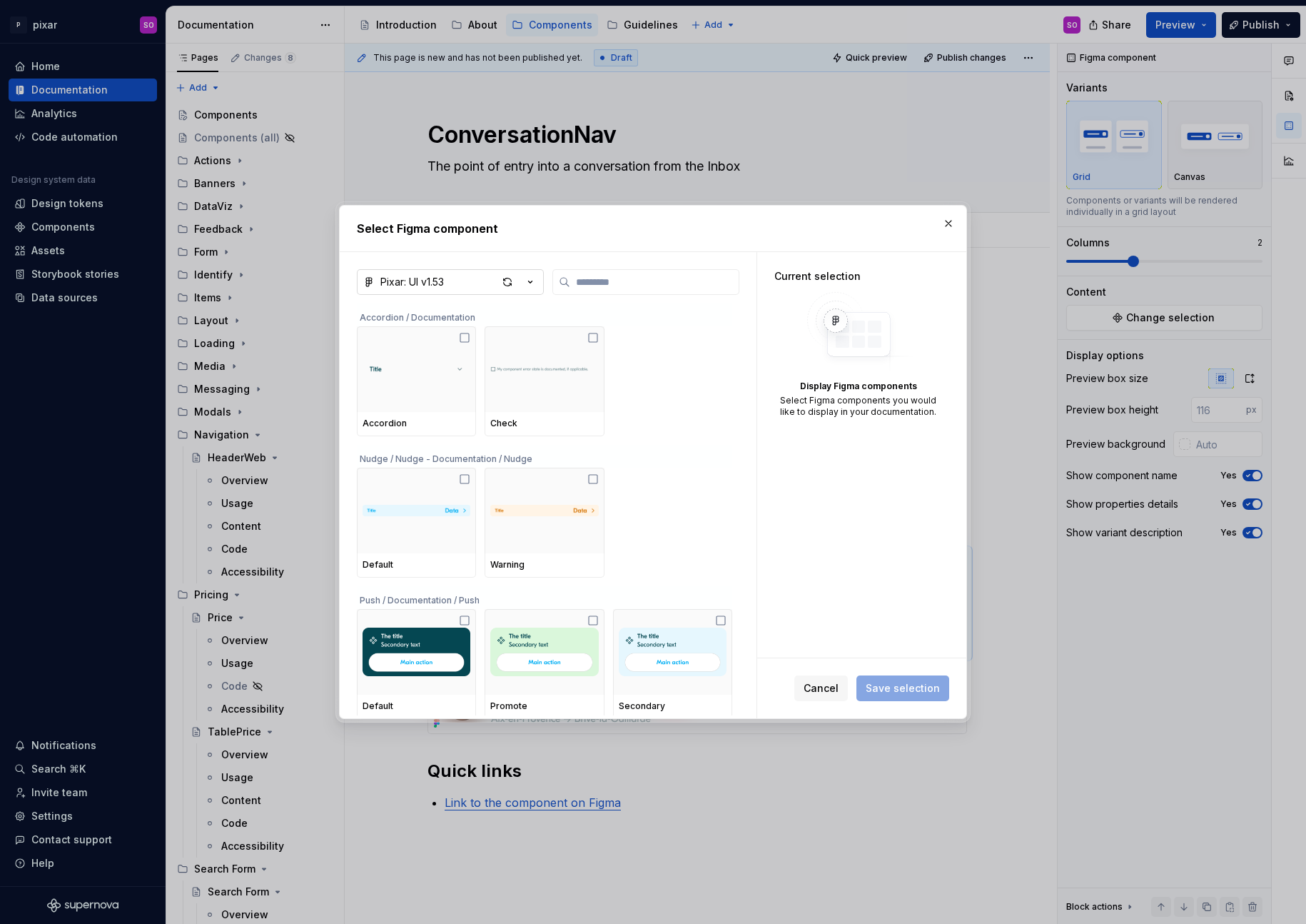
click at [529, 285] on icon "button" at bounding box center [530, 282] width 14 height 14
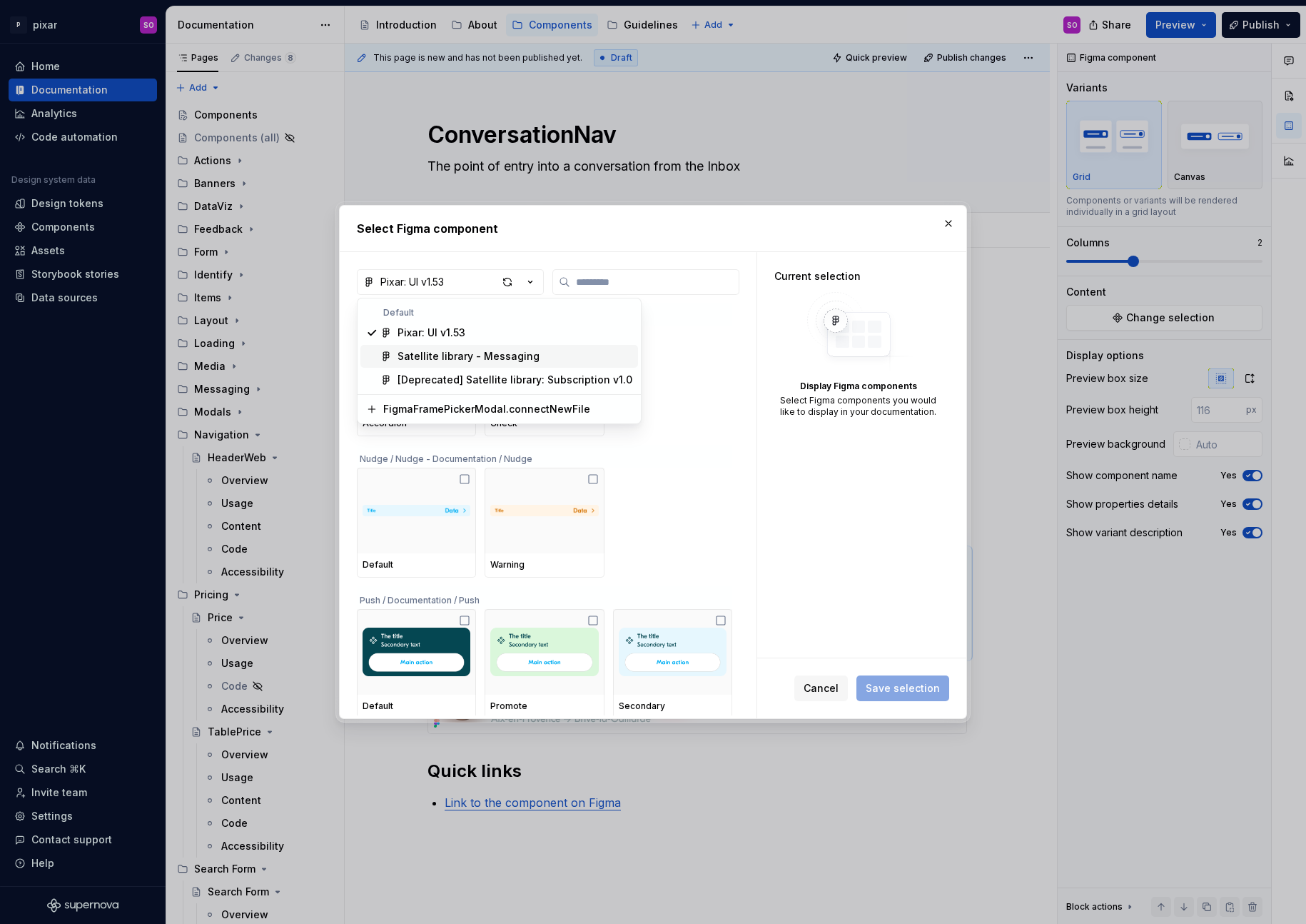
click at [495, 355] on div "Satellite library - Messaging" at bounding box center [469, 356] width 142 height 14
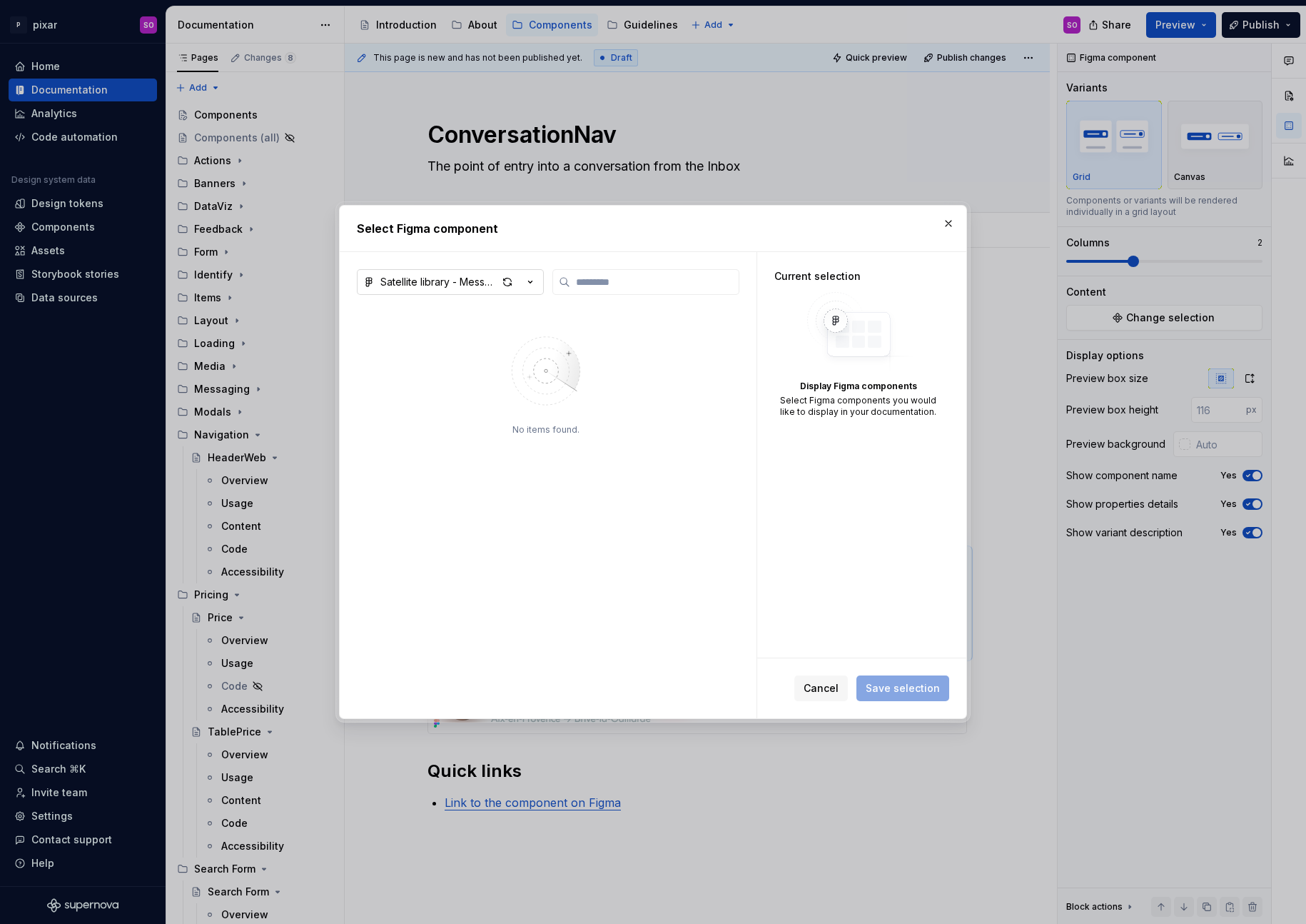
click at [532, 280] on icon "button" at bounding box center [530, 282] width 14 height 14
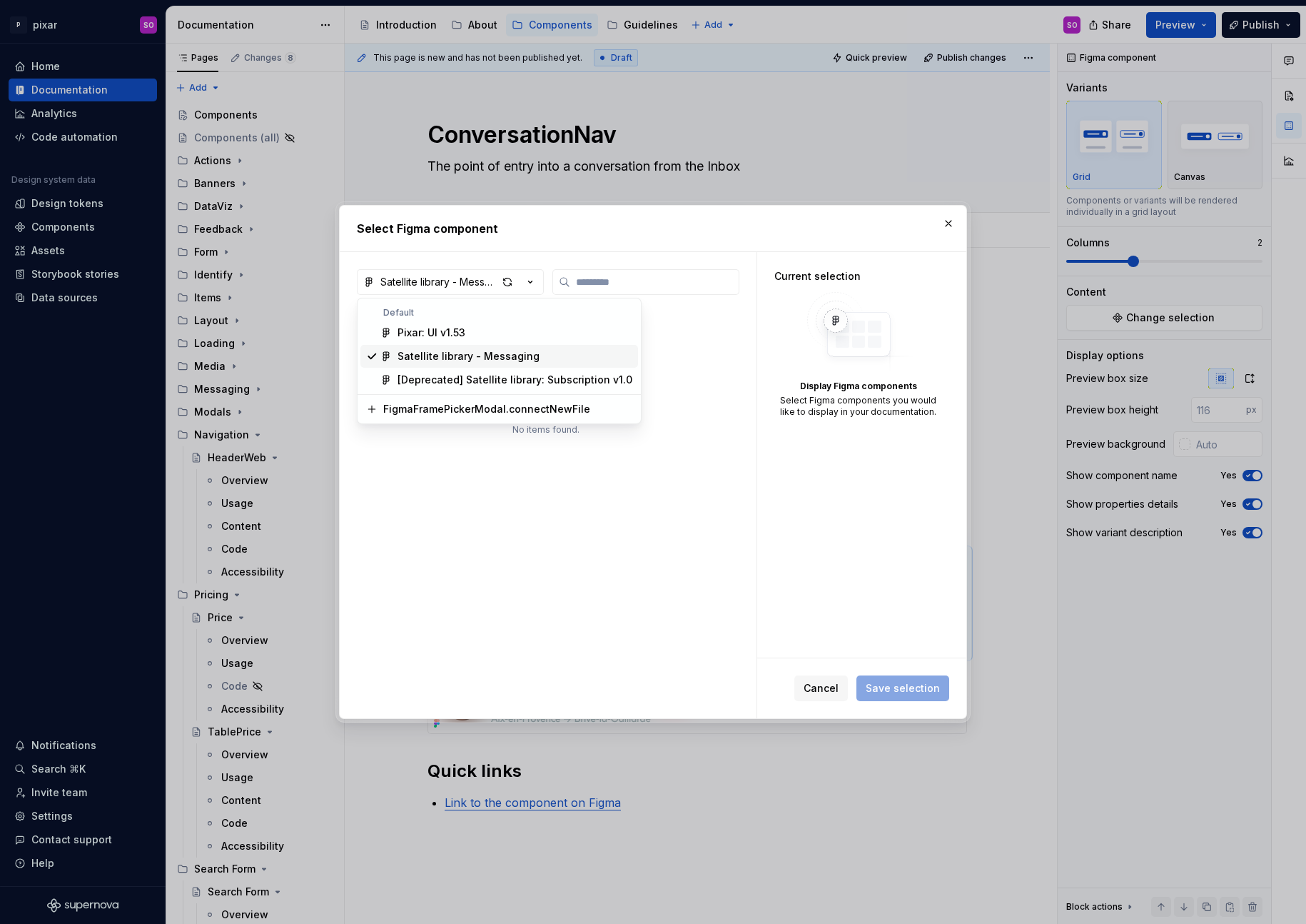
click at [484, 352] on div "Satellite library - Messaging" at bounding box center [469, 356] width 142 height 14
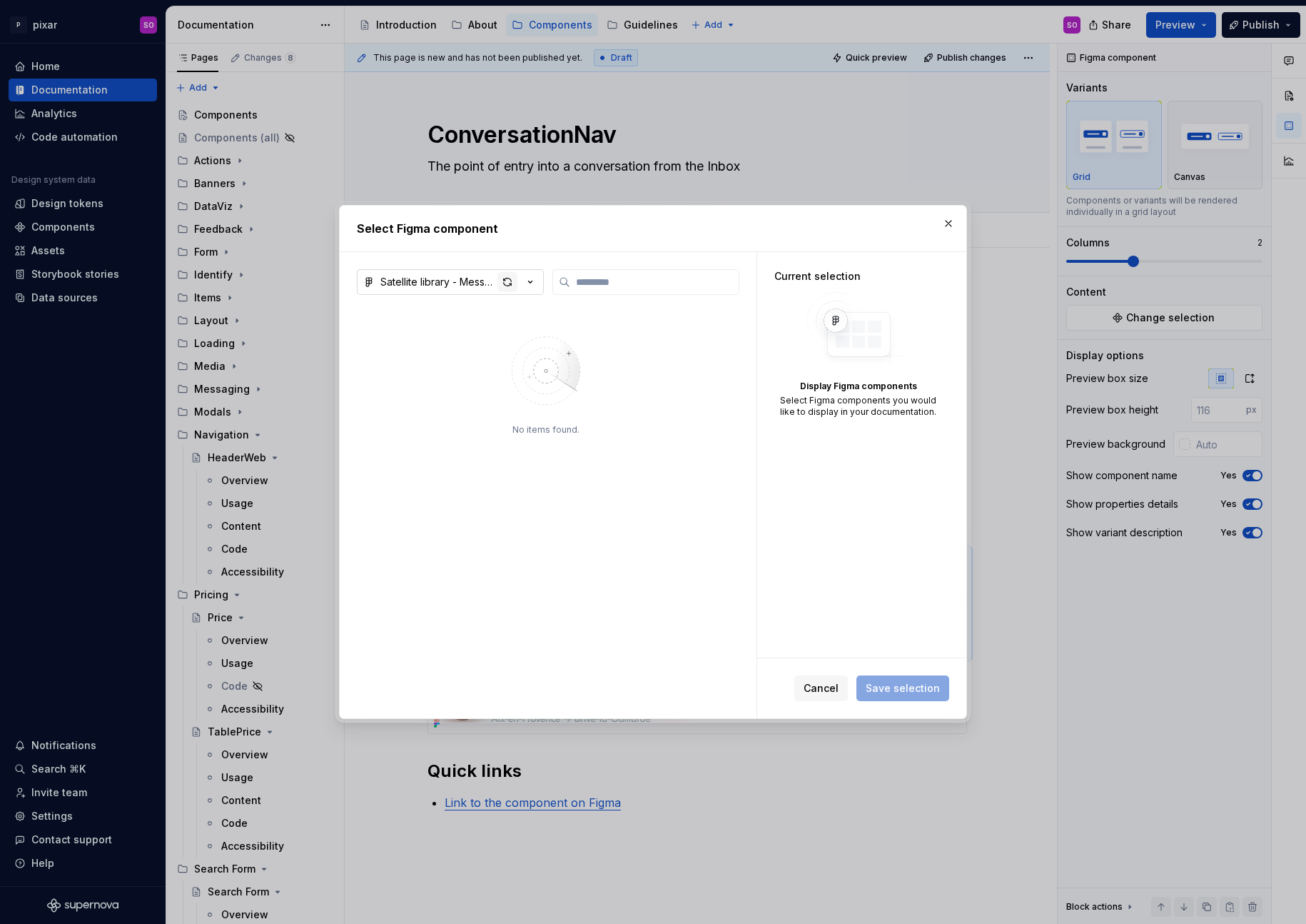
click at [511, 281] on div "button" at bounding box center [507, 282] width 20 height 20
click at [946, 224] on button "button" at bounding box center [948, 223] width 20 height 20
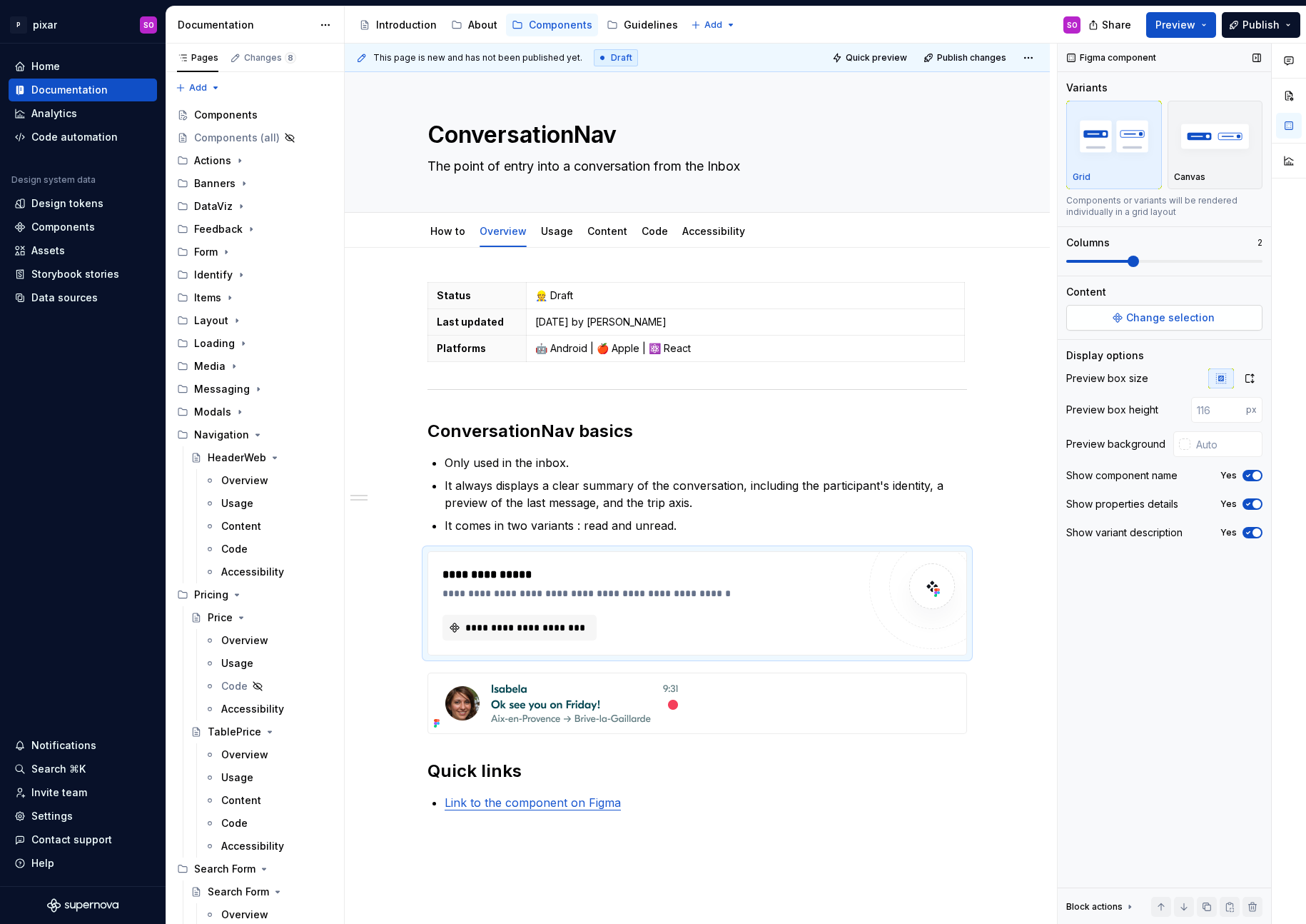
click at [1187, 311] on span "Change selection" at bounding box center [1170, 318] width 89 height 14
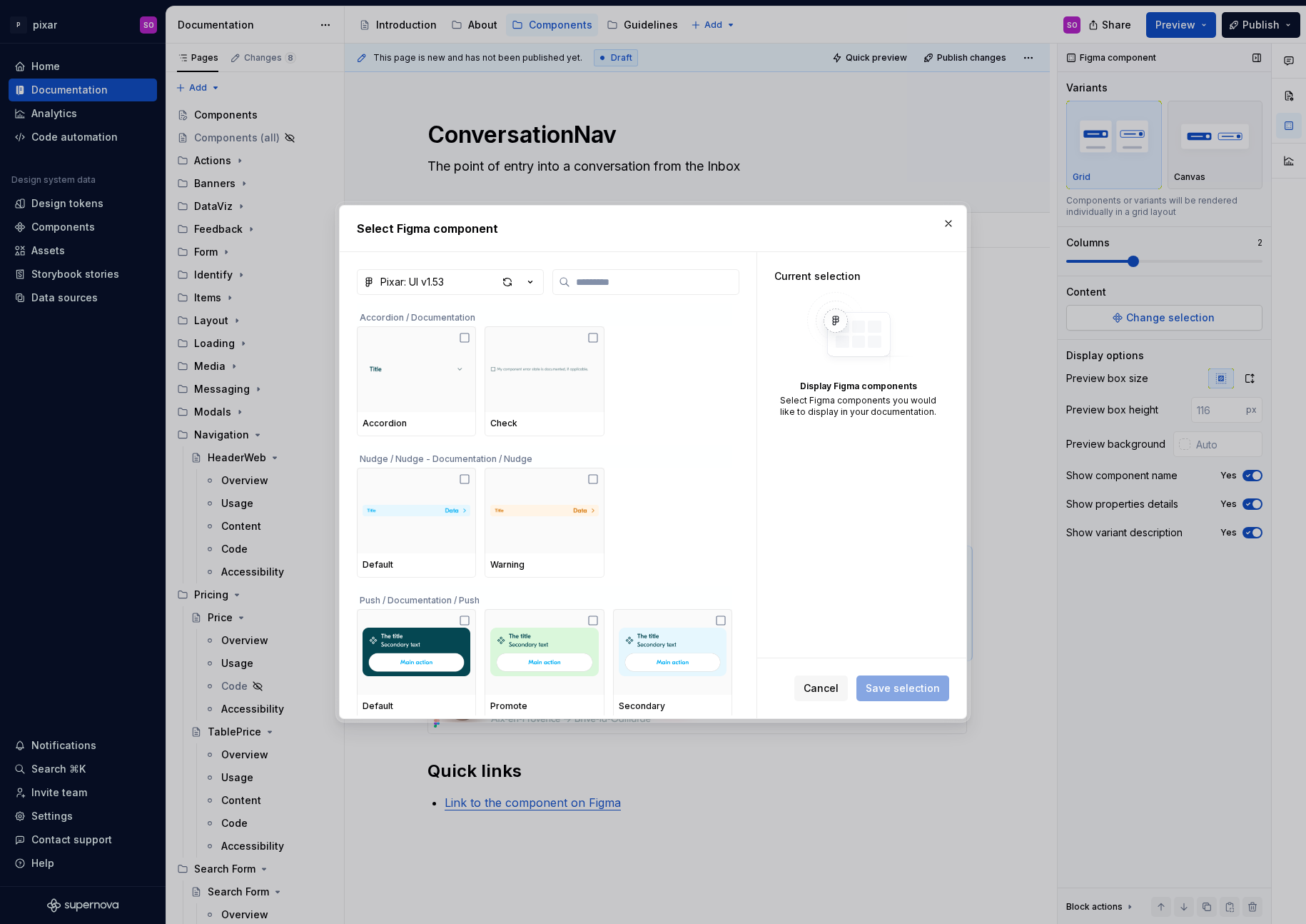
type textarea "*"
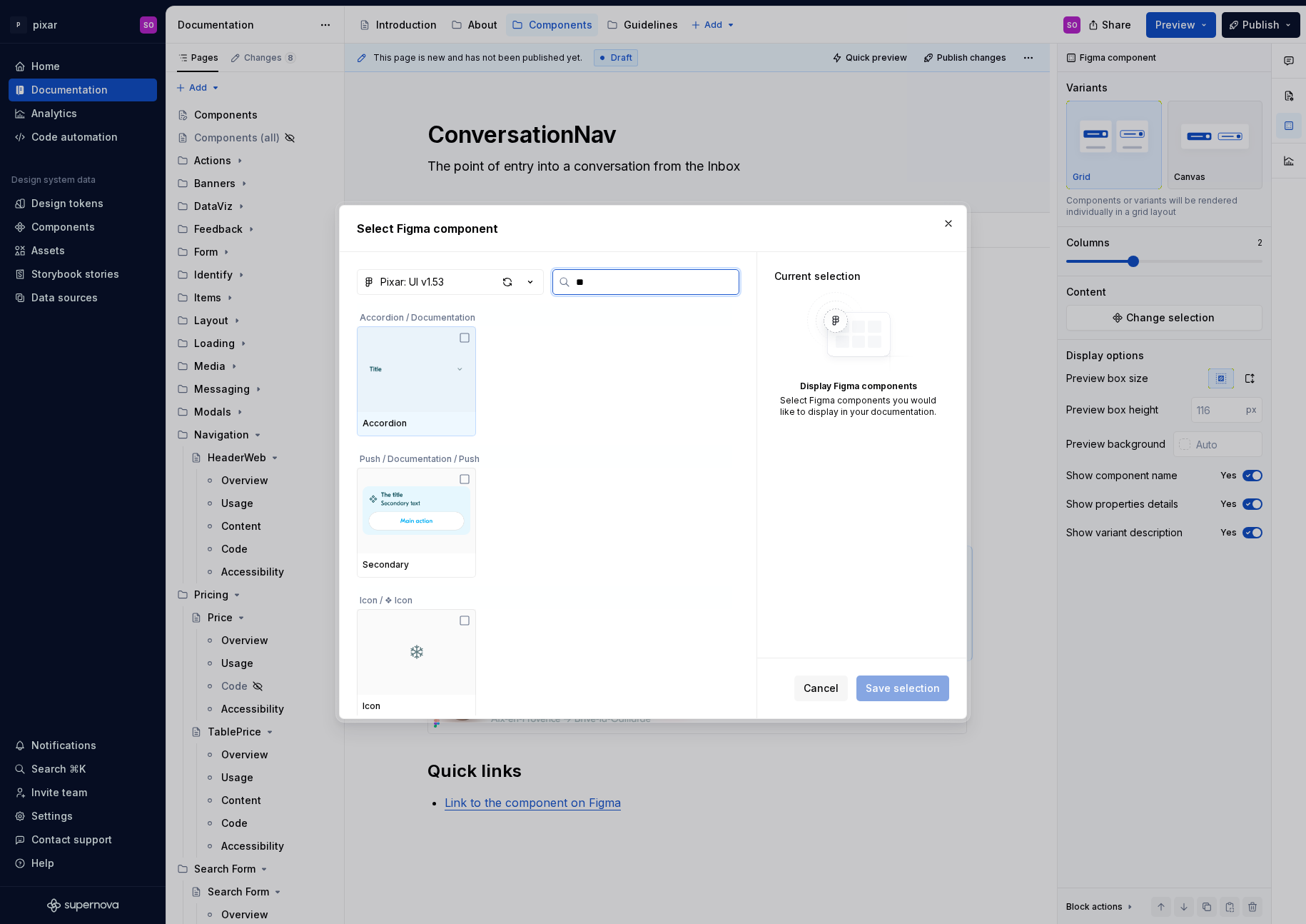
type input "***"
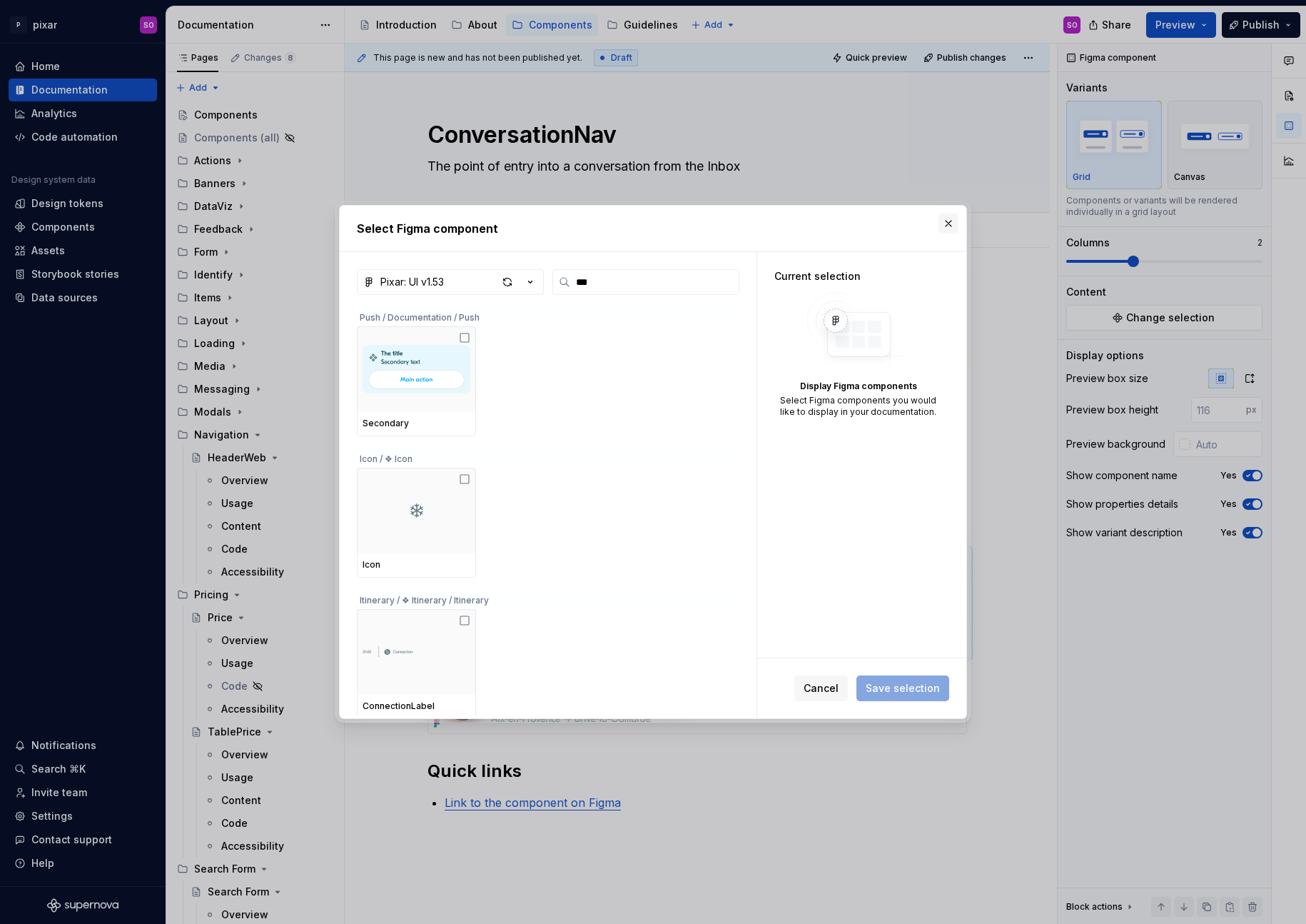
click at [949, 220] on button "button" at bounding box center [948, 223] width 20 height 20
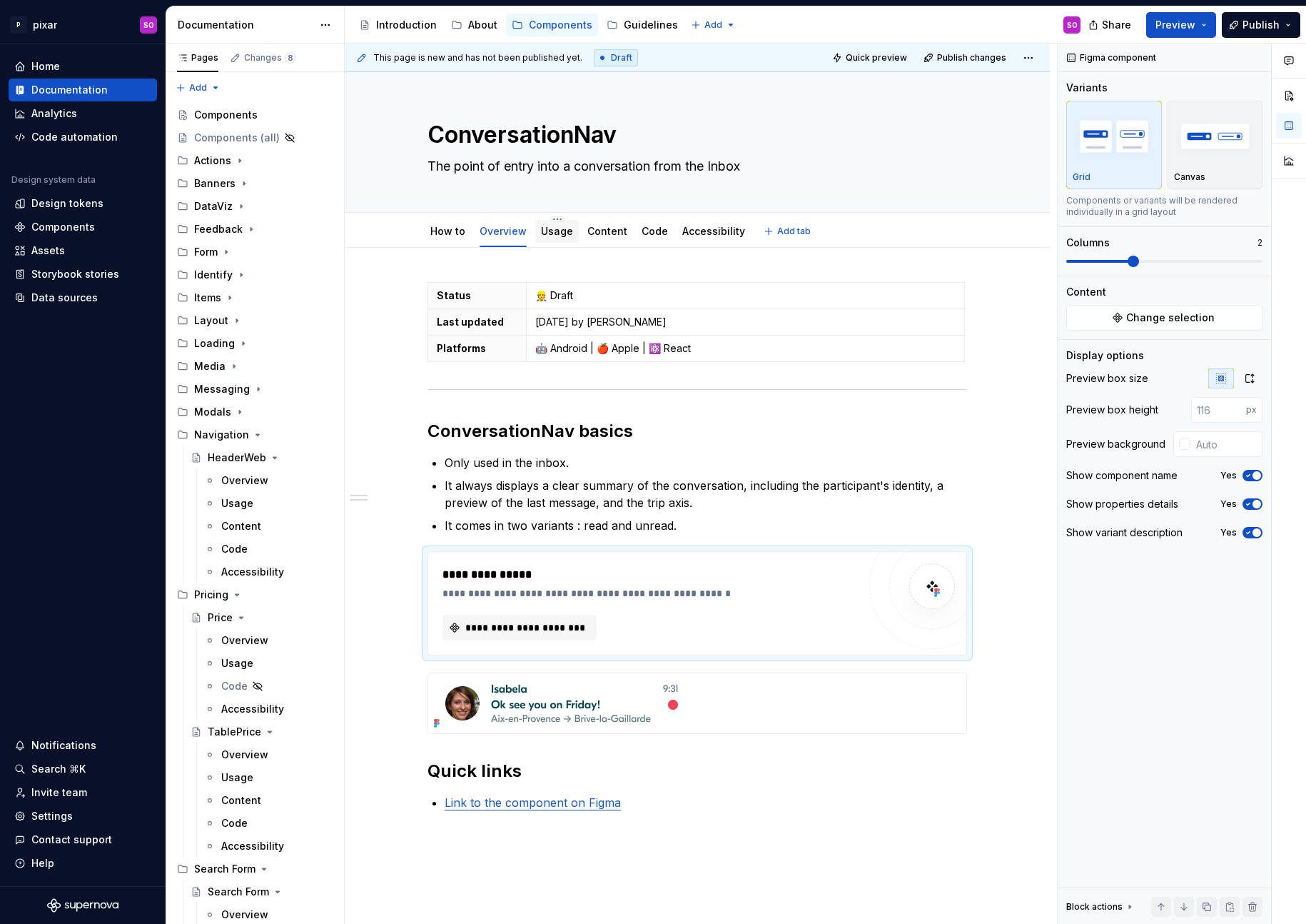
click at [561, 239] on div "Usage" at bounding box center [557, 231] width 32 height 17
click at [555, 223] on div "Usage" at bounding box center [557, 231] width 32 height 17
click at [559, 228] on link "Usage" at bounding box center [557, 230] width 32 height 12
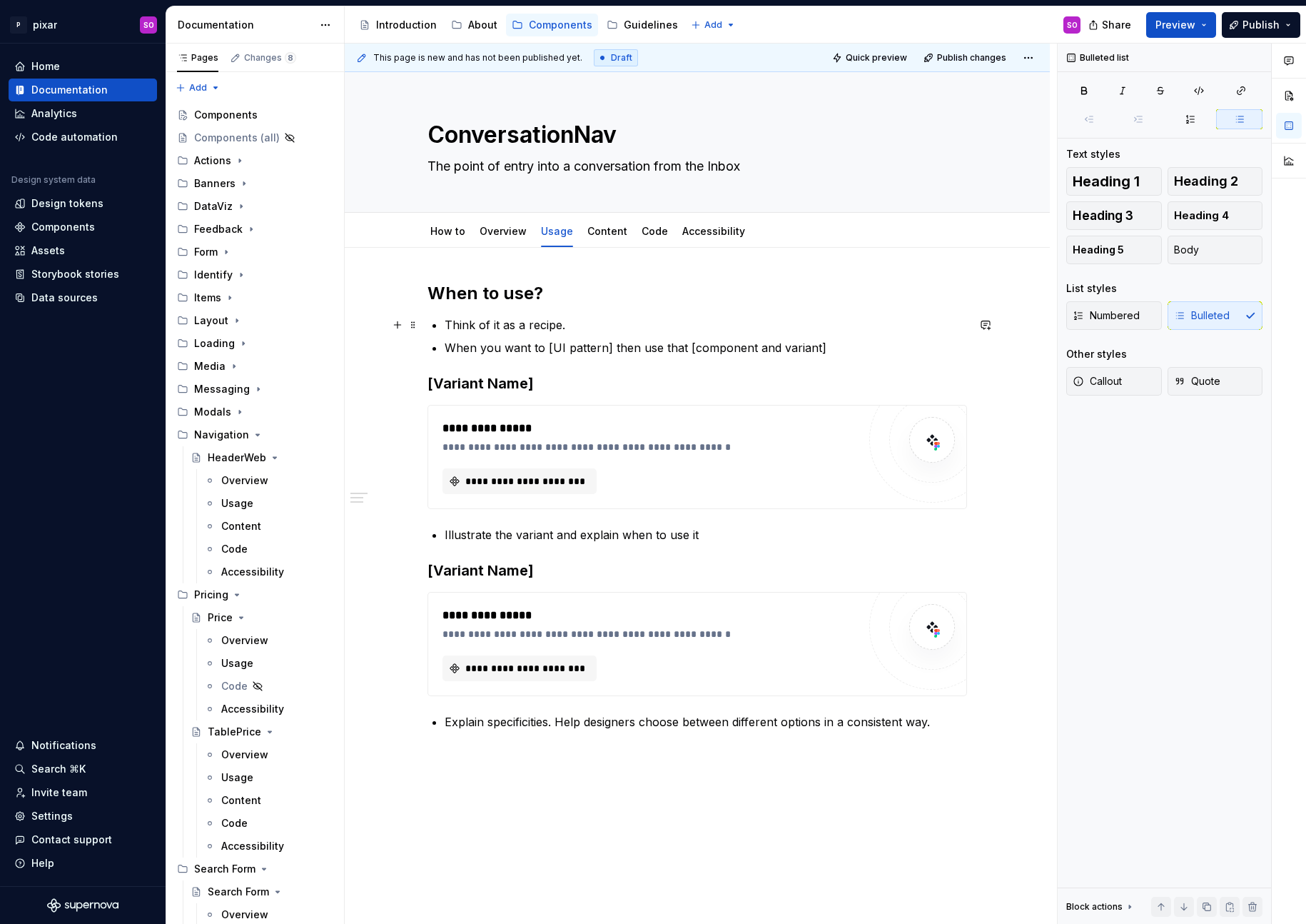
click at [607, 317] on p "Think of it as a recipe." at bounding box center [705, 325] width 522 height 17
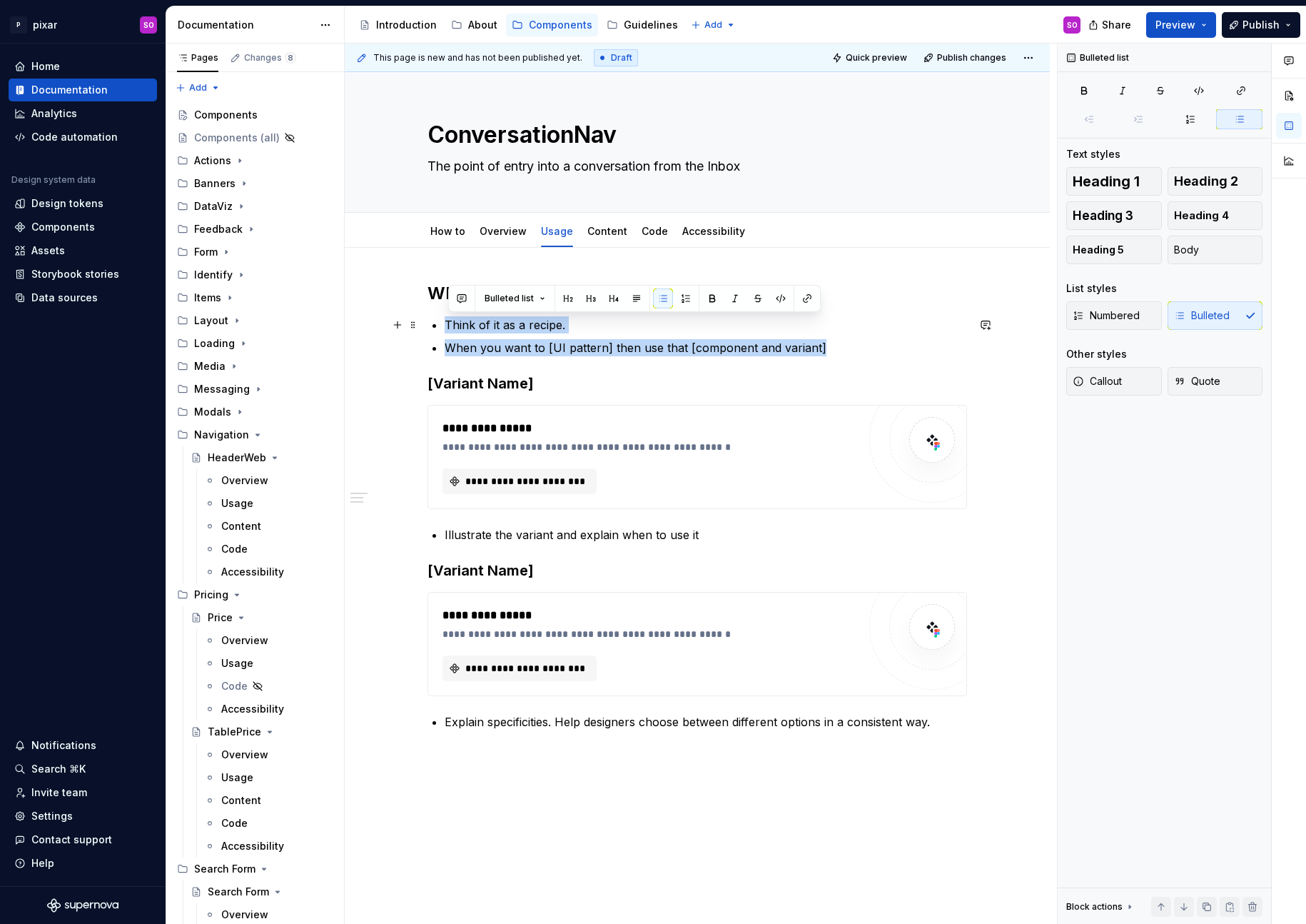
drag, startPoint x: 837, startPoint y: 348, endPoint x: 447, endPoint y: 326, distance: 390.6
click at [447, 326] on ul "Think of it as a recipe. When you want to [UI pattern] then use that [component…" at bounding box center [705, 336] width 522 height 40
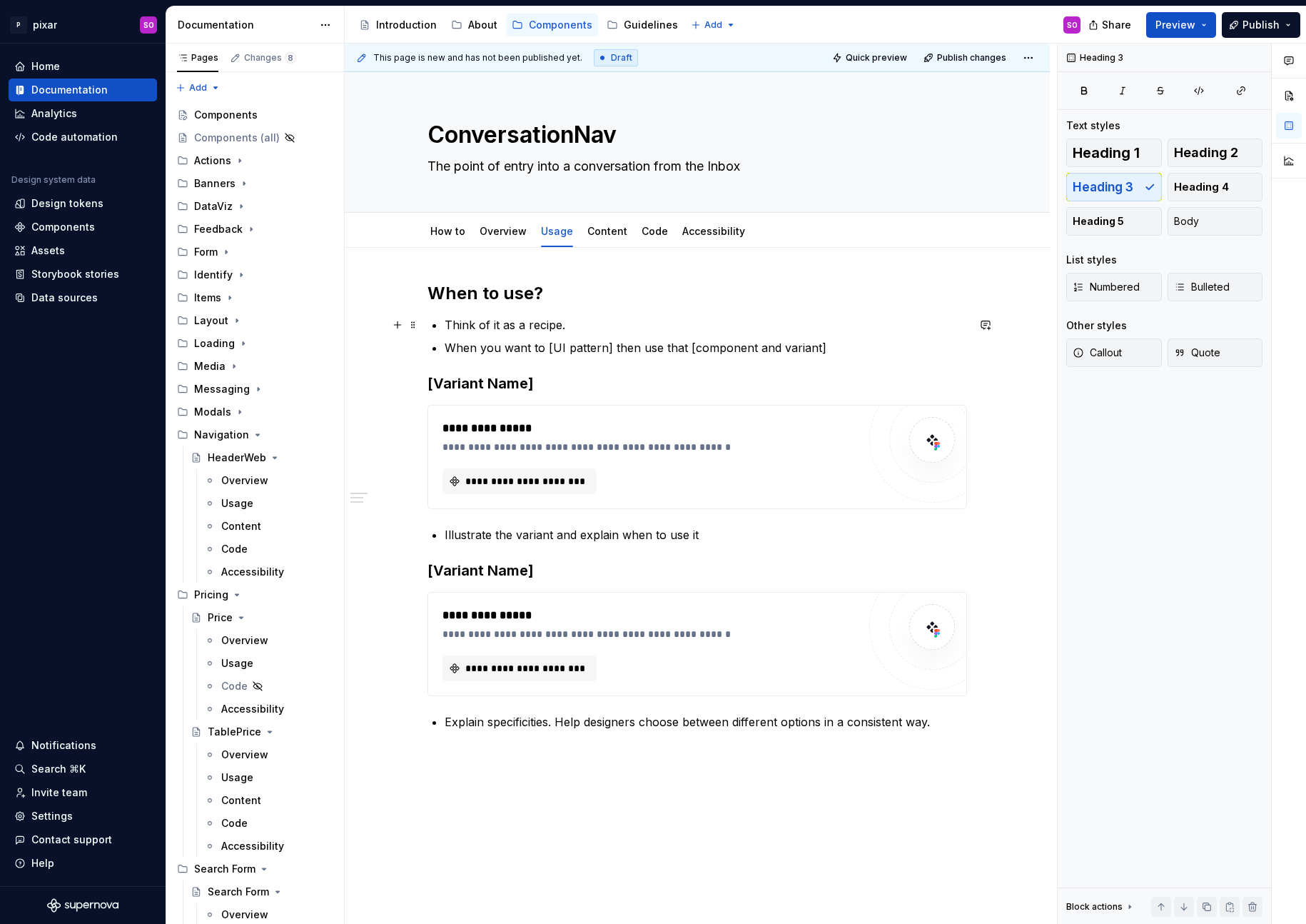
click at [579, 324] on p "Think of it as a recipe." at bounding box center [705, 325] width 522 height 17
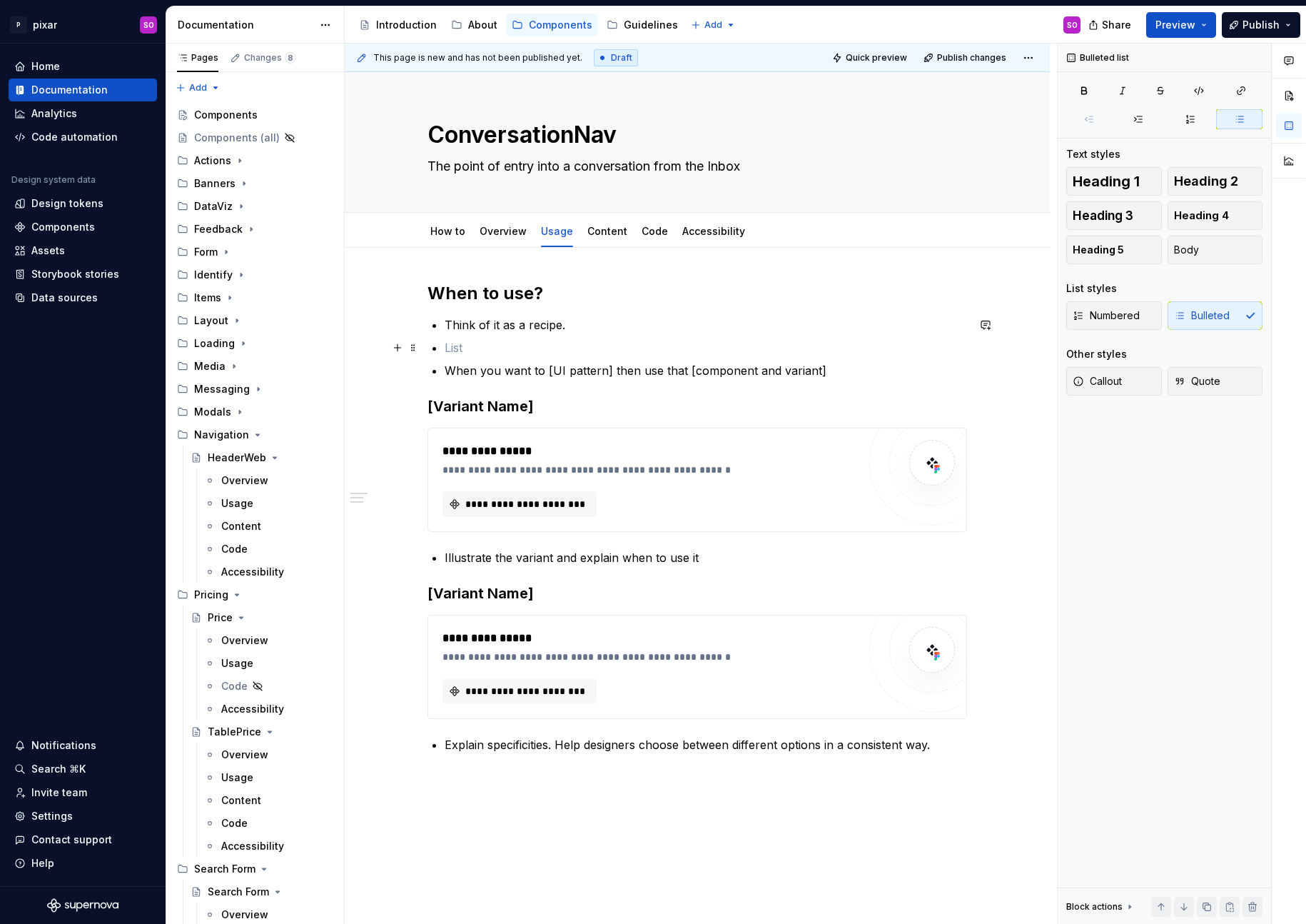
click at [468, 349] on p at bounding box center [705, 348] width 522 height 17
click at [469, 363] on p "When you want to [UI pattern] then use that [component and variant]" at bounding box center [705, 370] width 522 height 17
type textarea "*"
click at [465, 353] on p at bounding box center [705, 348] width 522 height 17
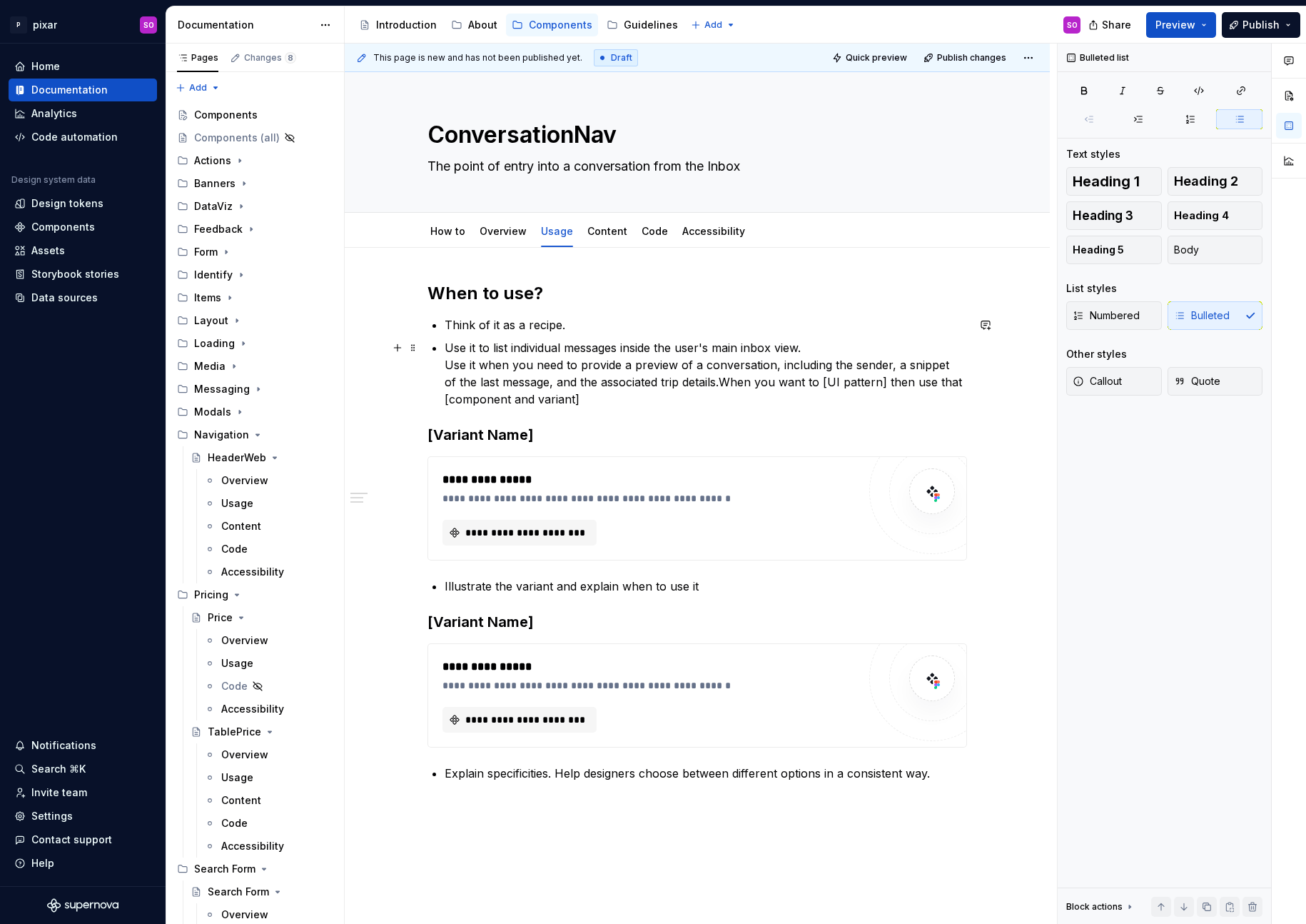
click at [818, 348] on p "Use it to list individual messages inside the user's main inbox view. Use it wh…" at bounding box center [705, 373] width 522 height 68
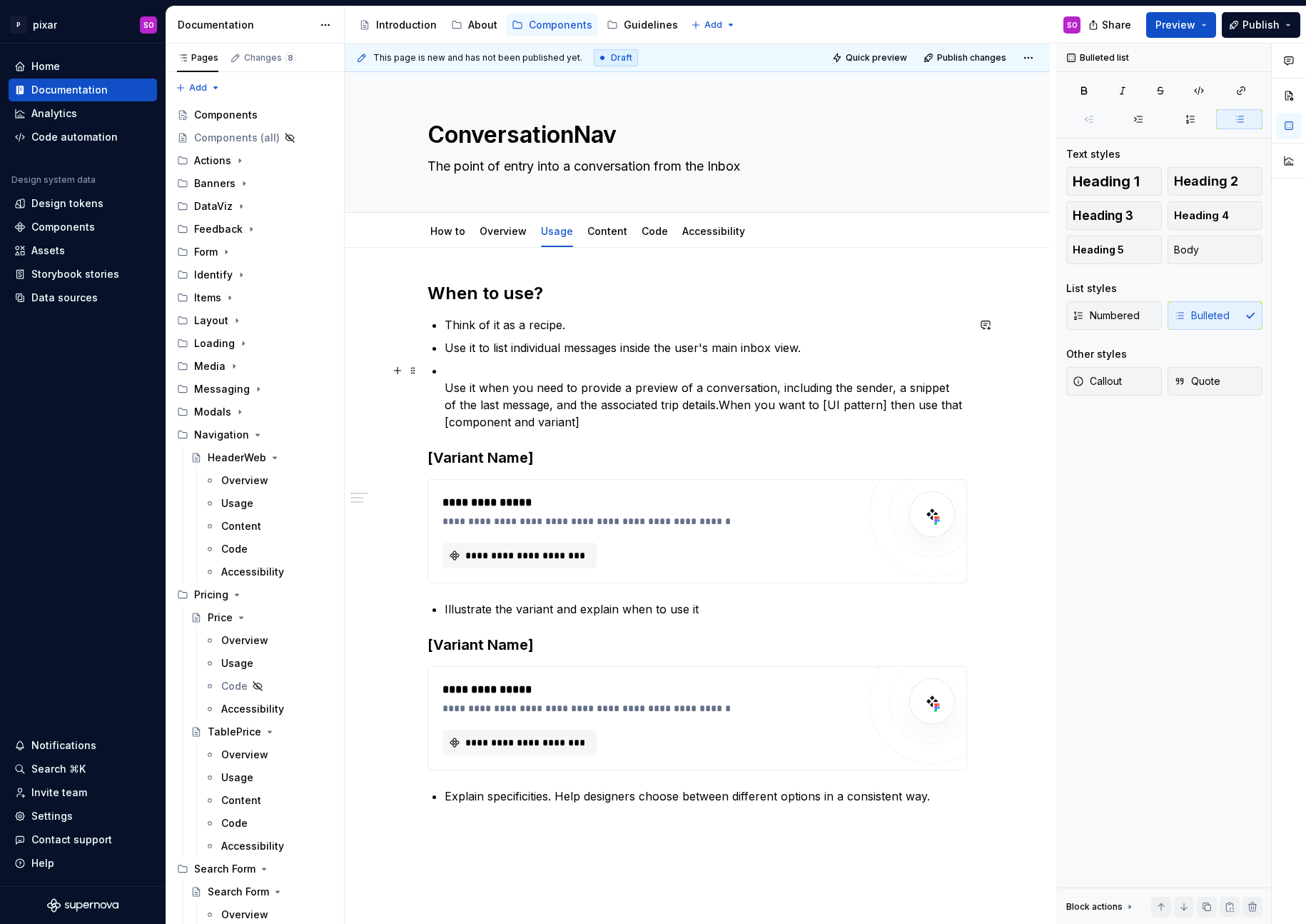
click at [451, 387] on p "Use it when you need to provide a preview of a conversation, including the send…" at bounding box center [705, 396] width 522 height 68
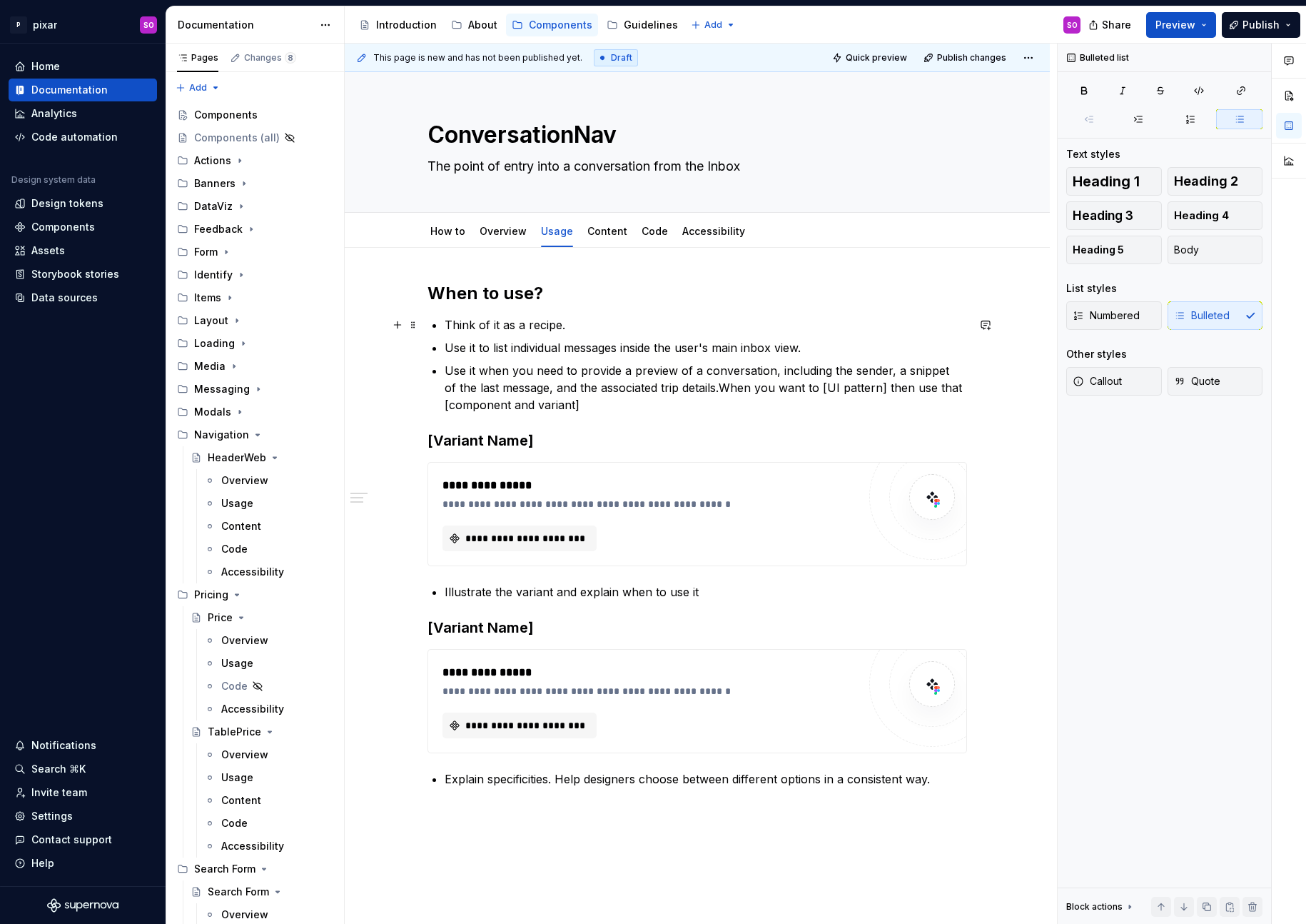
click at [568, 318] on p "Think of it as a recipe." at bounding box center [705, 325] width 522 height 17
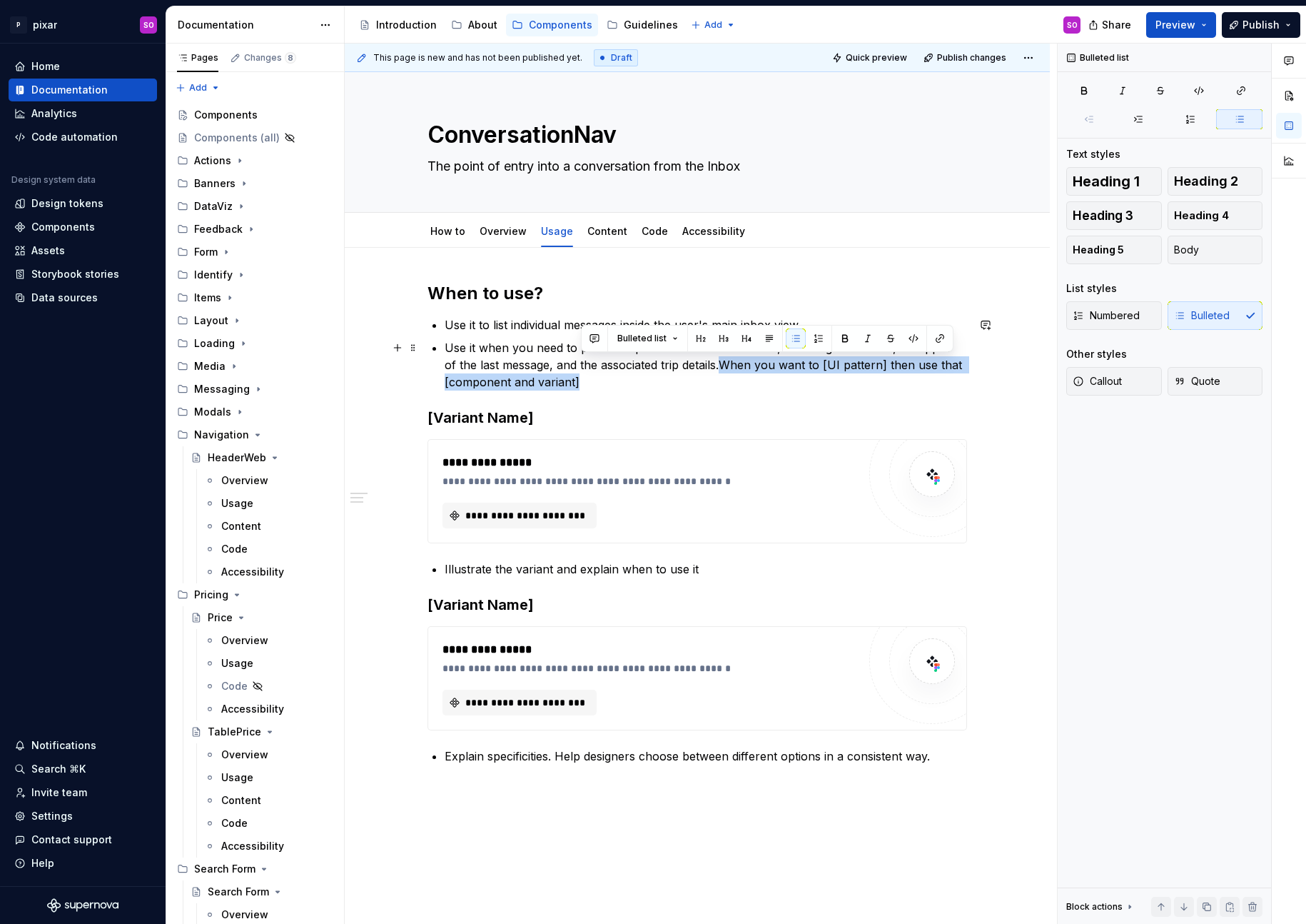
drag, startPoint x: 712, startPoint y: 364, endPoint x: 727, endPoint y: 381, distance: 22.7
click at [727, 381] on p "Use it when you need to provide a preview of a conversation, including the send…" at bounding box center [705, 364] width 522 height 51
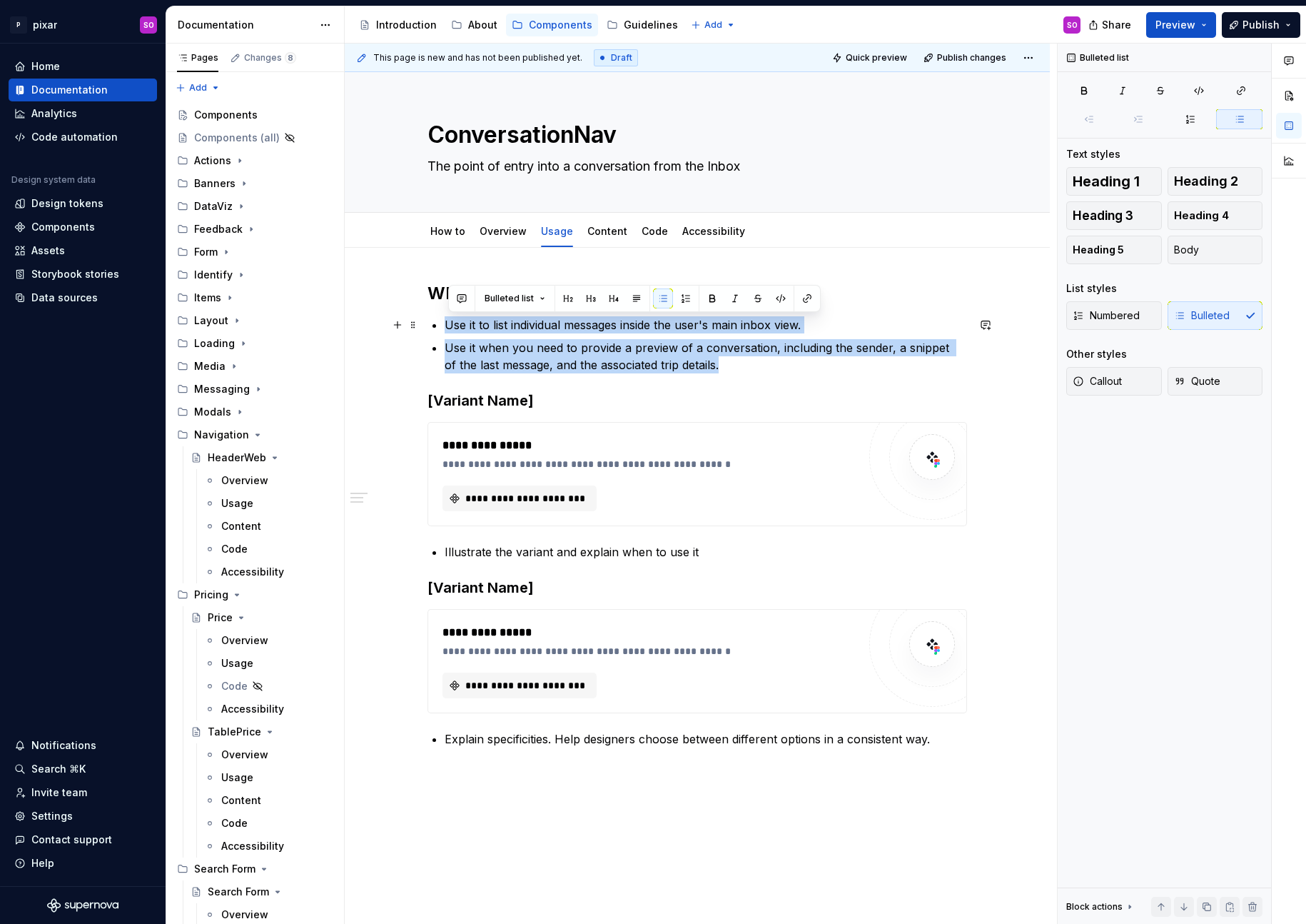
drag, startPoint x: 719, startPoint y: 363, endPoint x: 449, endPoint y: 327, distance: 272.4
click at [449, 327] on ul "Use it to list individual messages inside the user's main inbox view. Use it wh…" at bounding box center [705, 344] width 522 height 57
copy ul "Use it to list individual messages inside the user's main inbox view. Use it wh…"
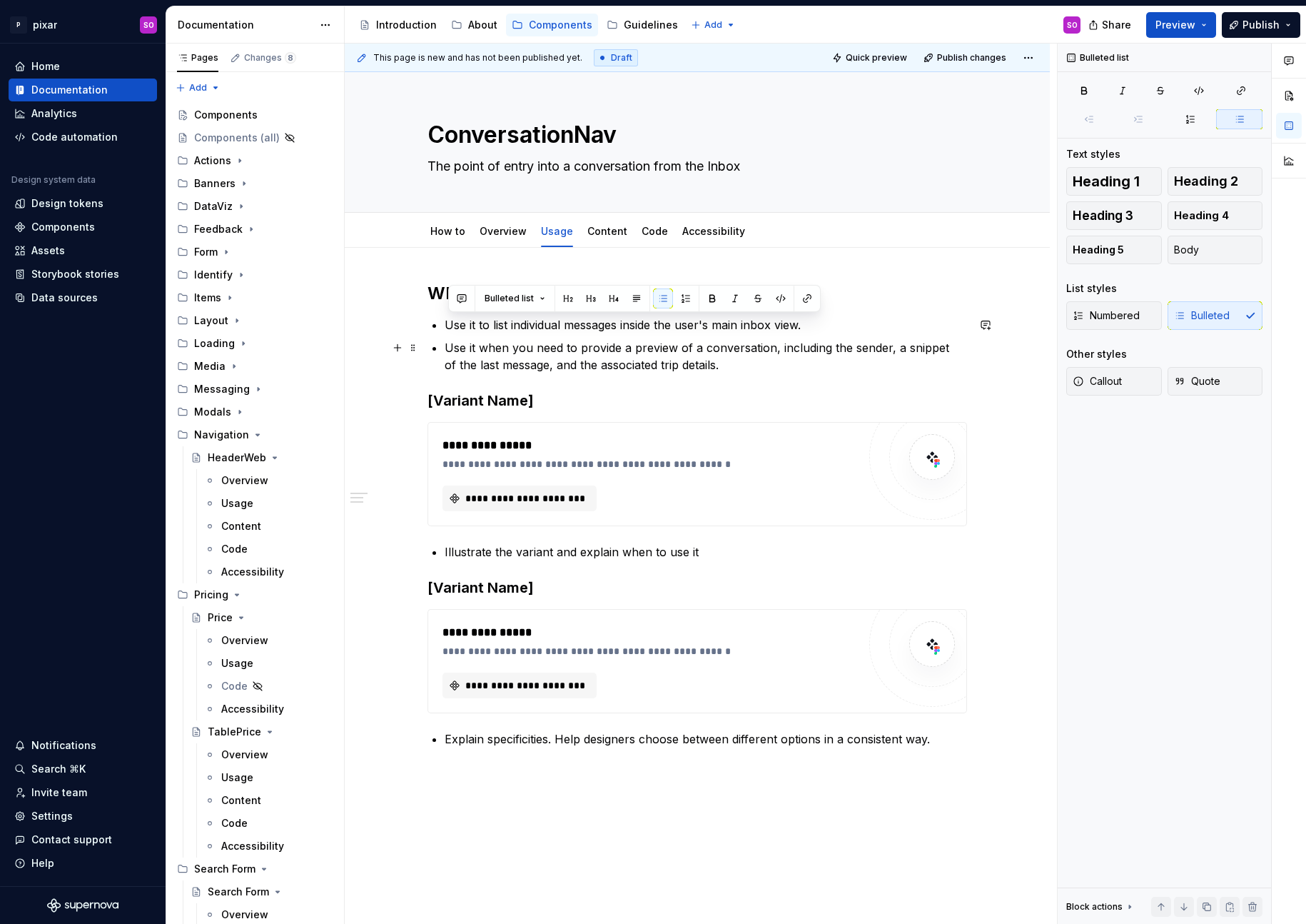
click at [714, 357] on p "Use it when you need to provide a preview of a conversation, including the send…" at bounding box center [705, 356] width 522 height 35
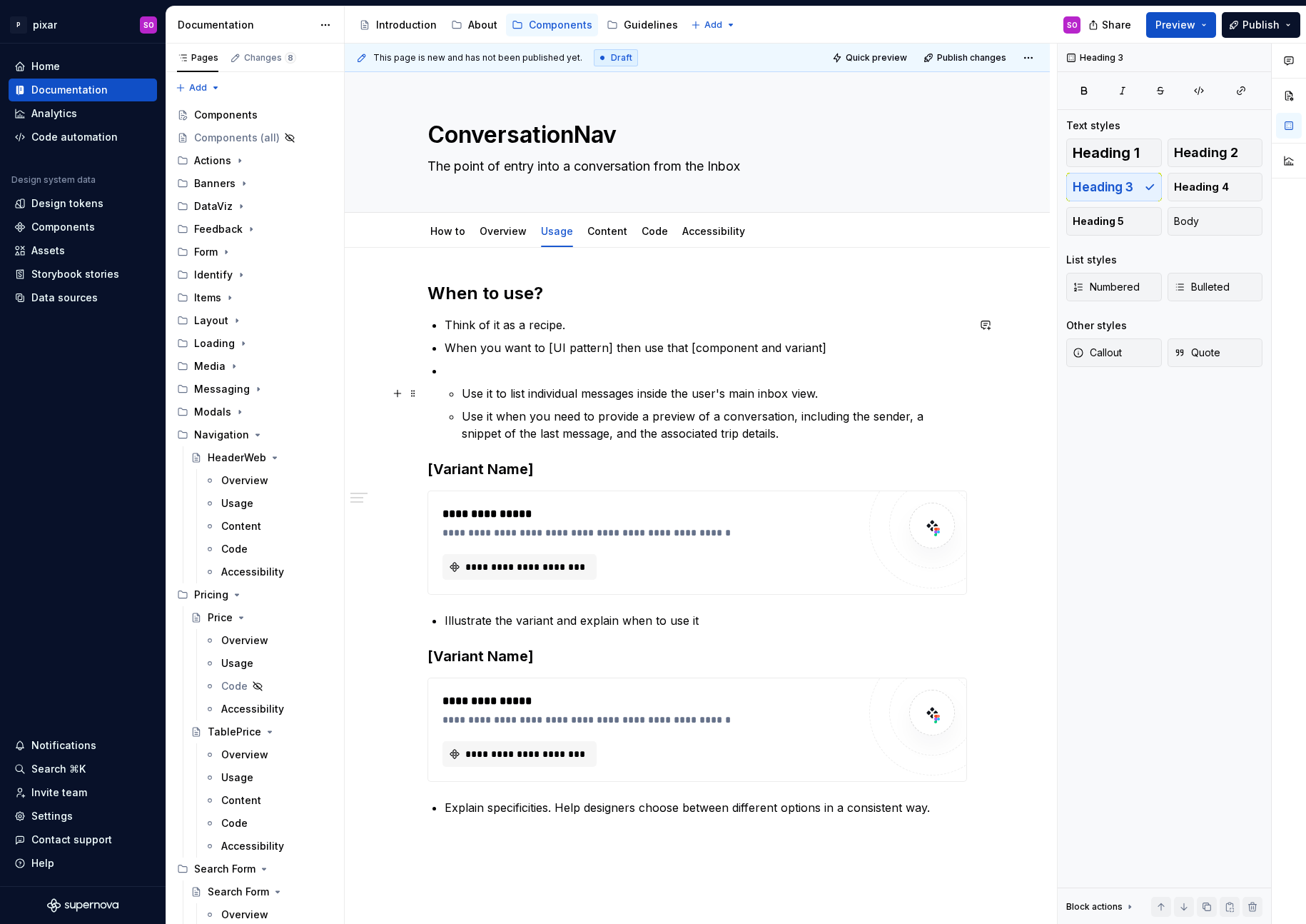
click at [464, 390] on li "Use it to list individual messages inside the user's main inbox view. Use it wh…" at bounding box center [705, 402] width 522 height 80
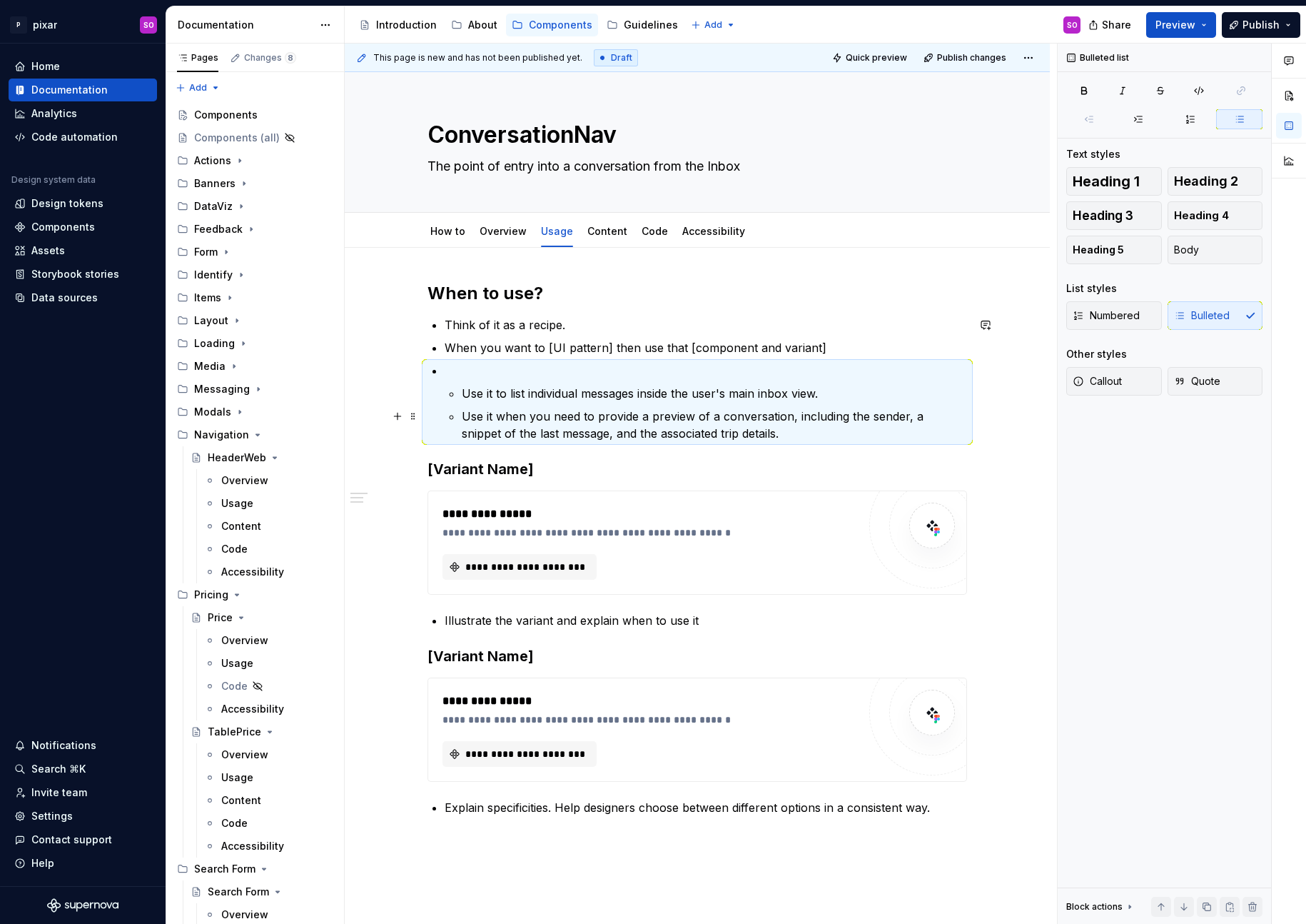
click at [464, 403] on li "Use it to list individual messages inside the user's main inbox view. Use it wh…" at bounding box center [705, 402] width 522 height 80
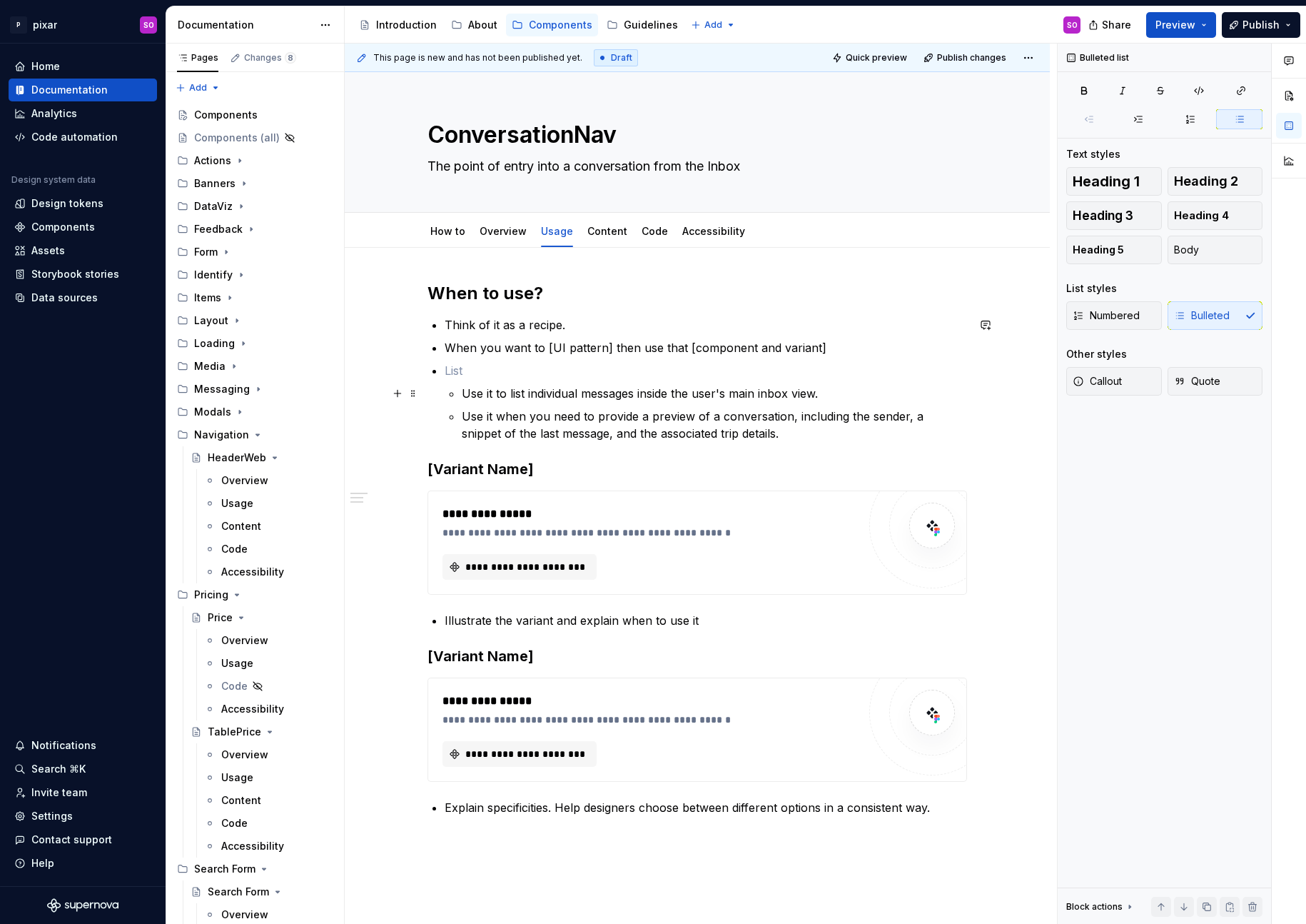
click at [466, 395] on p "Use it to list individual messages inside the user's main inbox view." at bounding box center [714, 393] width 506 height 17
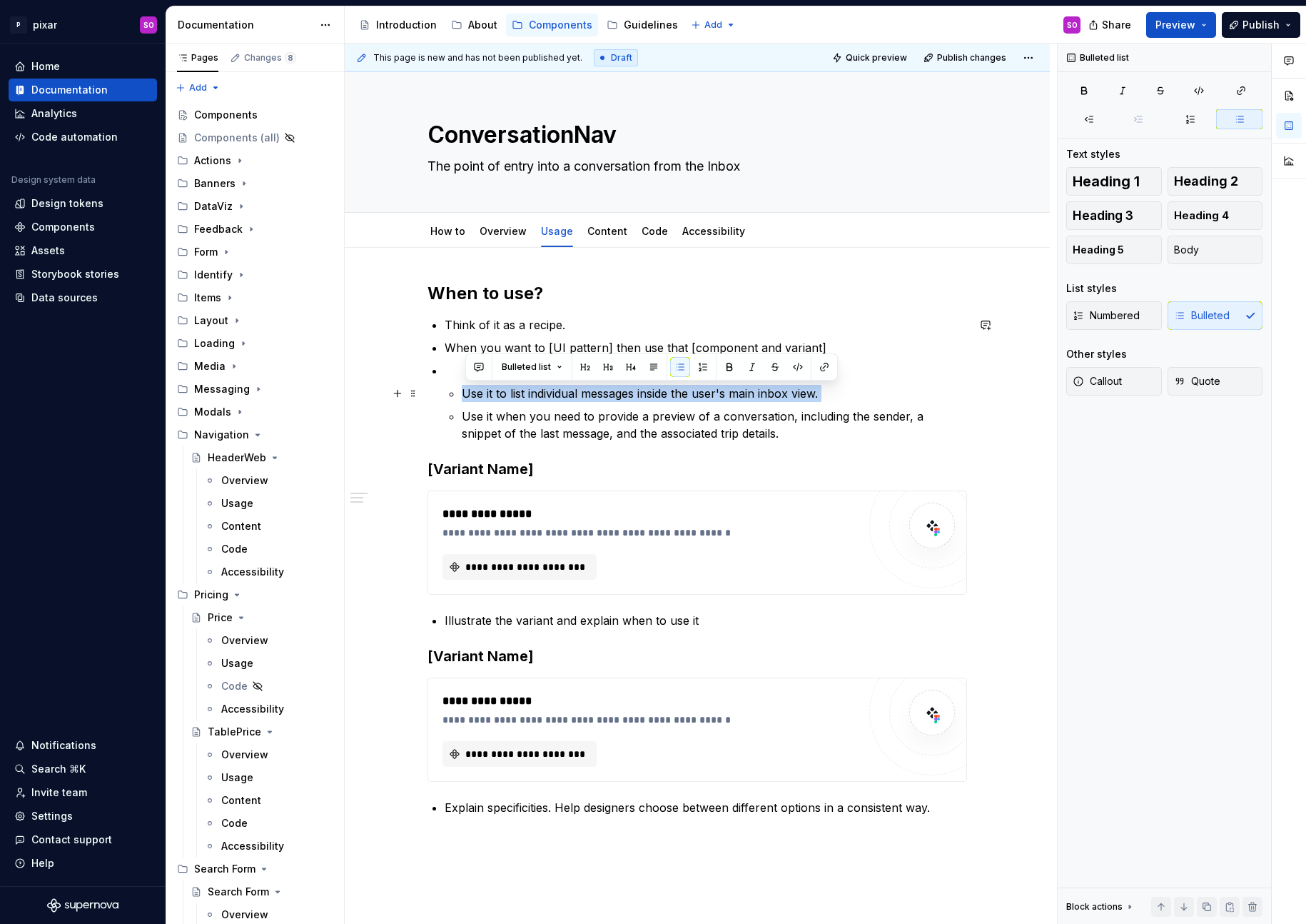
drag, startPoint x: 466, startPoint y: 395, endPoint x: 801, endPoint y: 402, distance: 335.1
click at [801, 402] on ul "Use it to list individual messages inside the user's main inbox view. Use it wh…" at bounding box center [714, 413] width 506 height 57
copy p "Use it to list individual messages inside the user's main inbox view."
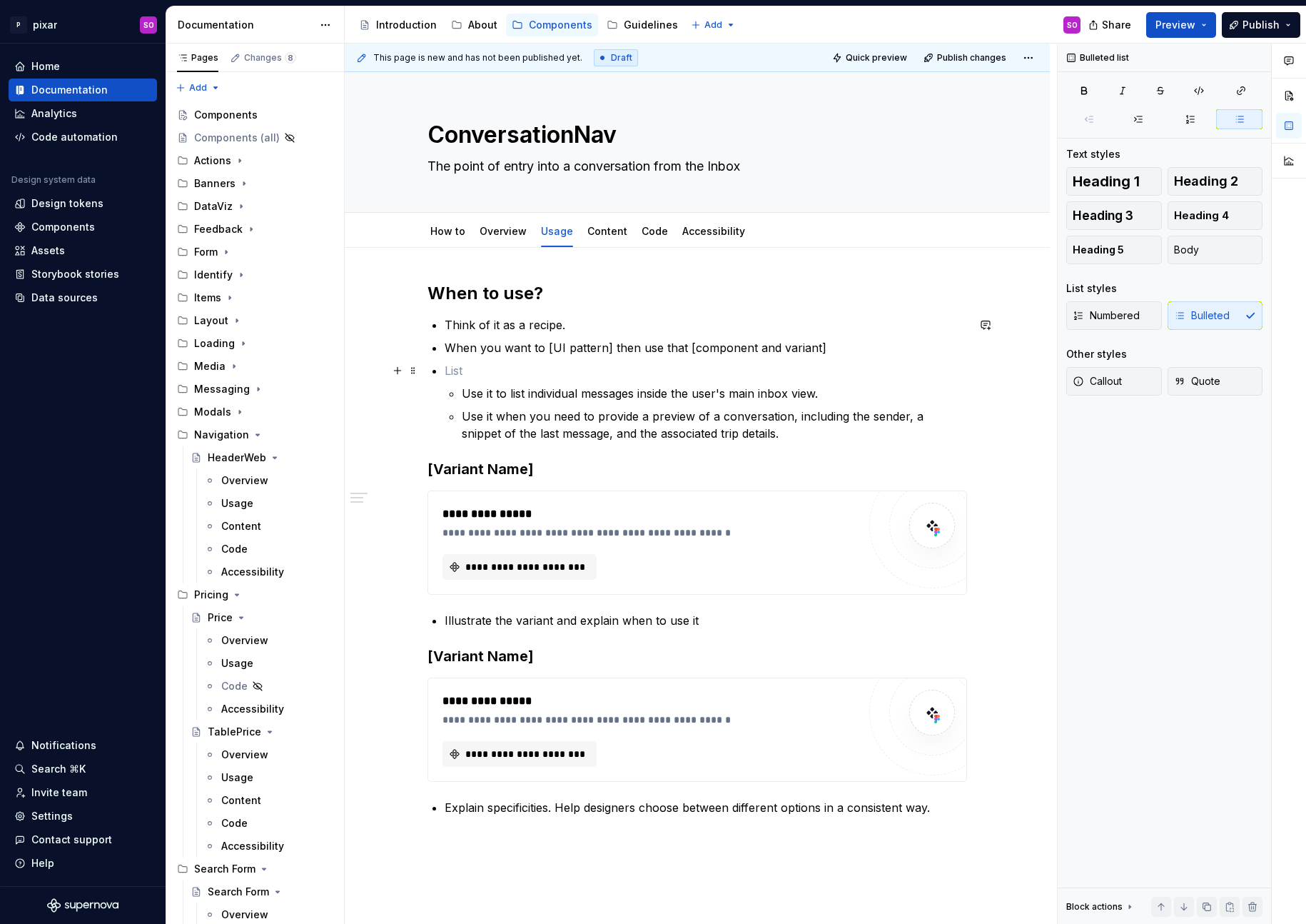
click at [443, 372] on div "**********" at bounding box center [697, 549] width 539 height 534
click at [834, 355] on p "When you want to [UI pattern] then use that [component and variant]" at bounding box center [705, 348] width 522 height 17
click at [720, 373] on p at bounding box center [705, 370] width 522 height 17
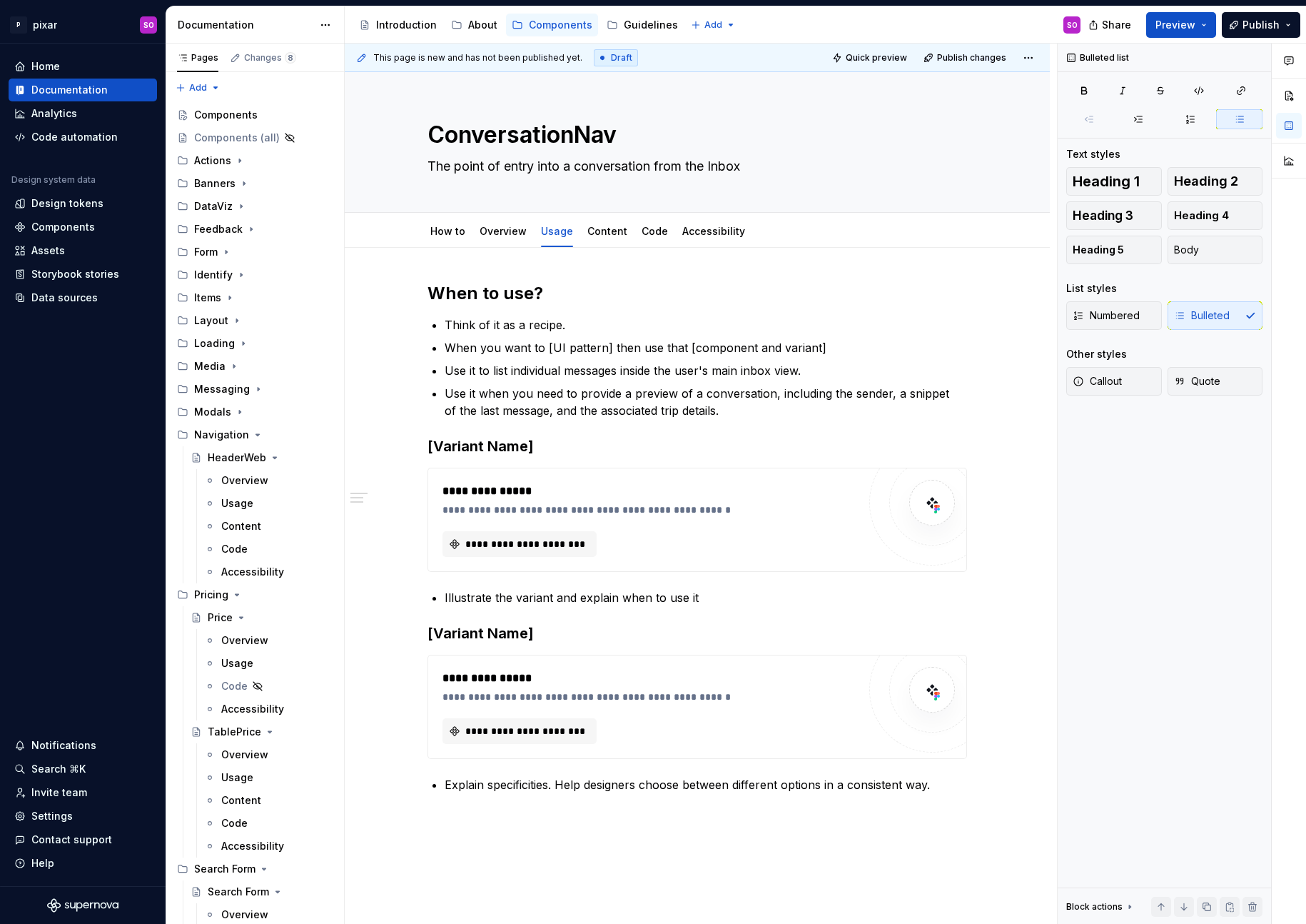
type textarea "*"
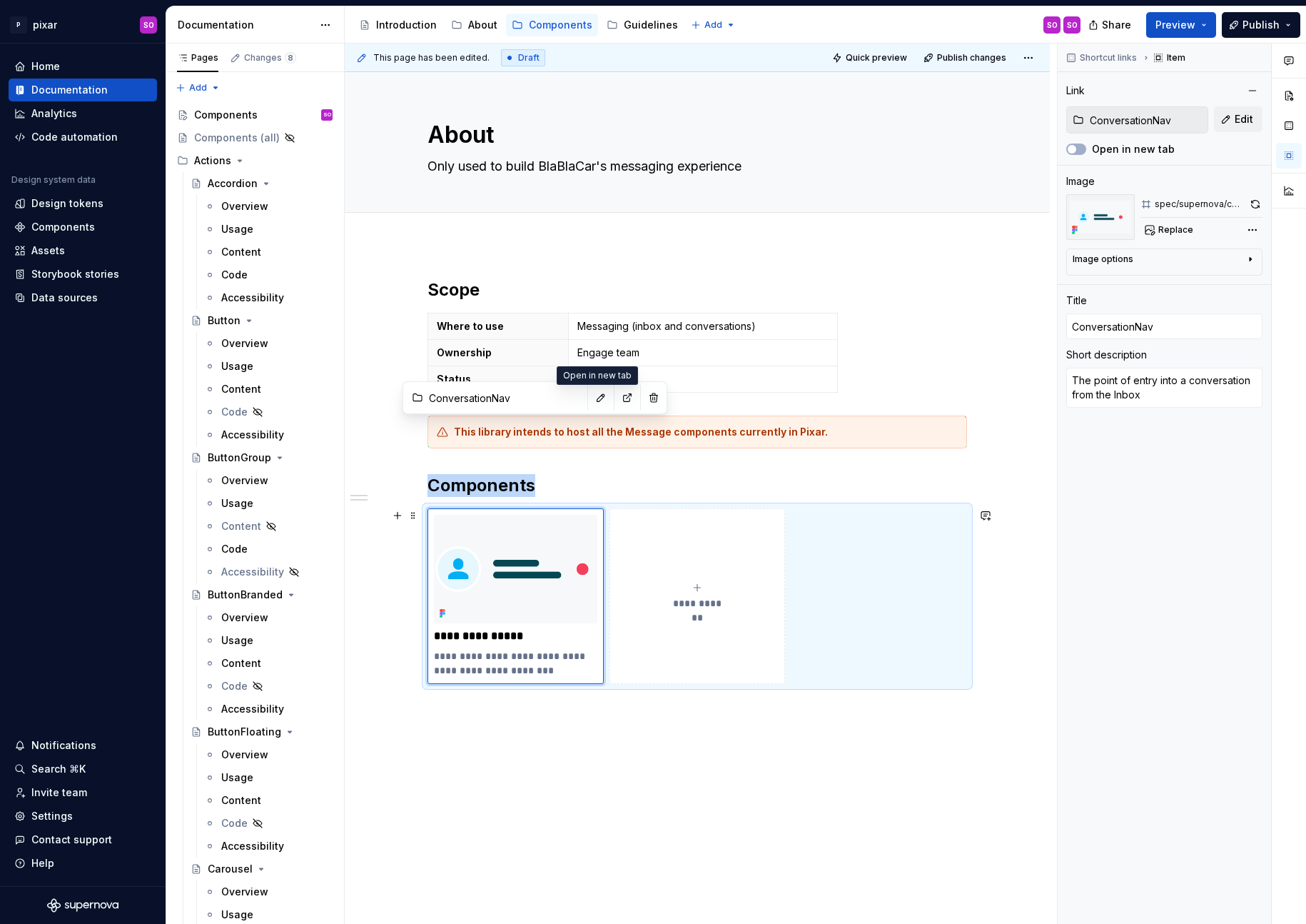
scroll to position [89, 0]
